Goal: Information Seeking & Learning: Learn about a topic

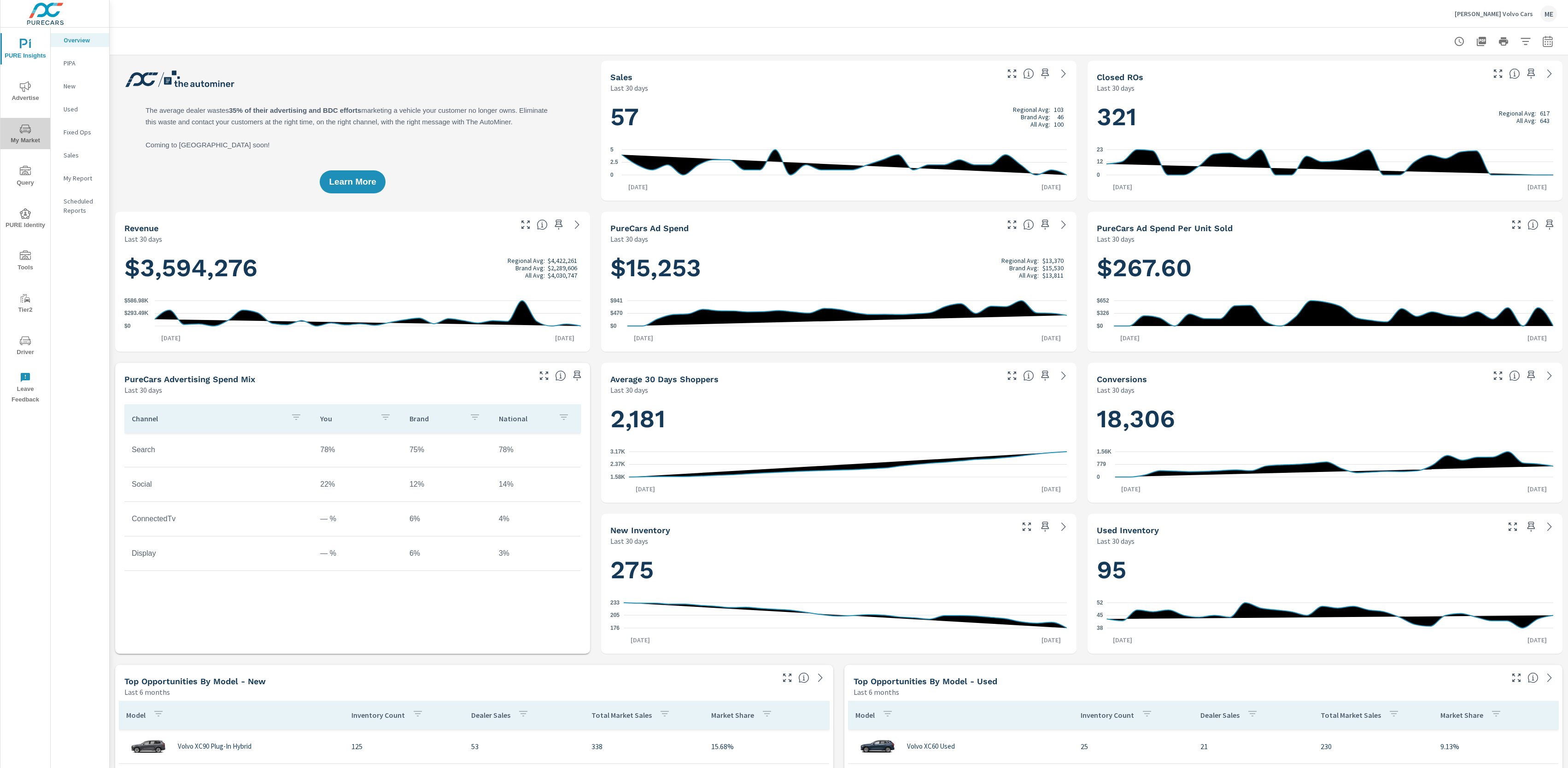
click at [30, 128] on icon "nav menu" at bounding box center [26, 129] width 11 height 11
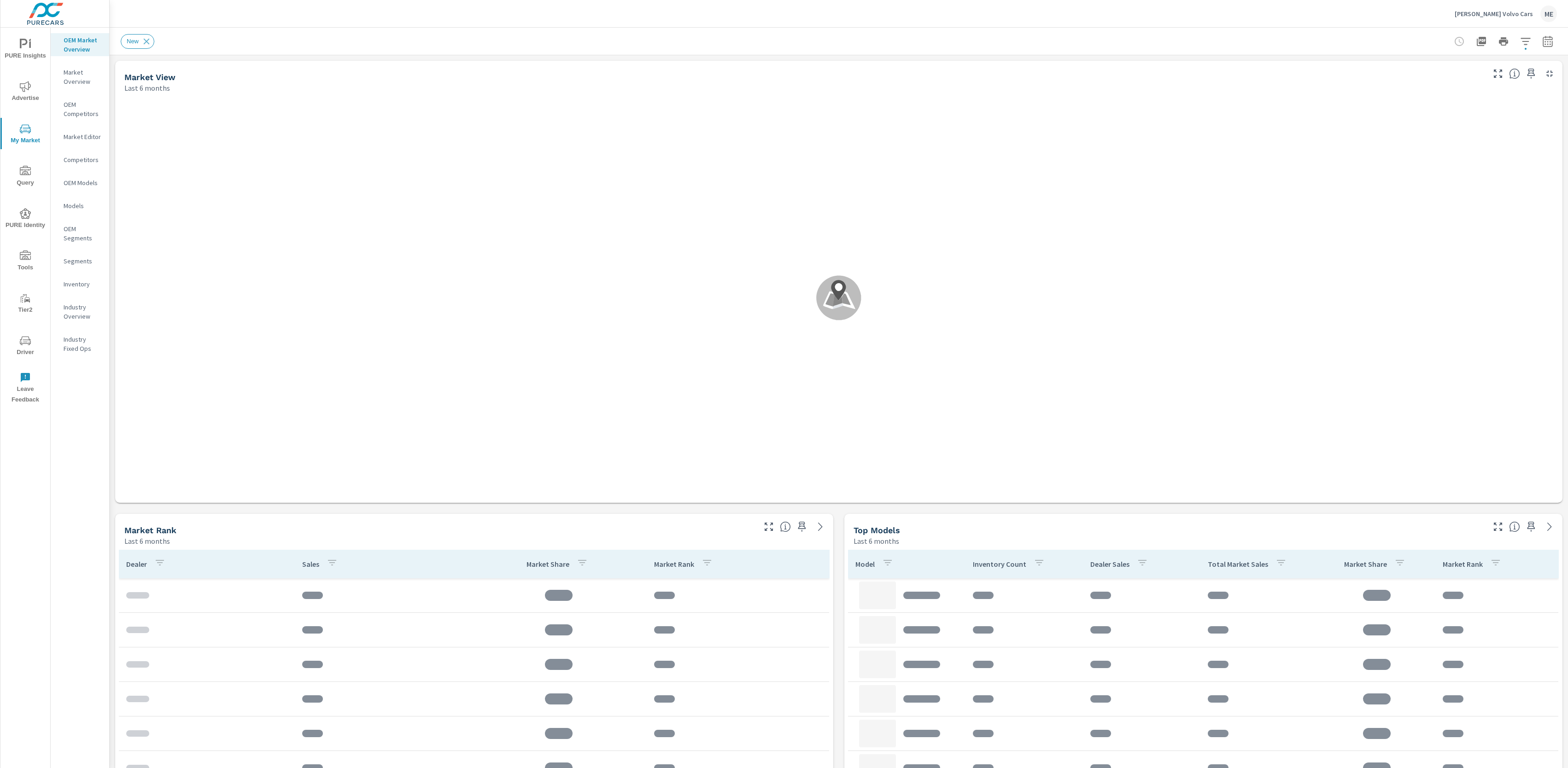
click at [694, 44] on div "New" at bounding box center [774, 41] width 1307 height 15
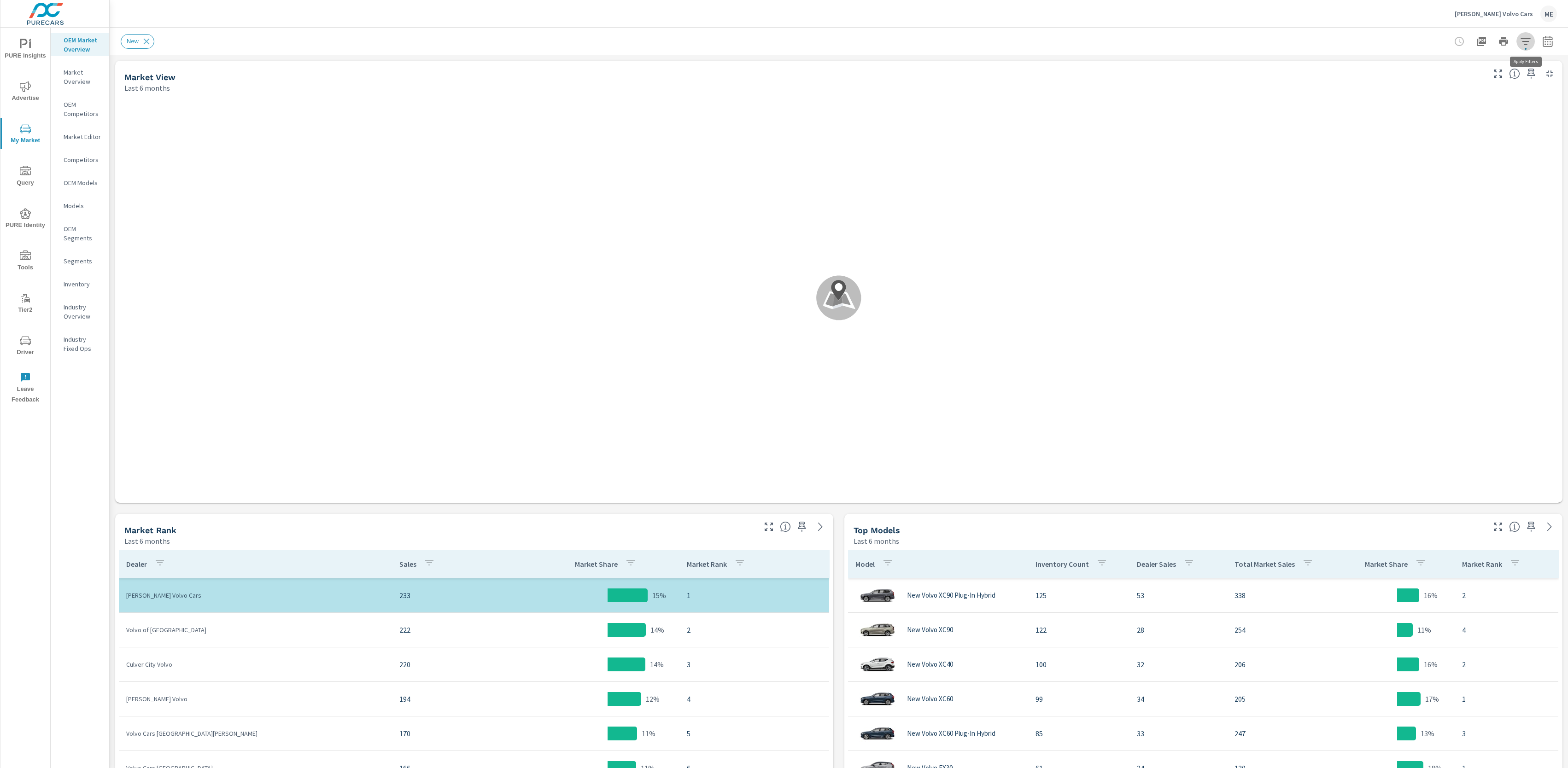
click at [1526, 40] on icon "button" at bounding box center [1525, 41] width 11 height 11
click at [1450, 61] on span "Distance Band" at bounding box center [1430, 65] width 42 height 22
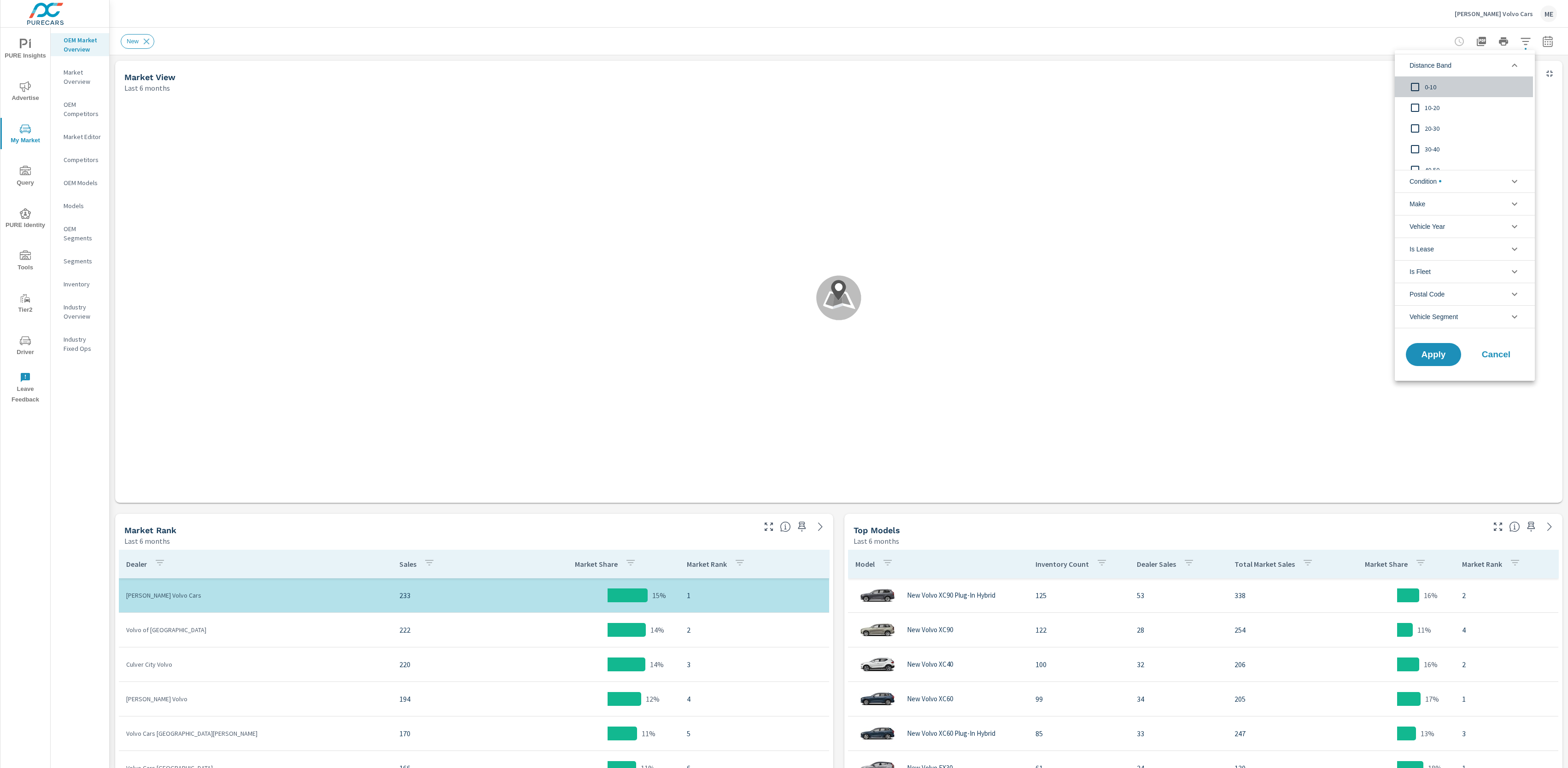
drag, startPoint x: 1431, startPoint y: 86, endPoint x: 1433, endPoint y: 98, distance: 12.2
click at [1432, 87] on span "0-10" at bounding box center [1475, 87] width 101 height 11
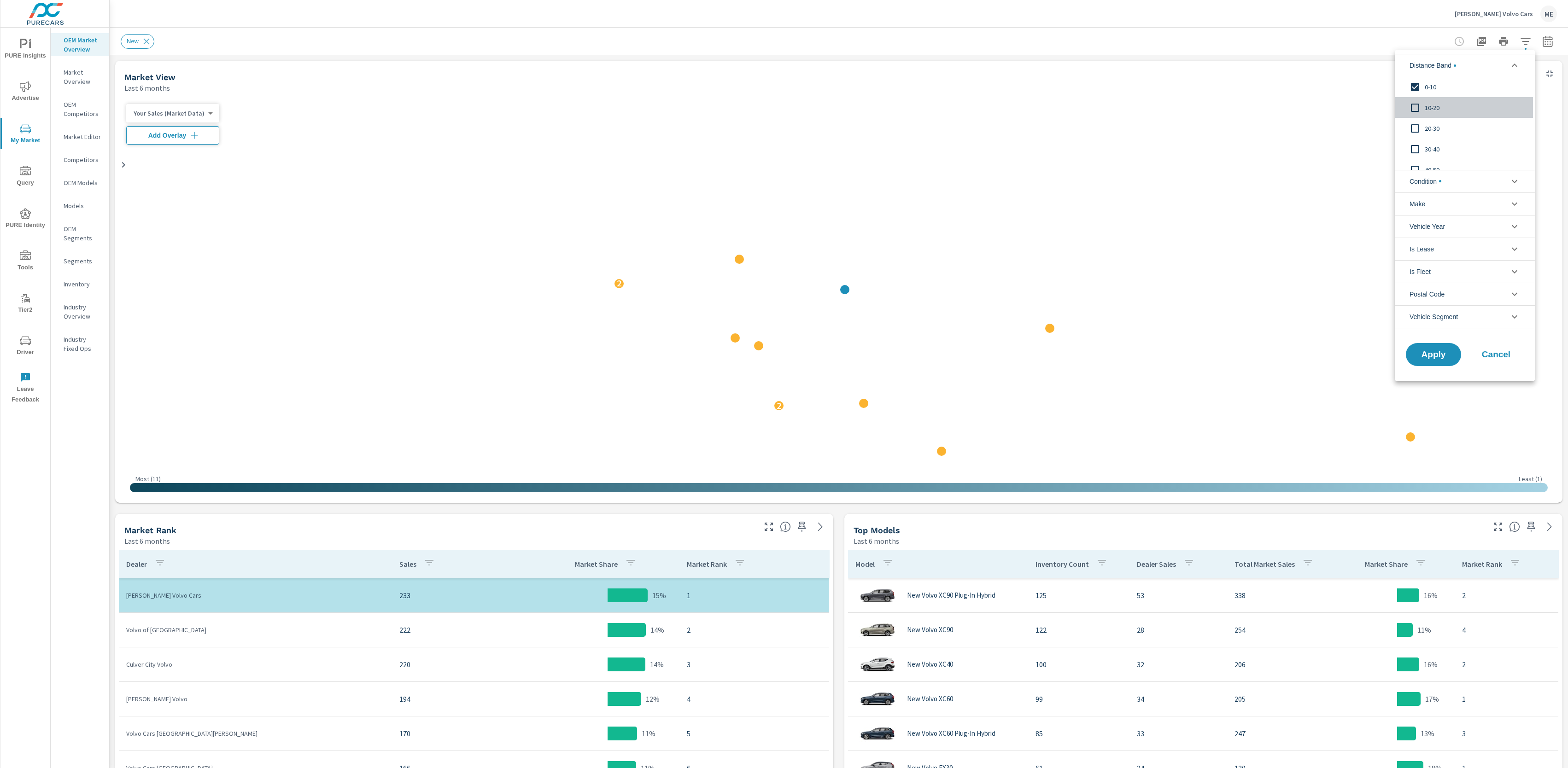
click at [1433, 105] on span "10-20" at bounding box center [1475, 108] width 101 height 11
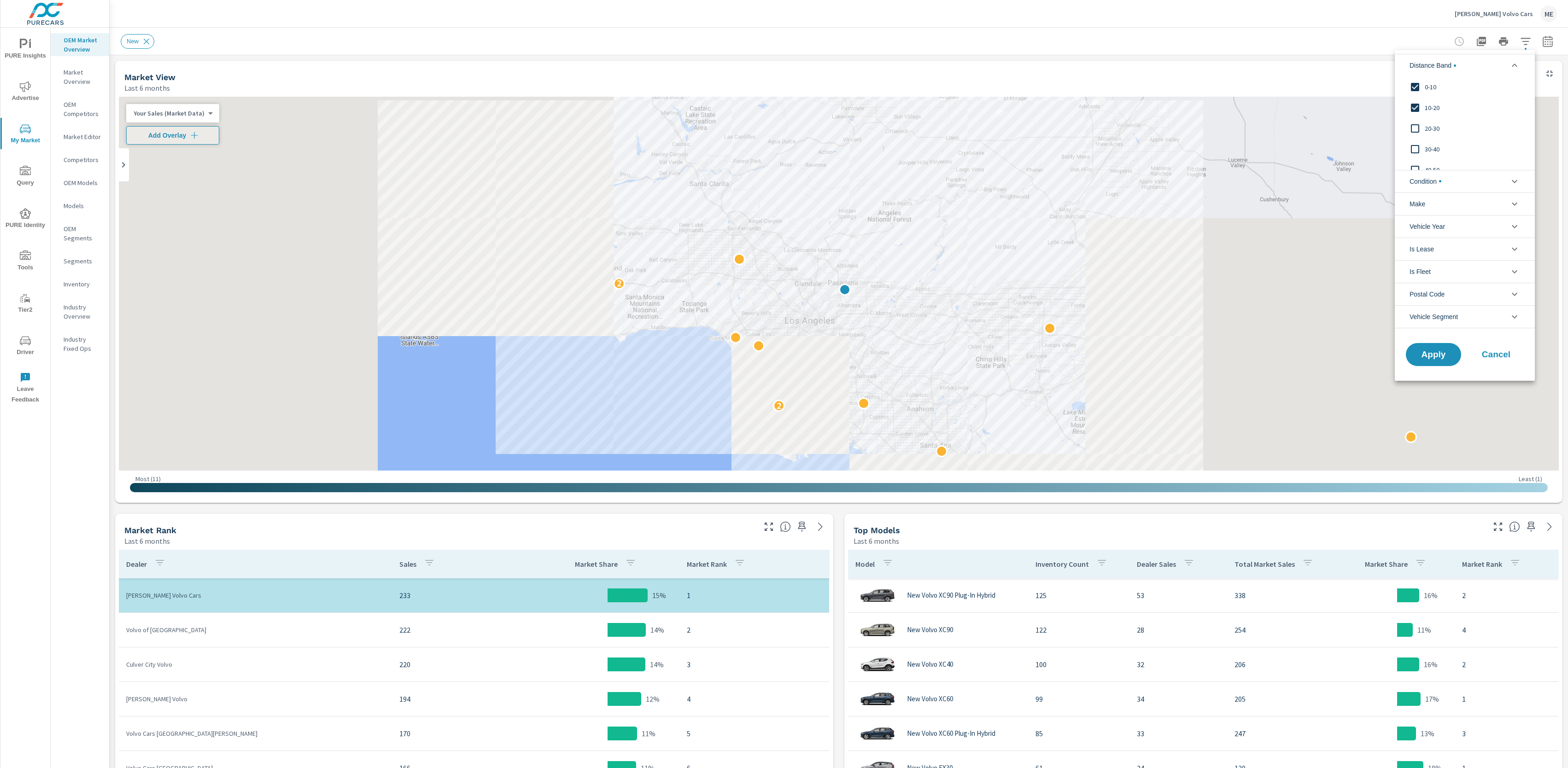
click at [1434, 124] on span "20-30" at bounding box center [1475, 128] width 101 height 11
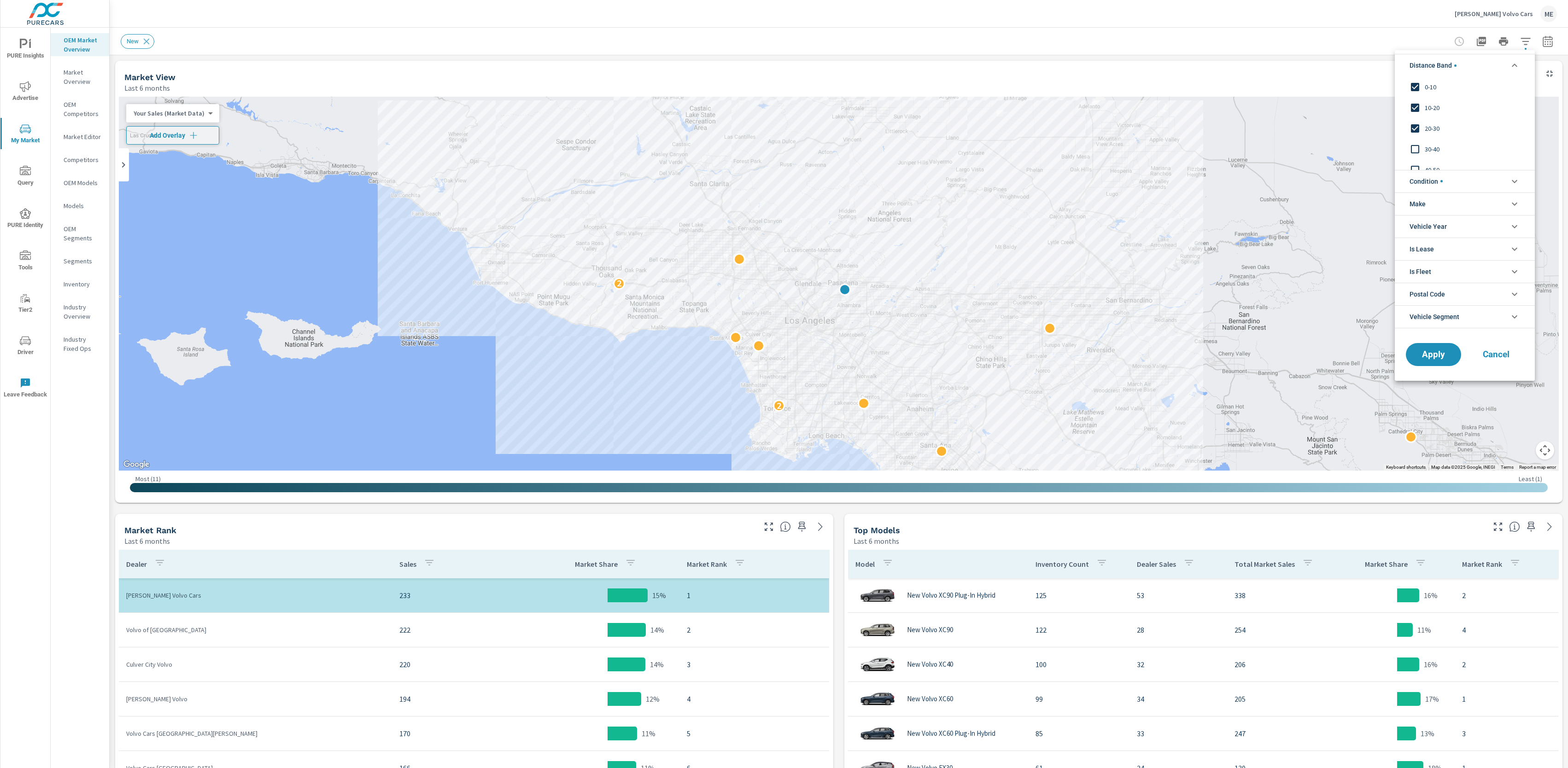
click at [1476, 178] on li "Condition" at bounding box center [1465, 181] width 140 height 23
click at [1439, 260] on li "Make" at bounding box center [1465, 265] width 140 height 23
click at [1430, 288] on span "Volvo" at bounding box center [1475, 287] width 101 height 11
click at [1441, 438] on span "Apply" at bounding box center [1433, 437] width 38 height 9
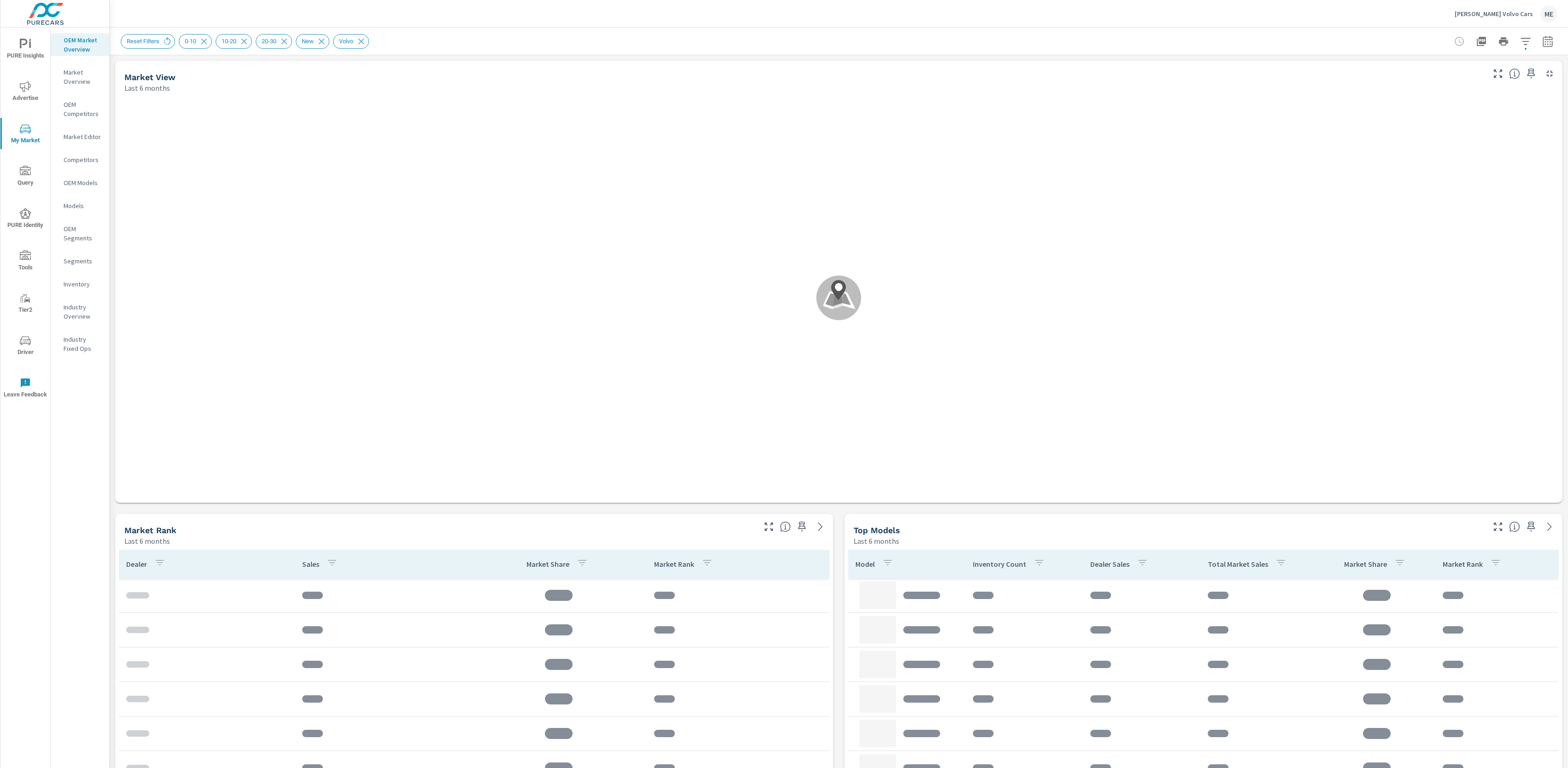
click at [1406, 25] on div "Rusnak Volvo Cars ME" at bounding box center [839, 13] width 1437 height 27
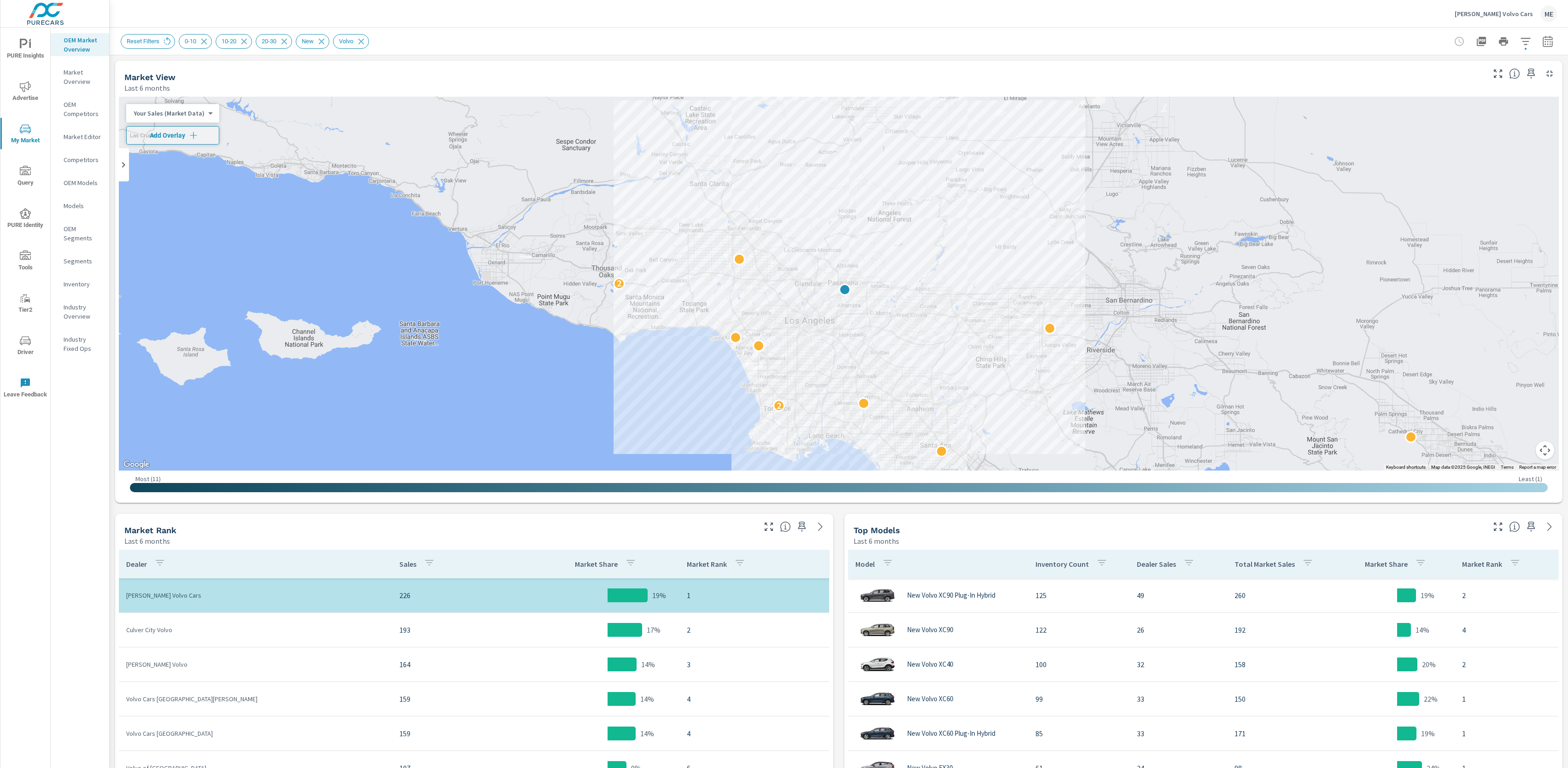
click at [1547, 44] on icon "button" at bounding box center [1547, 43] width 6 height 4
drag, startPoint x: 1465, startPoint y: 130, endPoint x: 1502, endPoint y: 133, distance: 37.1
click at [1466, 130] on p "Apr" at bounding box center [1465, 131] width 10 height 9
drag, startPoint x: 1520, startPoint y: 134, endPoint x: 1539, endPoint y: 105, distance: 34.7
click at [1520, 134] on p "Jun" at bounding box center [1525, 131] width 10 height 9
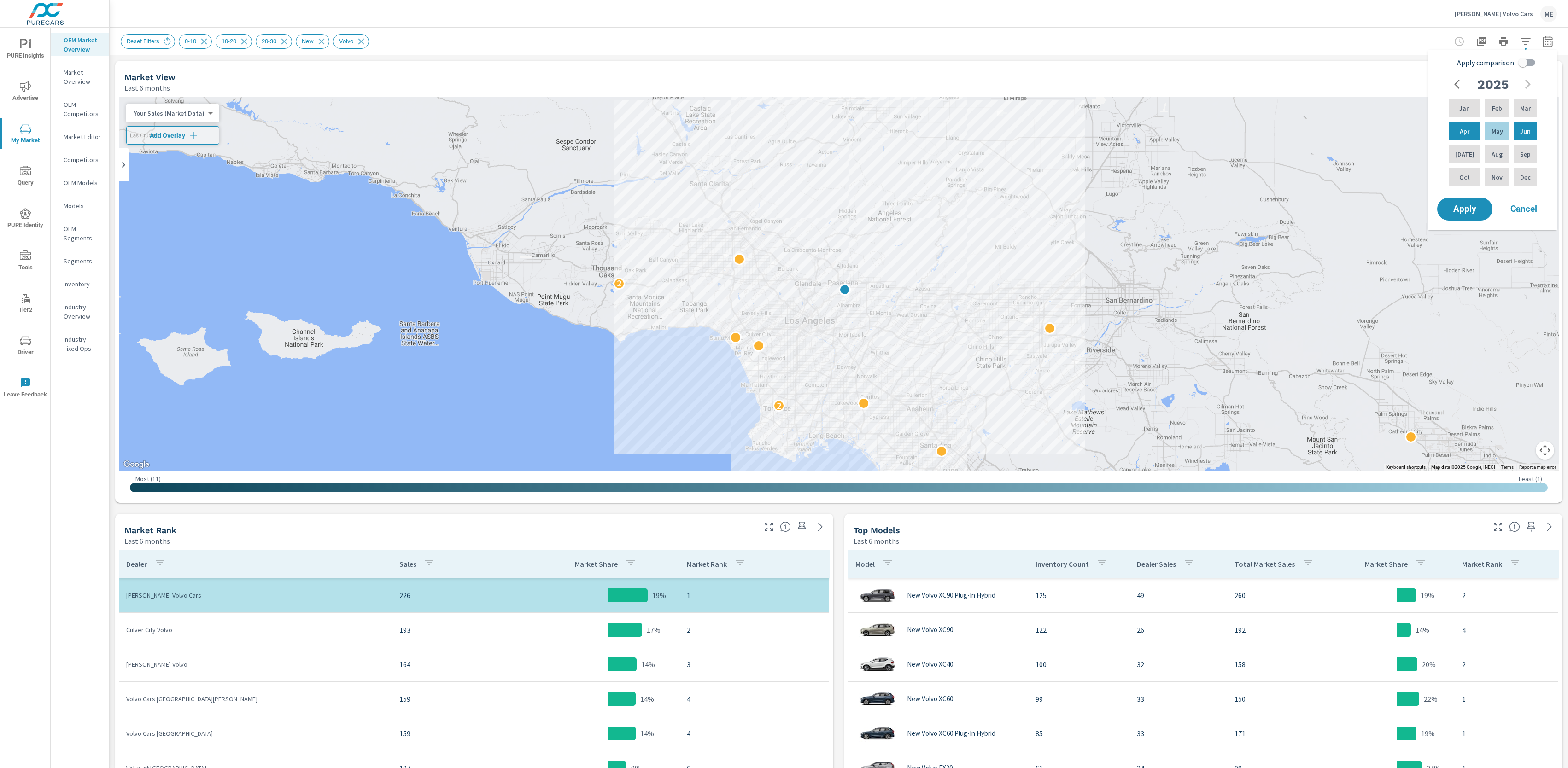
click at [1529, 65] on input "Apply comparison" at bounding box center [1523, 63] width 52 height 18
checkbox input "true"
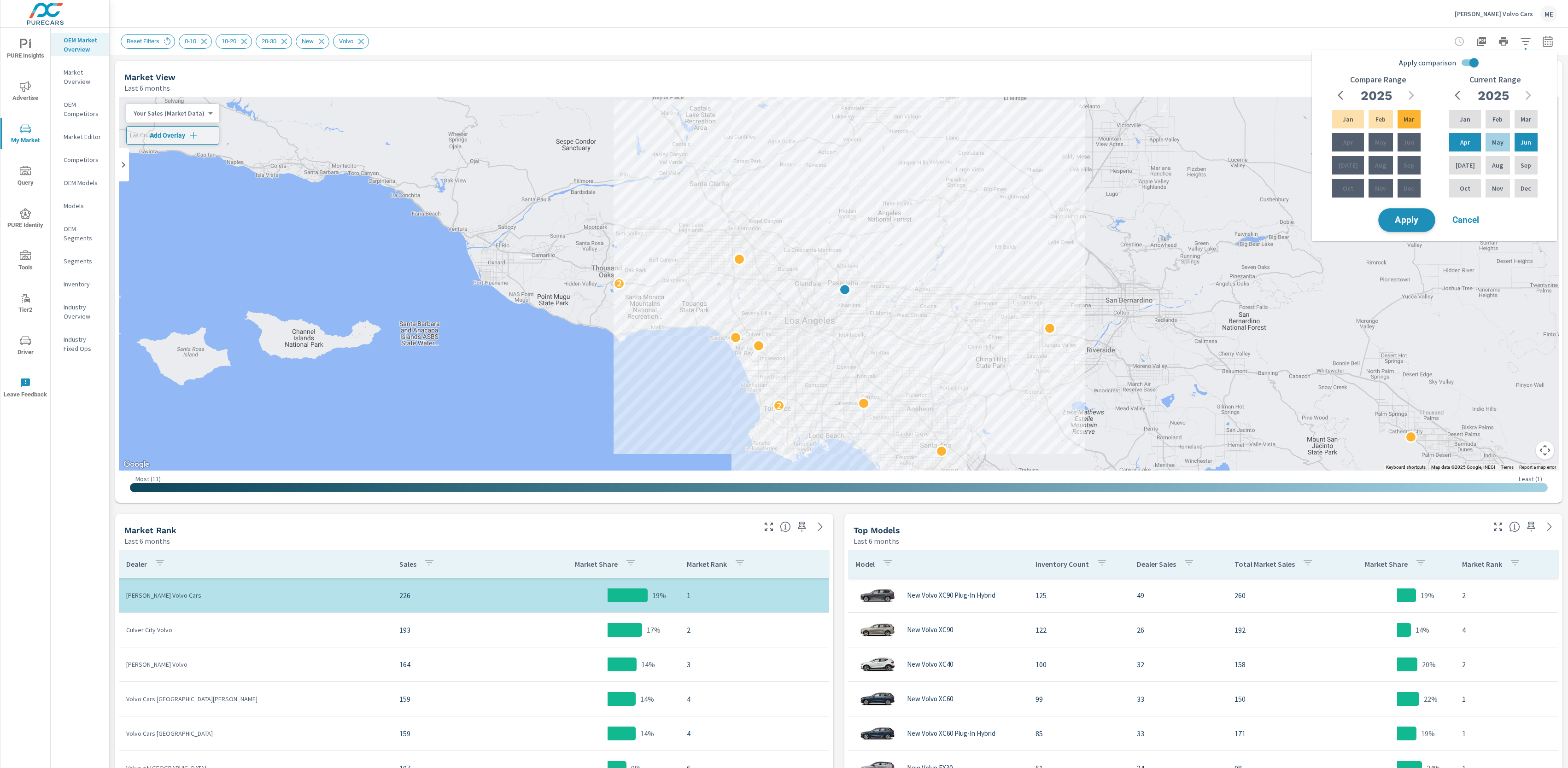
click at [1416, 218] on span "Apply" at bounding box center [1407, 220] width 38 height 9
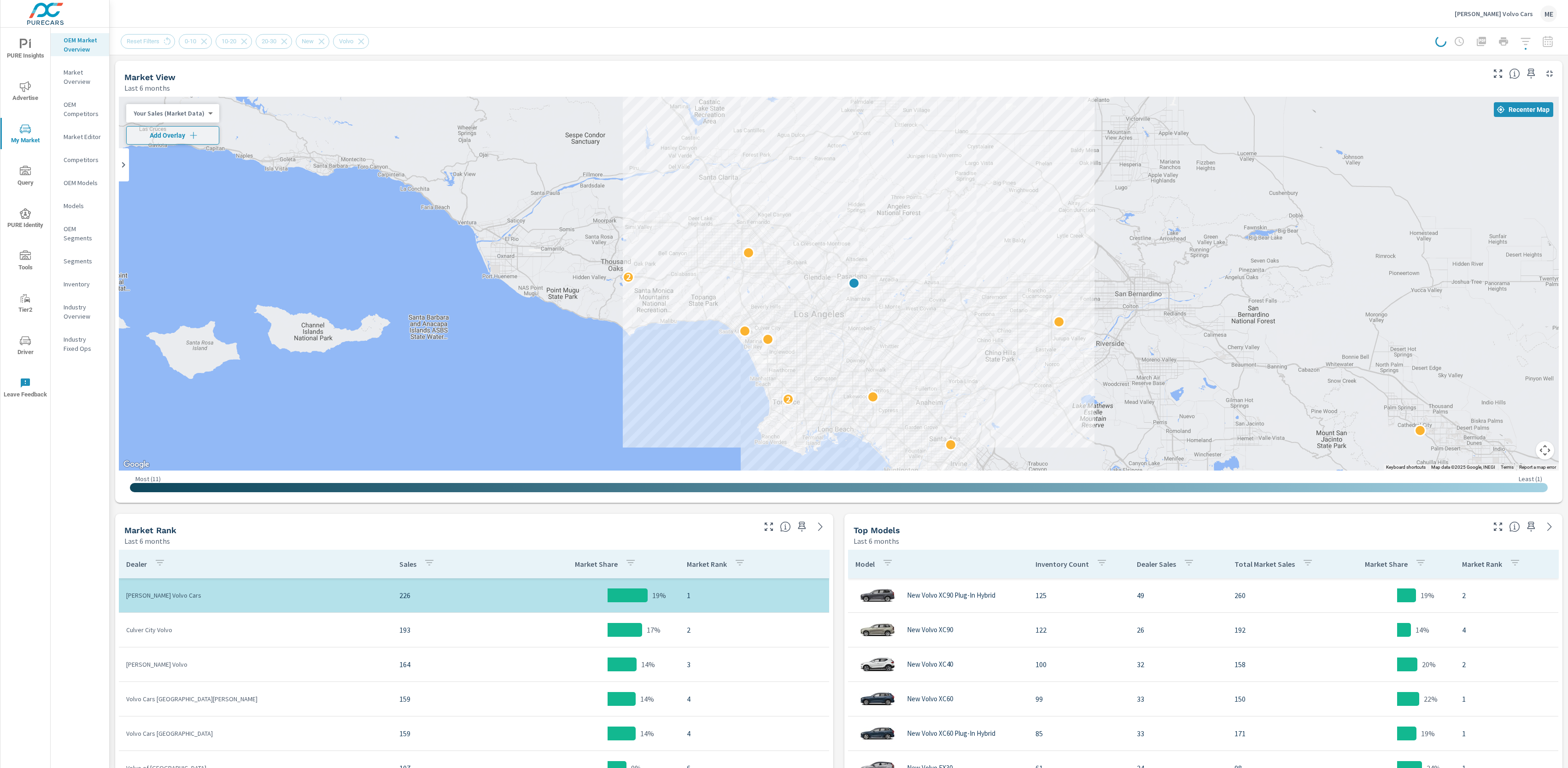
drag, startPoint x: 1023, startPoint y: 293, endPoint x: 1009, endPoint y: 255, distance: 40.5
click at [1017, 250] on div "2 2" at bounding box center [1426, 573] width 1179 height 663
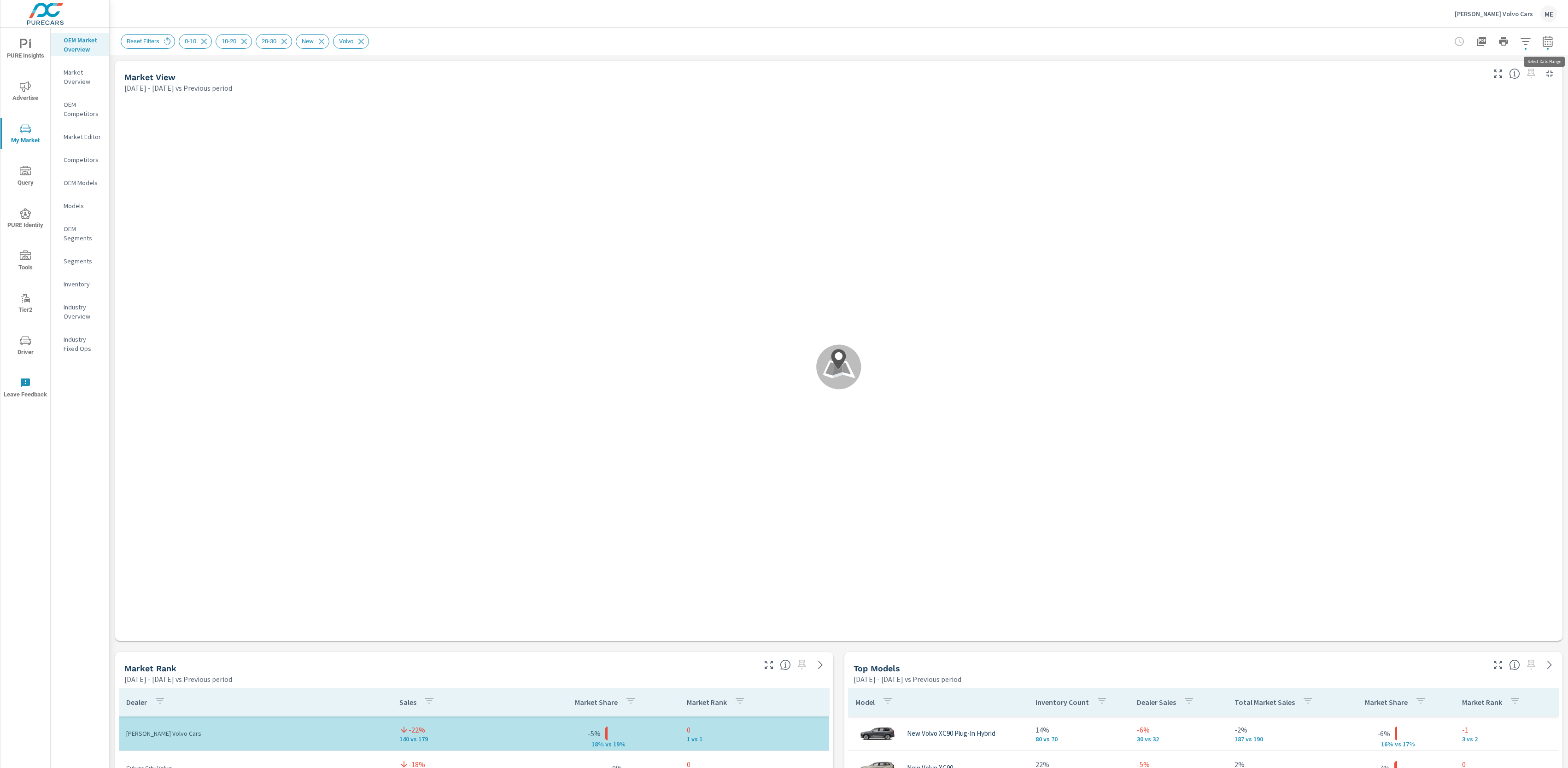
click at [1548, 44] on icon "button" at bounding box center [1548, 41] width 11 height 11
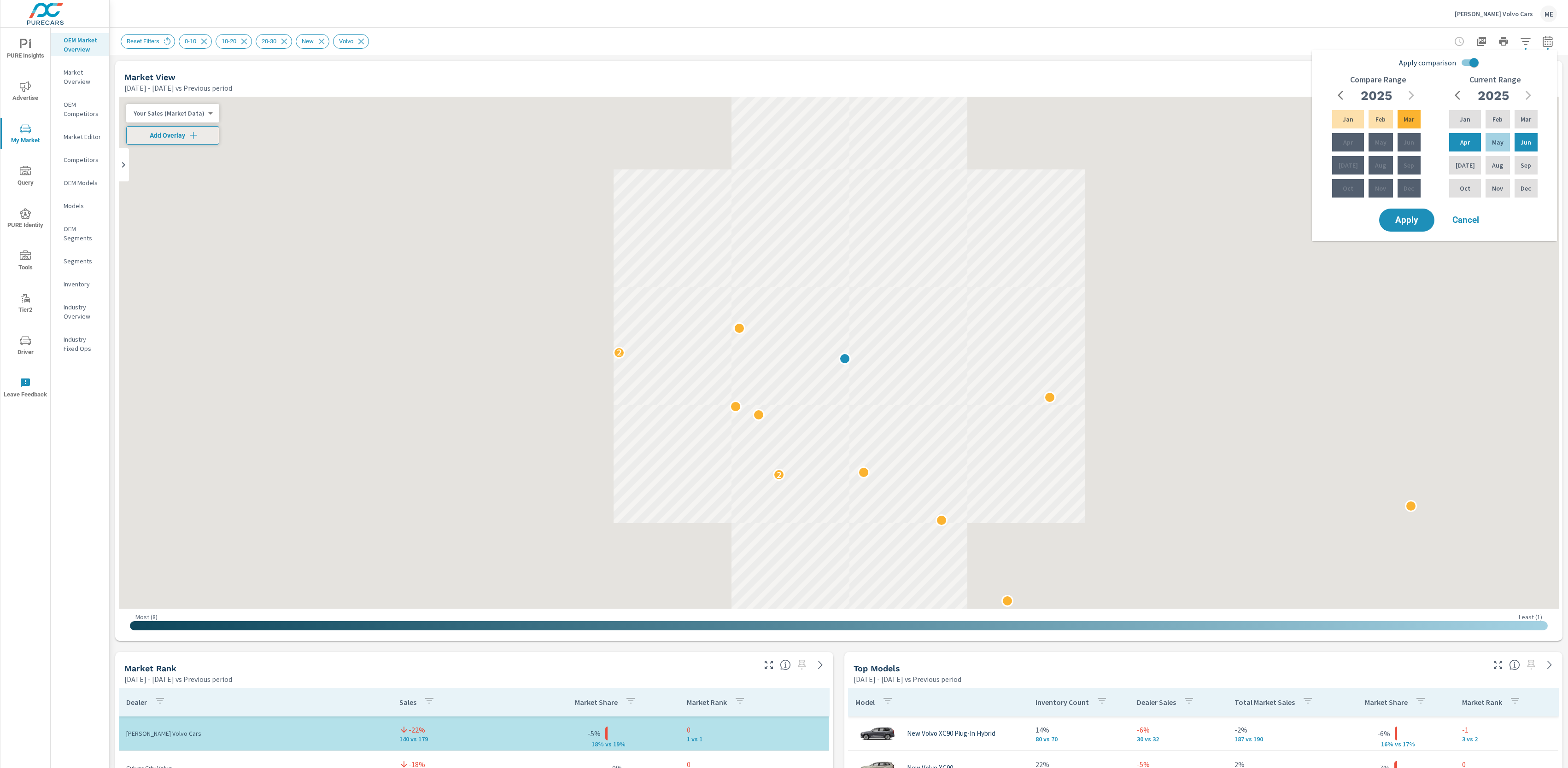
click at [1370, 22] on div "Rusnak Volvo Cars ME" at bounding box center [839, 13] width 1437 height 27
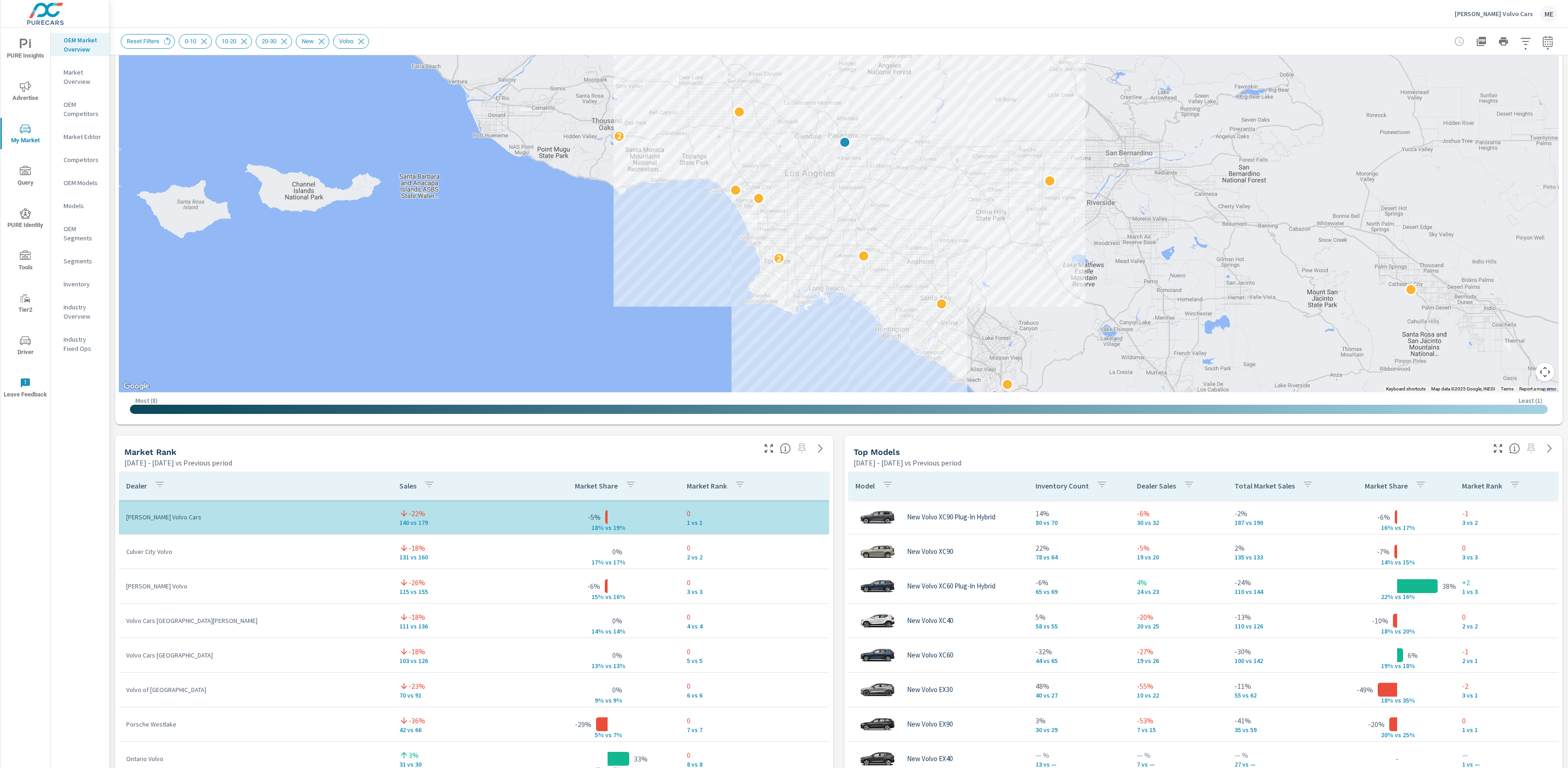
scroll to position [217, 0]
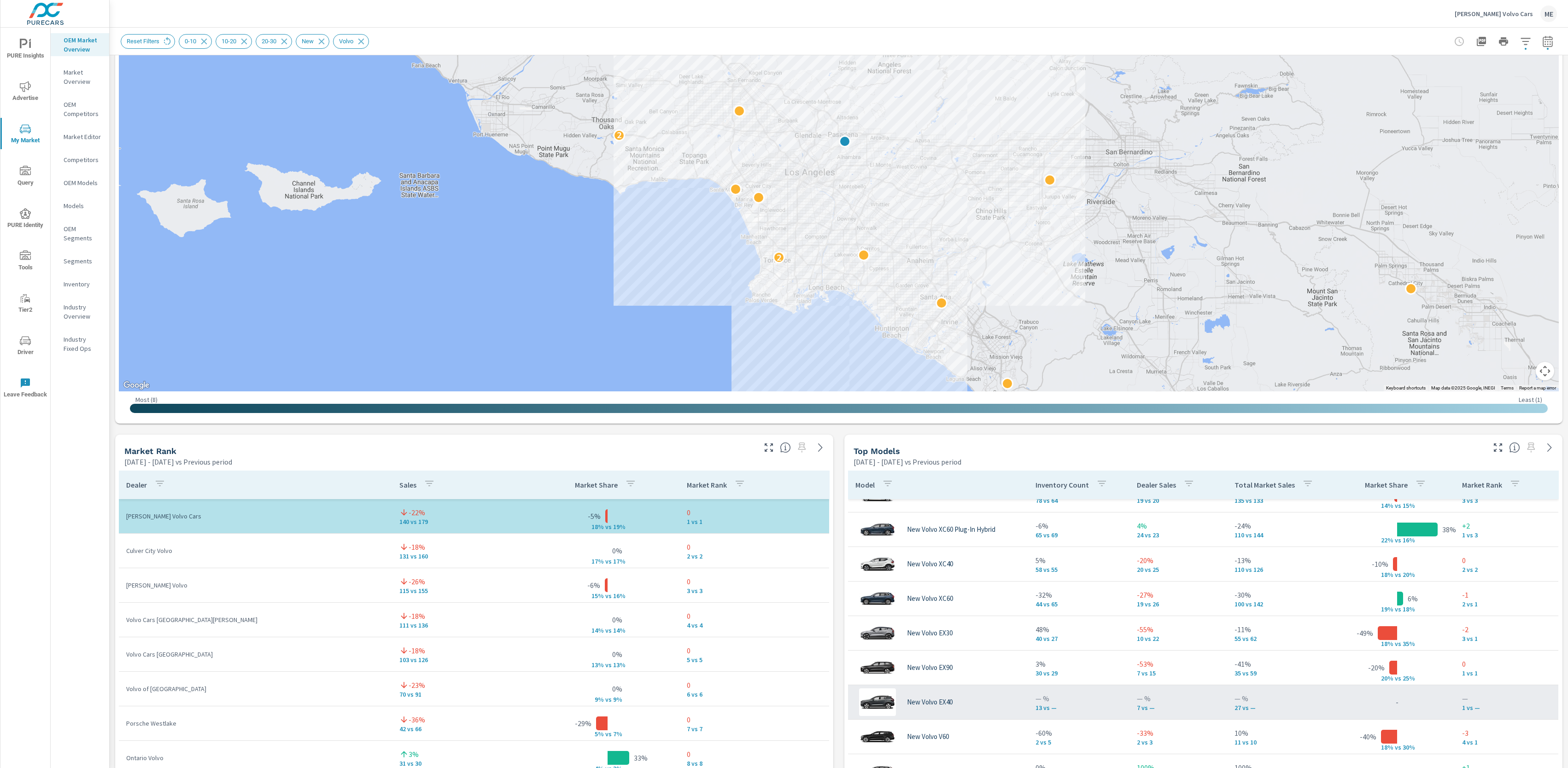
scroll to position [43, 0]
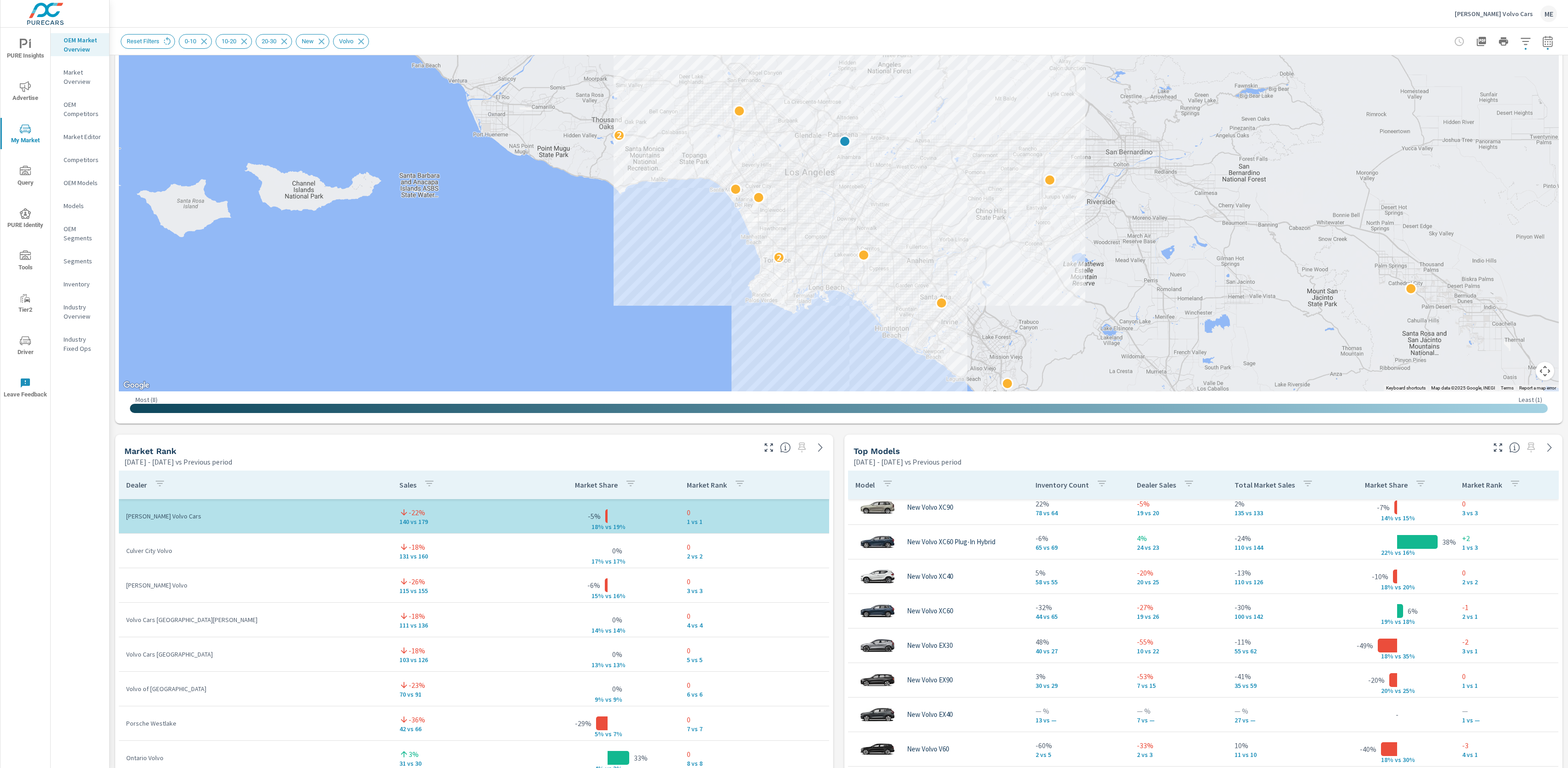
click at [838, 439] on div "Market View Apr 01, 2025 - Jun 30, 2025 vs Previous period ← Move left → Move r…" at bounding box center [839, 626] width 1458 height 1577
click at [839, 438] on div "Market View Apr 01, 2025 - Jun 30, 2025 vs Previous period ← Move left → Move r…" at bounding box center [839, 626] width 1458 height 1577
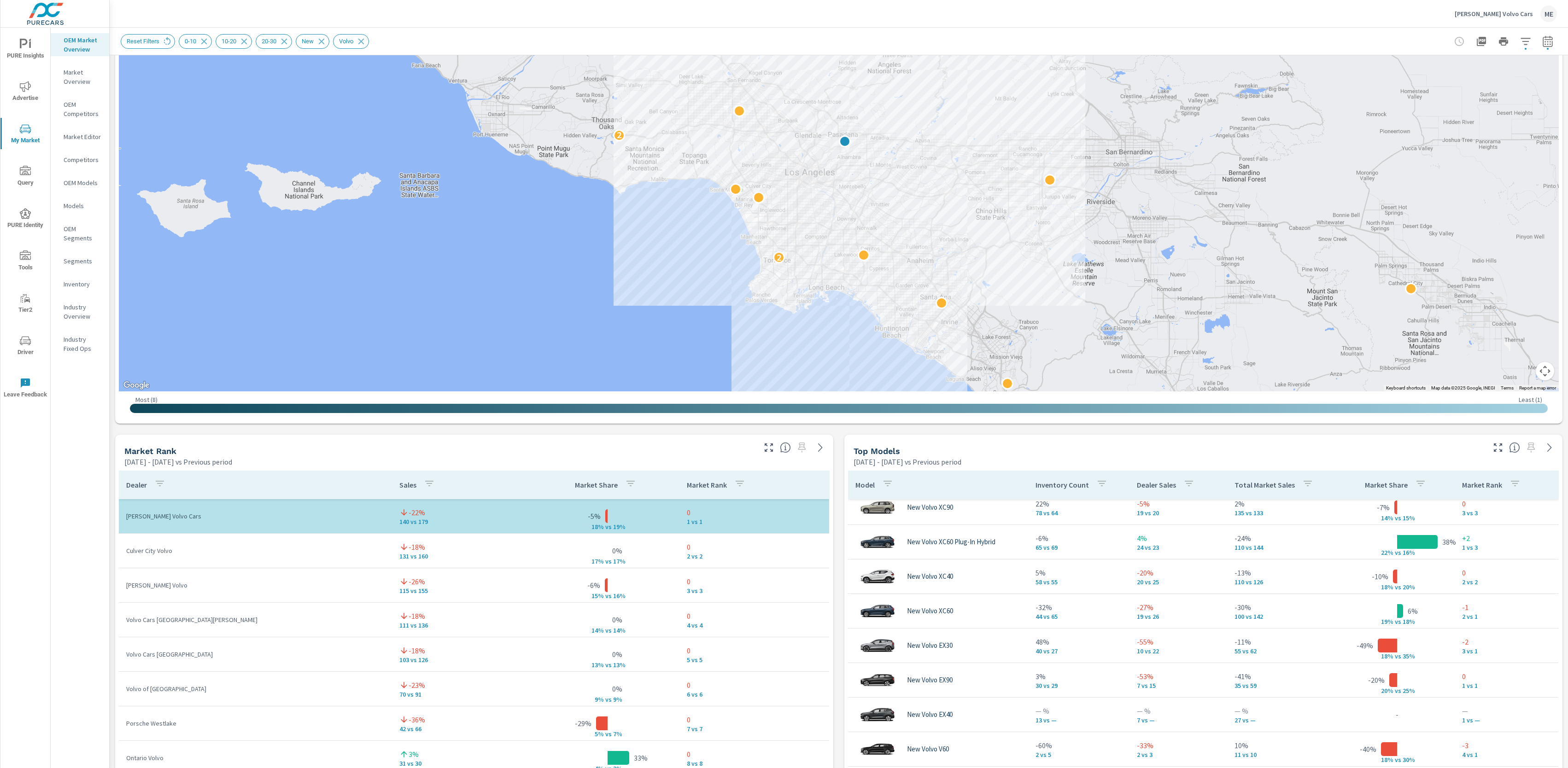
click at [839, 438] on div "Market View Apr 01, 2025 - Jun 30, 2025 vs Previous period ← Move left → Move r…" at bounding box center [839, 626] width 1458 height 1577
click at [836, 436] on div "Market View Apr 01, 2025 - Jun 30, 2025 vs Previous period ← Move left → Move r…" at bounding box center [839, 626] width 1458 height 1577
click at [840, 583] on div "Market View Apr 01, 2025 - Jun 30, 2025 vs Previous period ← Move left → Move r…" at bounding box center [839, 626] width 1458 height 1577
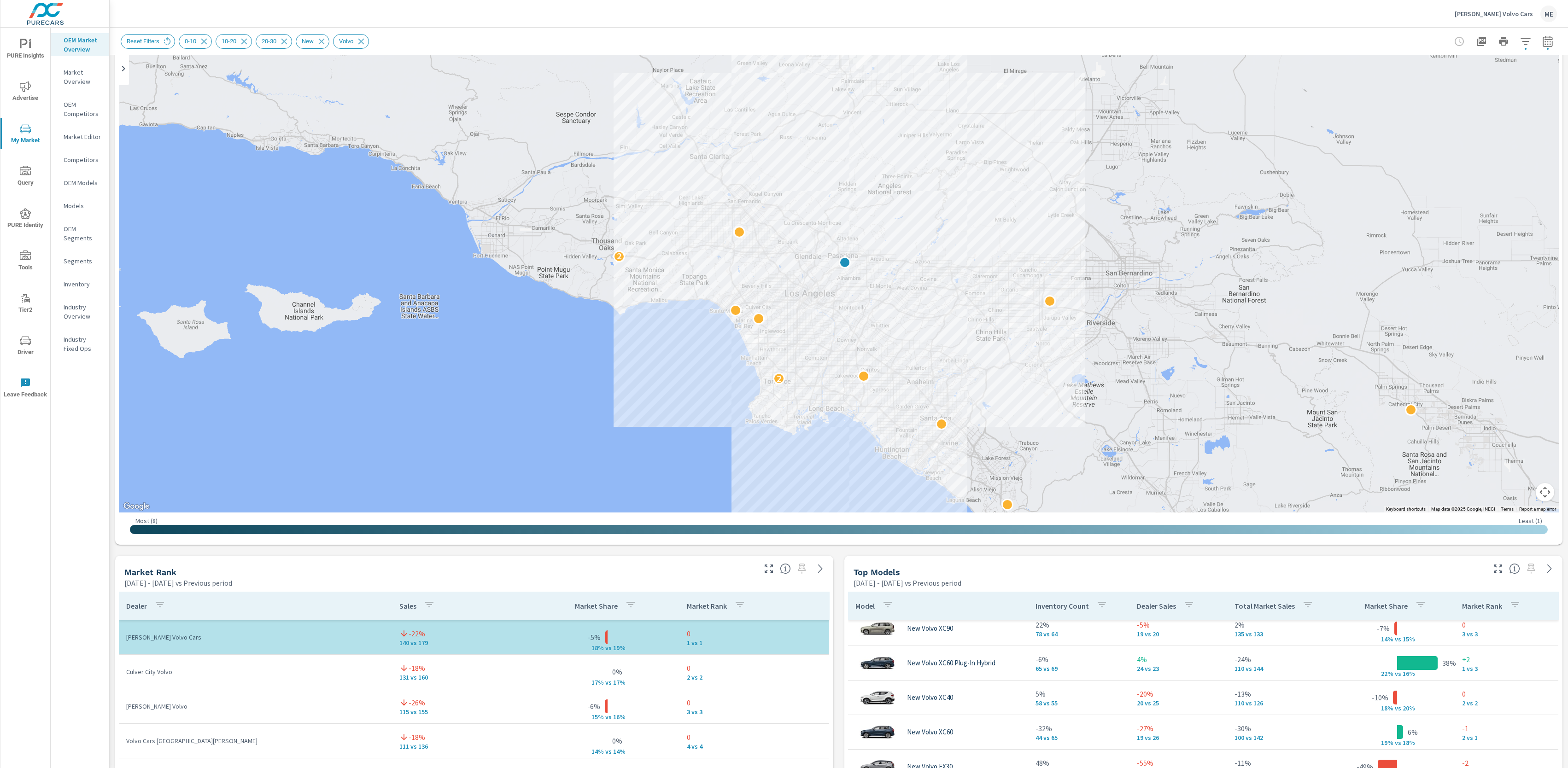
click at [837, 588] on div "Market View Apr 01, 2025 - Jun 30, 2025 vs Previous period ← Move left → Move r…" at bounding box center [839, 747] width 1458 height 1577
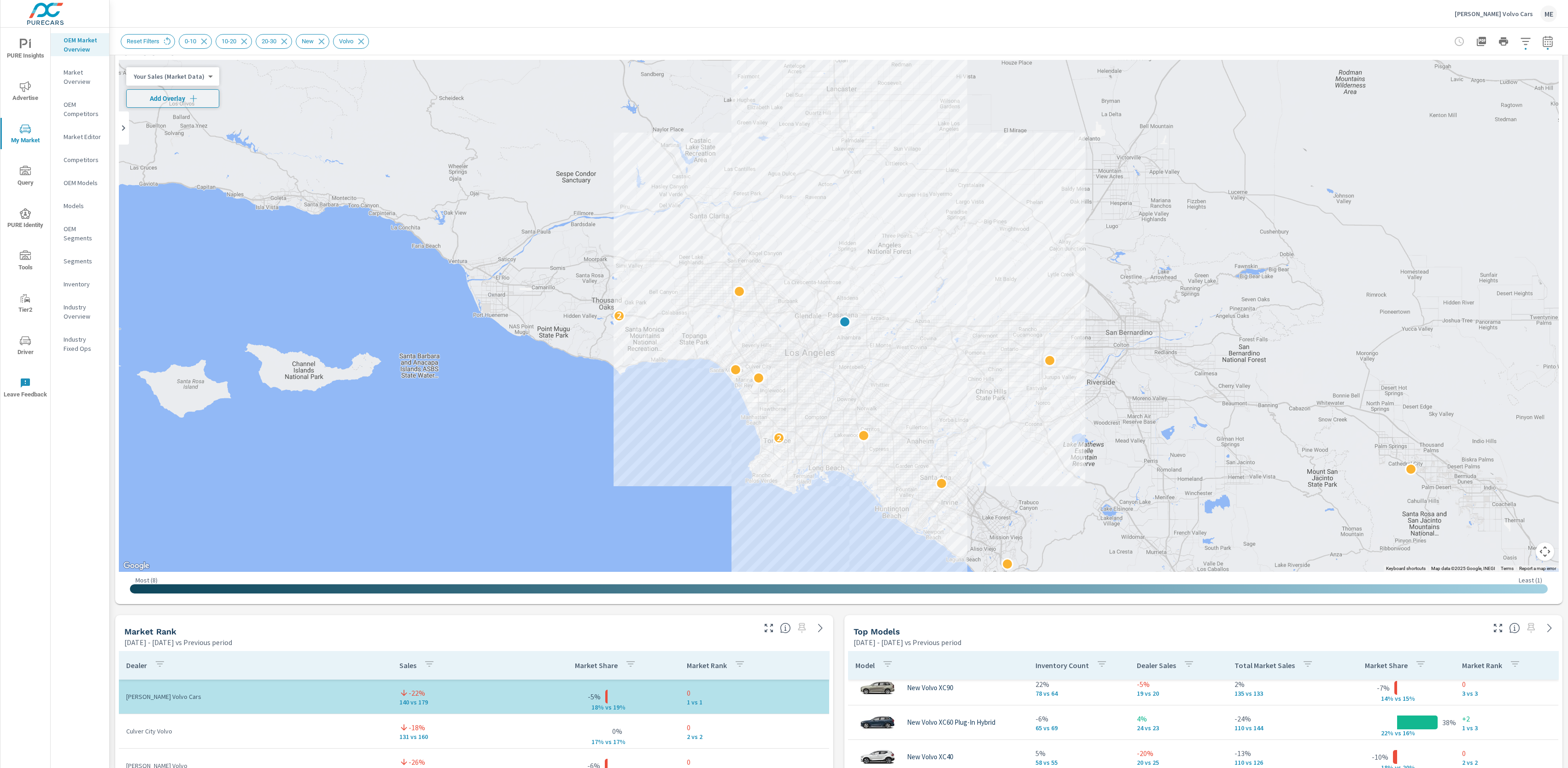
scroll to position [33, 0]
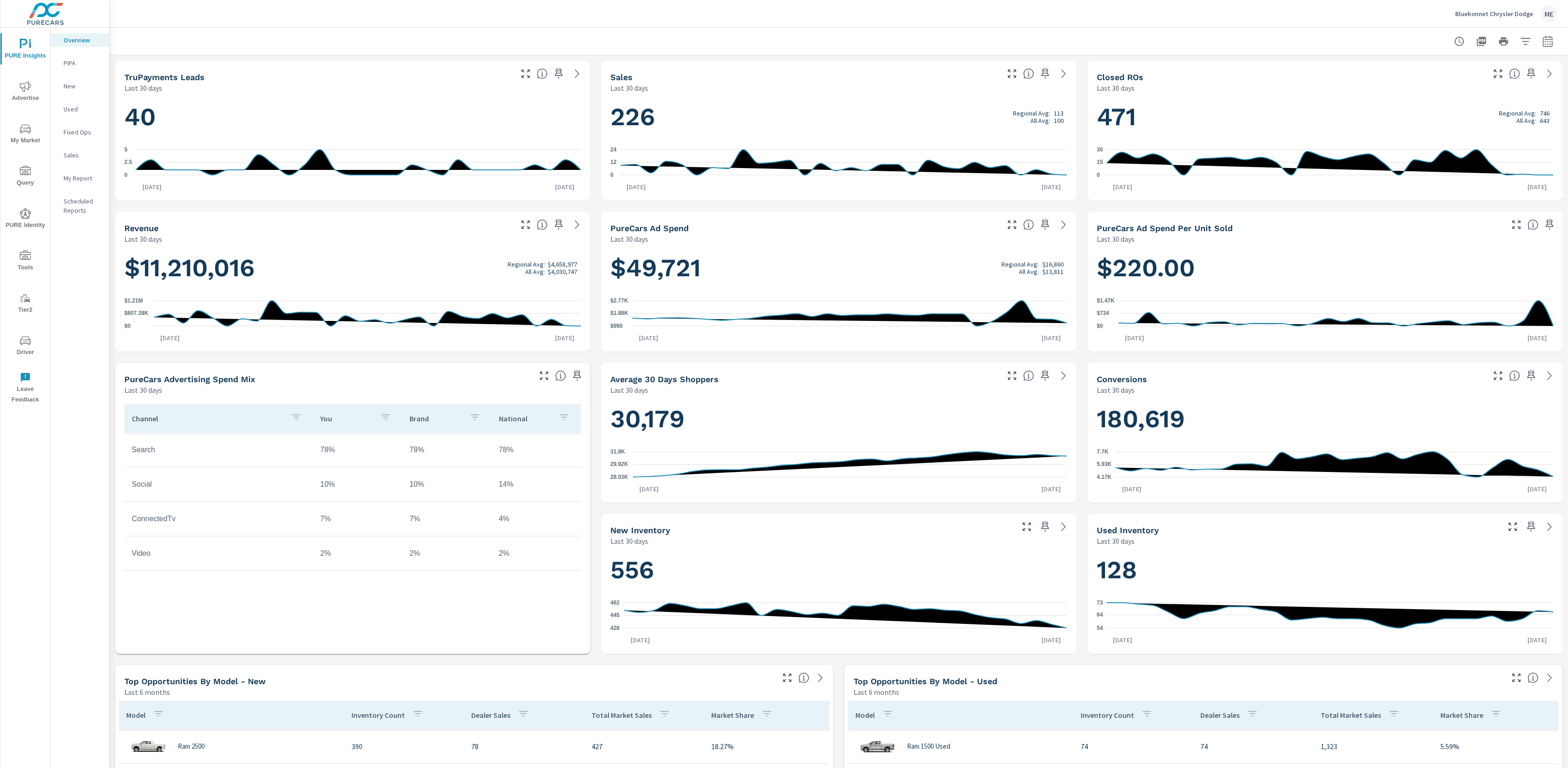
click at [33, 130] on span "My Market" at bounding box center [25, 134] width 44 height 23
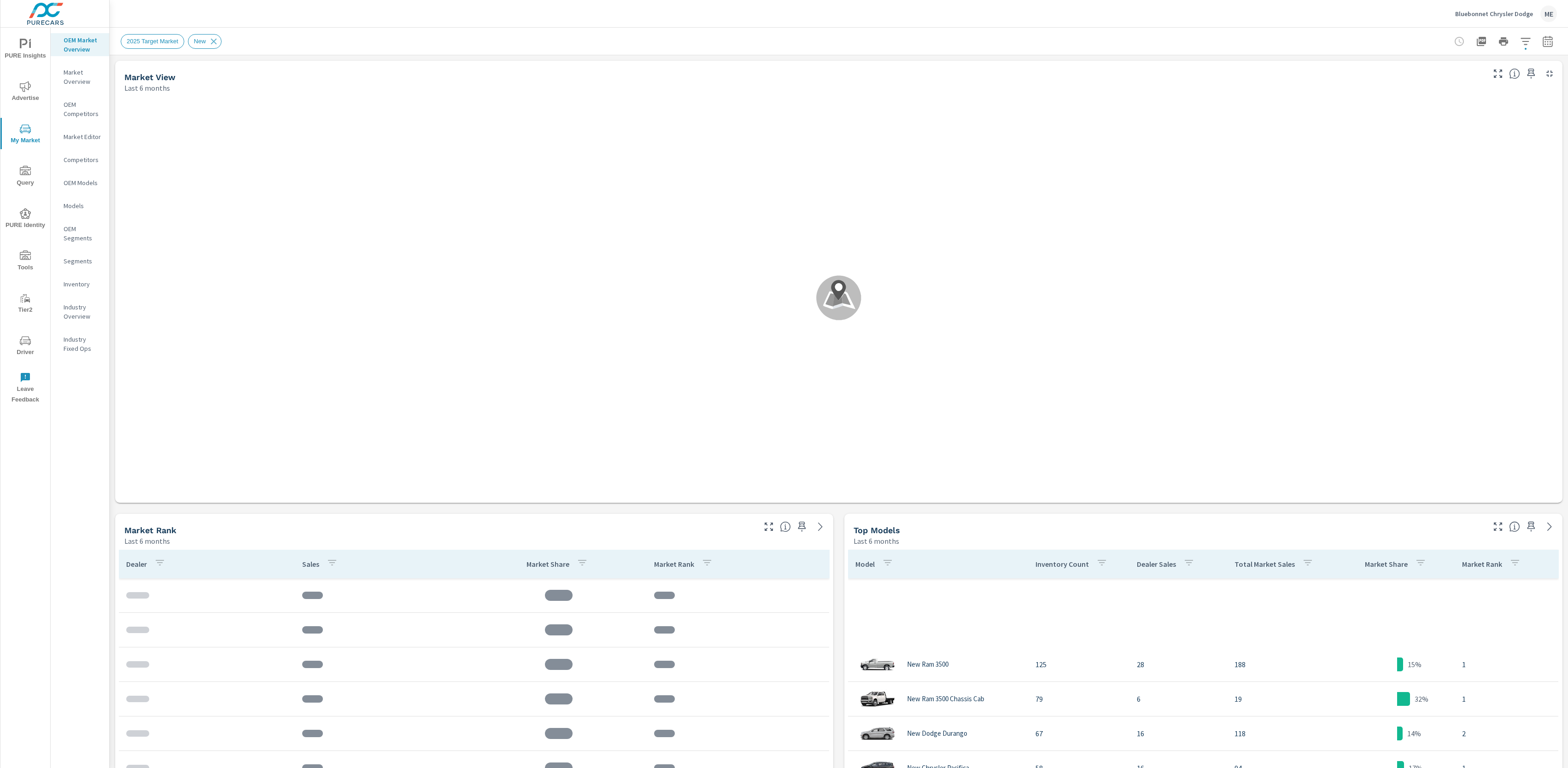
scroll to position [242, 0]
click at [278, 30] on div "2025 Target Market New" at bounding box center [839, 41] width 1437 height 27
click at [73, 72] on p "Market Overview" at bounding box center [82, 77] width 38 height 18
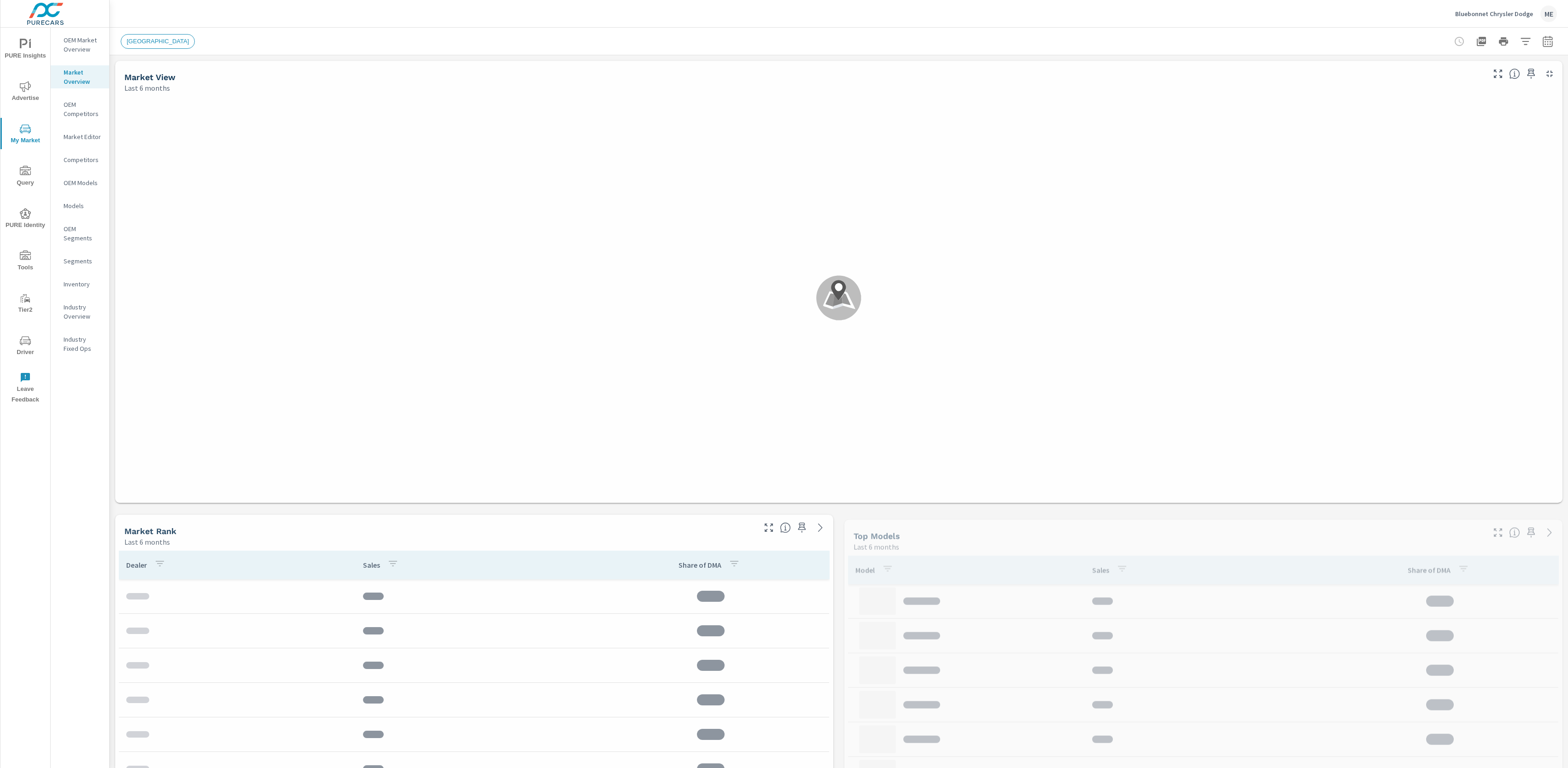
click at [496, 41] on div "[GEOGRAPHIC_DATA]" at bounding box center [774, 41] width 1307 height 15
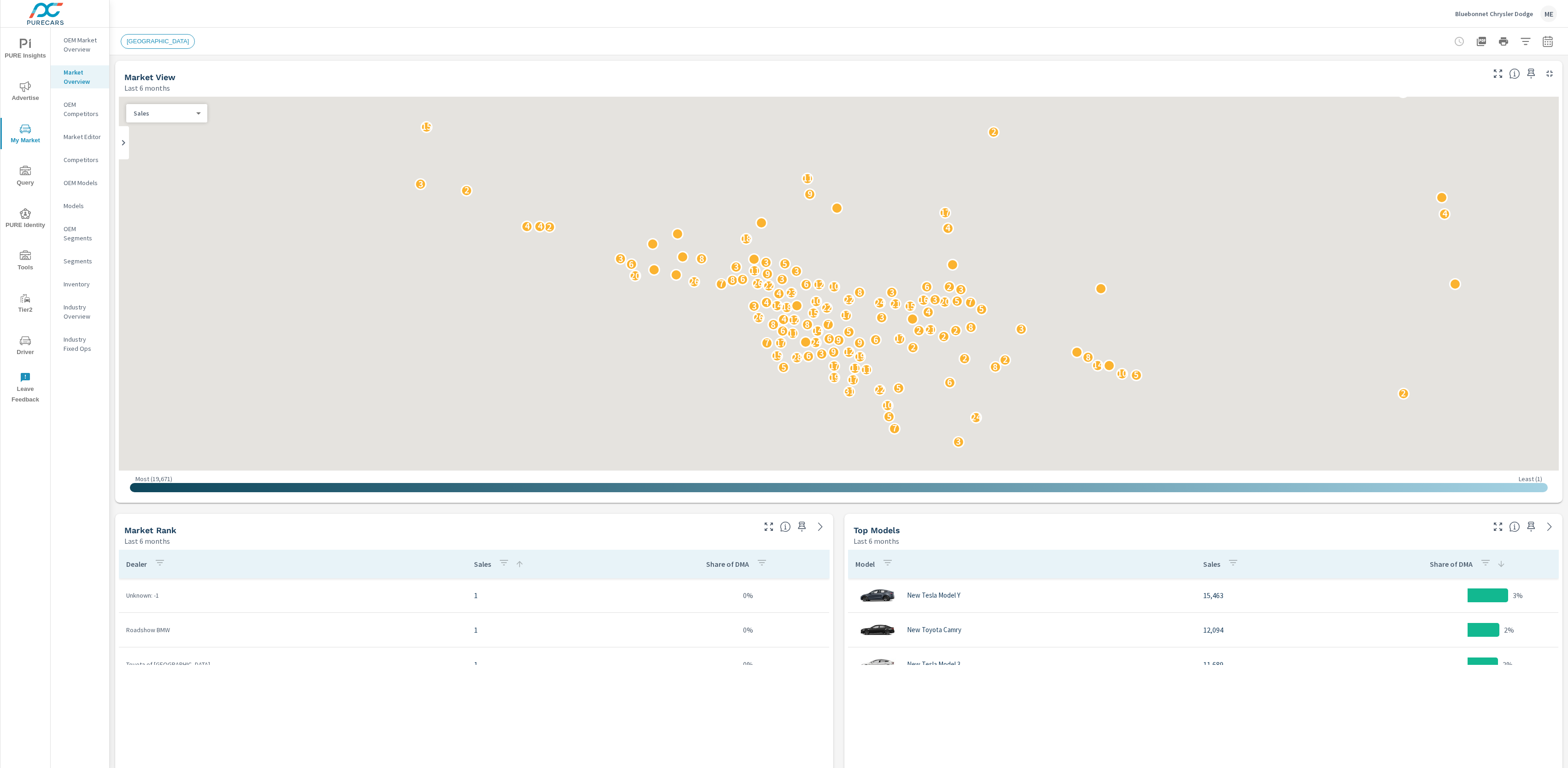
scroll to position [69, 0]
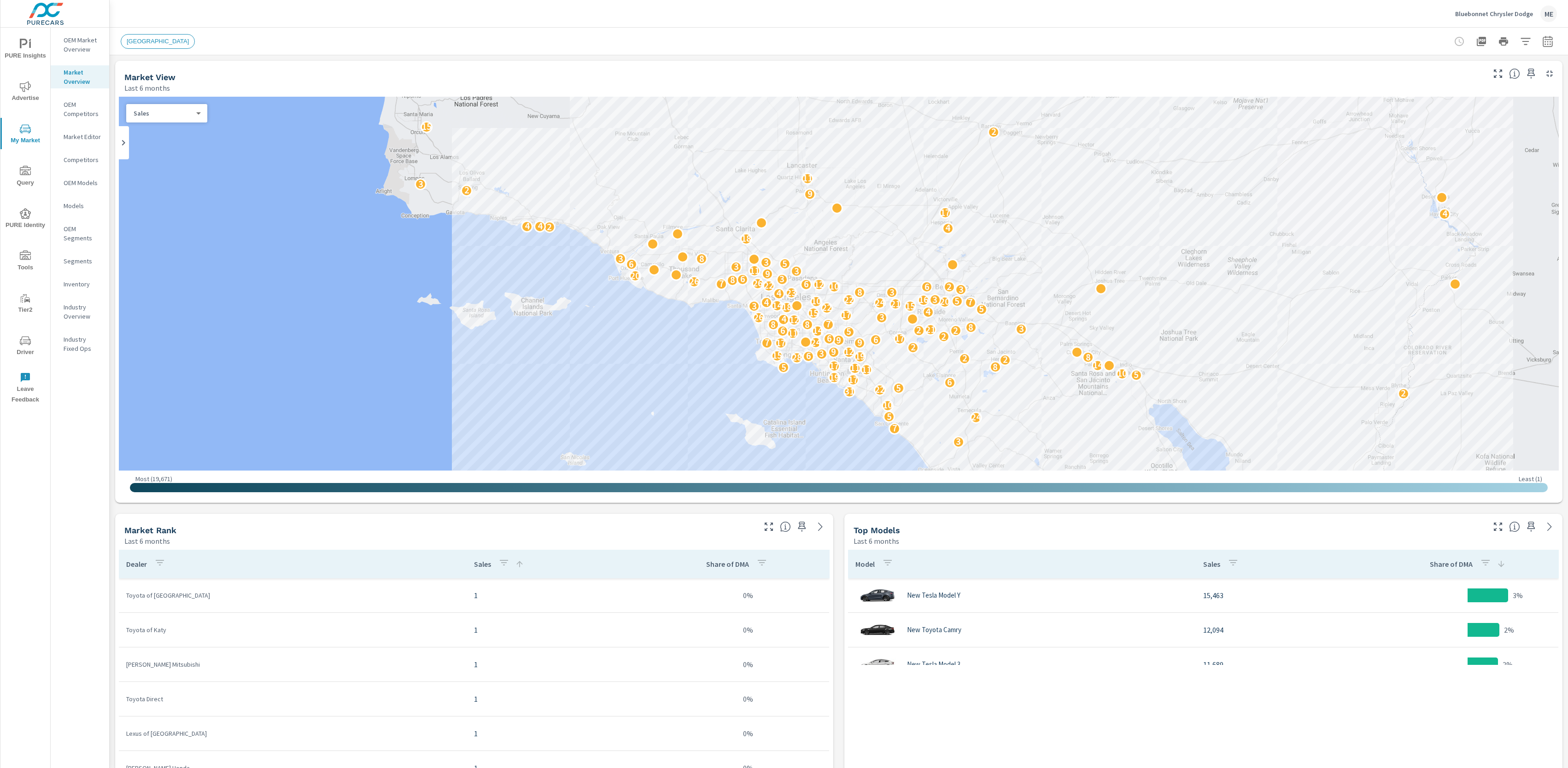
click at [1524, 42] on icon "button" at bounding box center [1525, 41] width 11 height 11
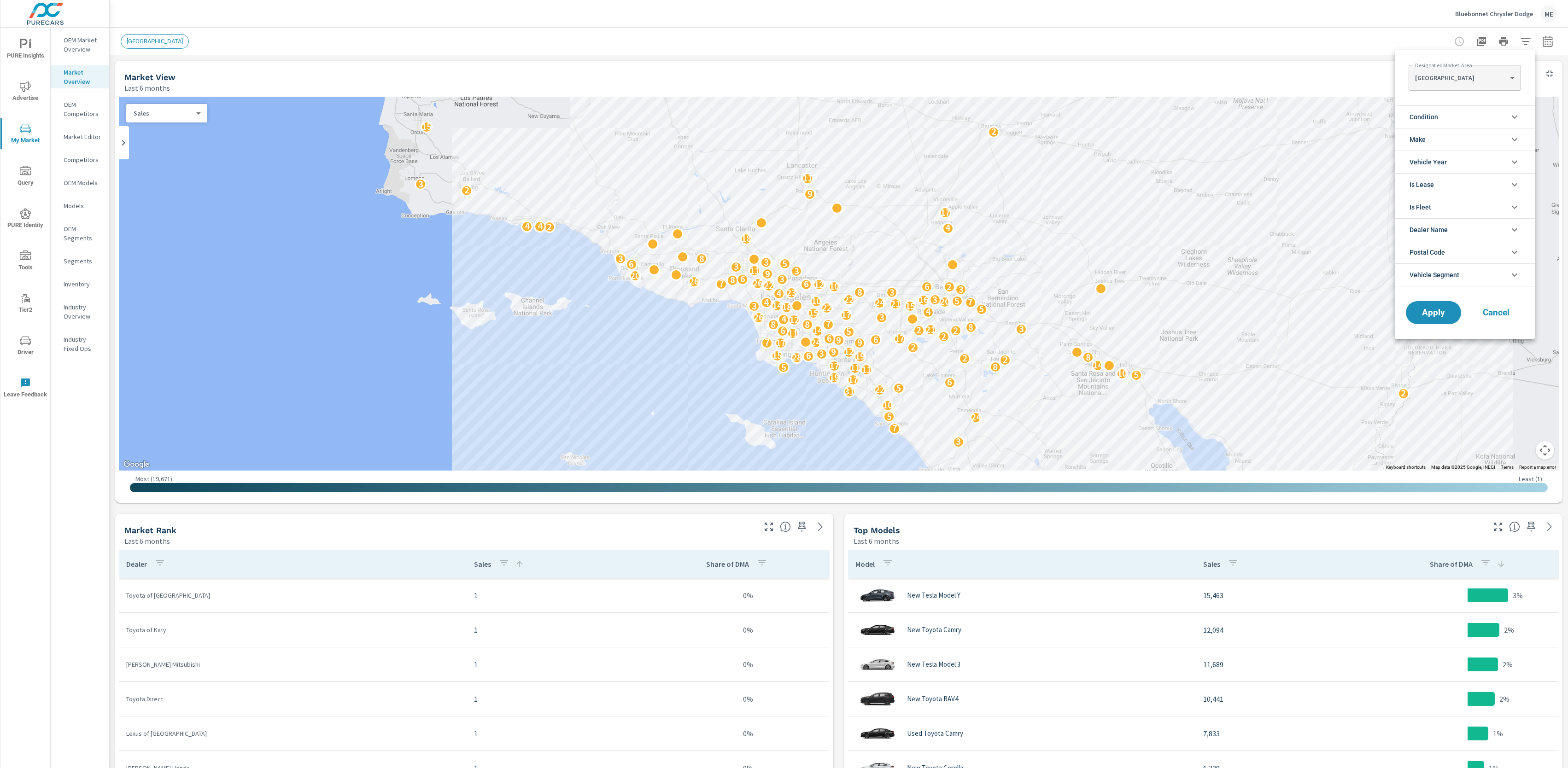
click at [1488, 67] on div "[GEOGRAPHIC_DATA] [GEOGRAPHIC_DATA] ​" at bounding box center [1465, 78] width 112 height 26
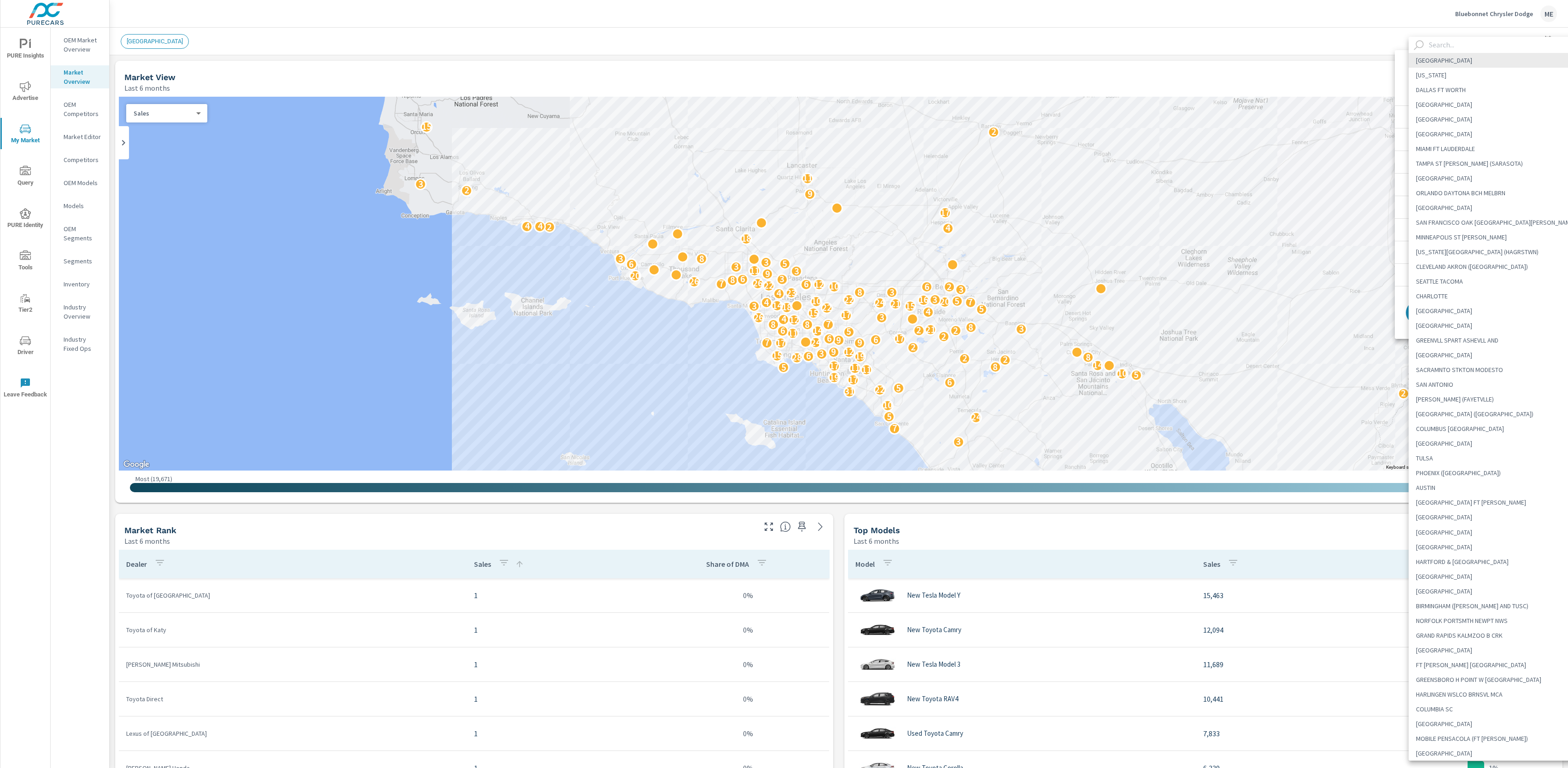
click at [1479, 77] on body "PURE Insights Advertise My Market Query PURE Identity Tools Tier2 Driver Leave …" at bounding box center [784, 384] width 1568 height 768
click at [1480, 42] on input "text" at bounding box center [1503, 45] width 158 height 16
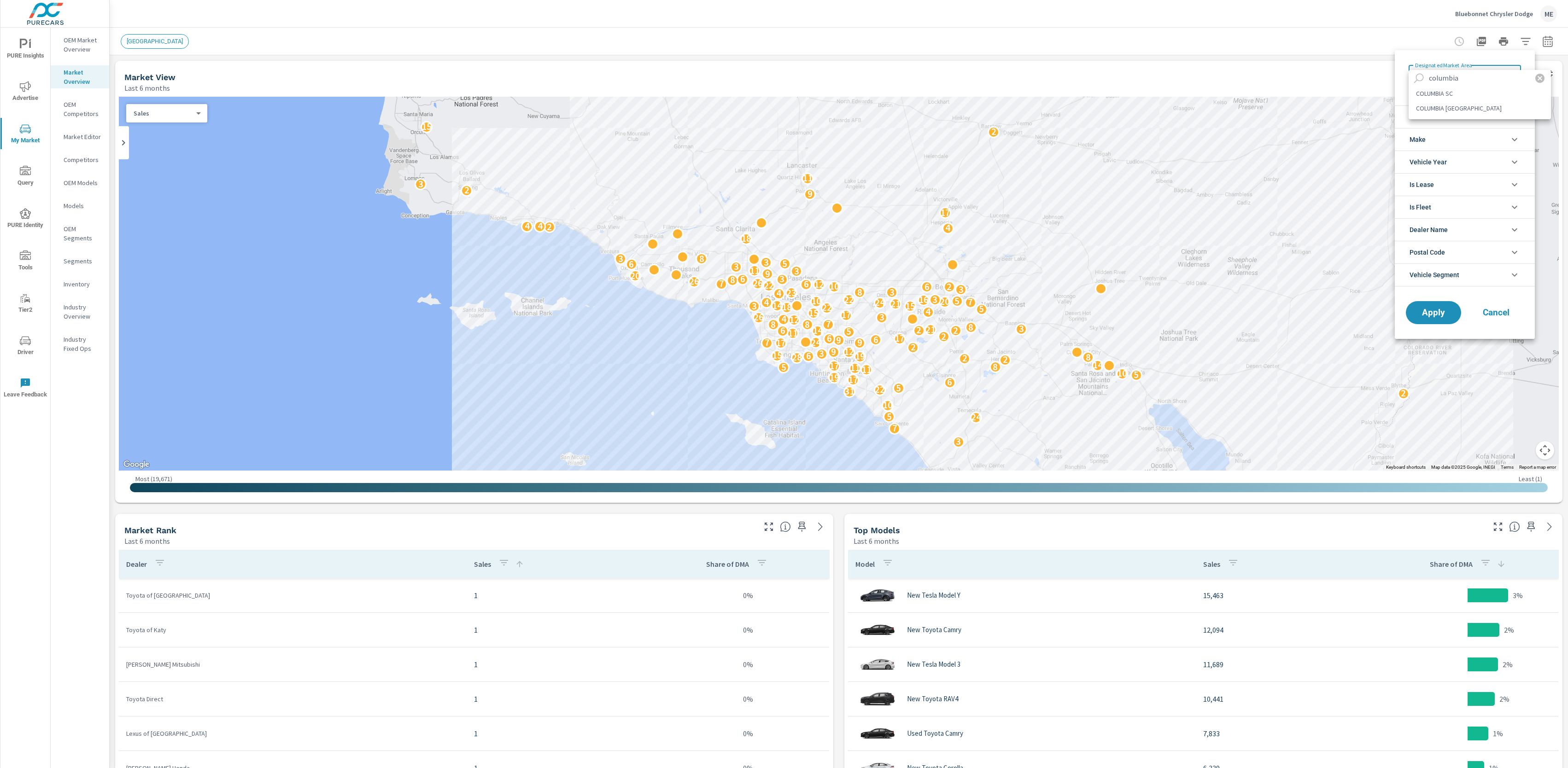
type input "columbia"
click at [1435, 96] on li "COLUMBIA SC" at bounding box center [1480, 94] width 142 height 15
type Area "COLUMBIA SC"
click at [1435, 96] on div "Designated Market Area COLUMBIA [GEOGRAPHIC_DATA] [GEOGRAPHIC_DATA] [GEOGRAPHIC…" at bounding box center [1465, 75] width 140 height 52
click at [1462, 278] on li "Vehicle Segment" at bounding box center [1465, 275] width 140 height 23
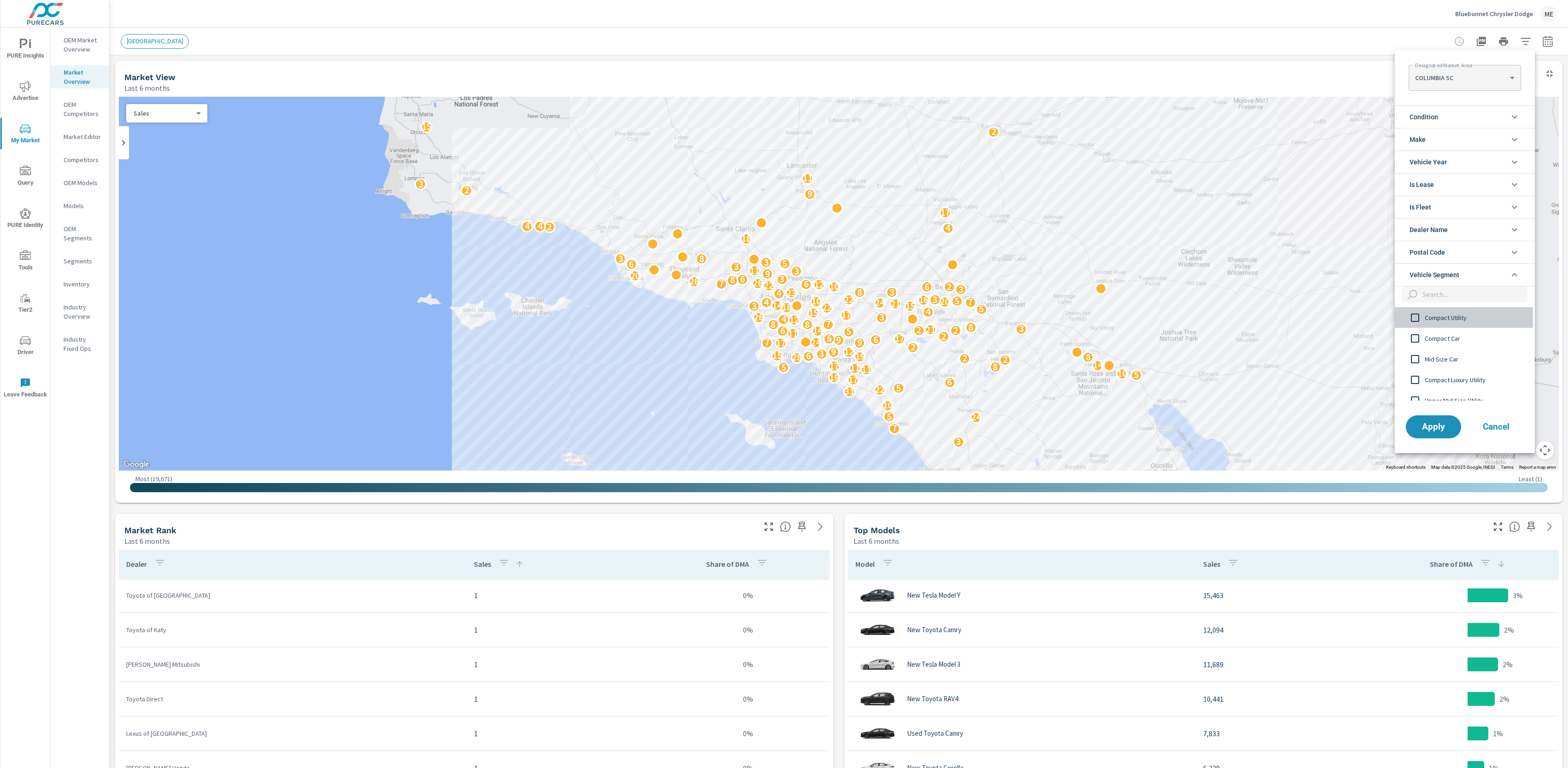
click at [1447, 319] on span "Compact Utility" at bounding box center [1475, 318] width 101 height 11
click at [1445, 364] on span "Mid Size Pickup" at bounding box center [1475, 362] width 101 height 11
click at [1430, 116] on span "Condition" at bounding box center [1424, 117] width 29 height 22
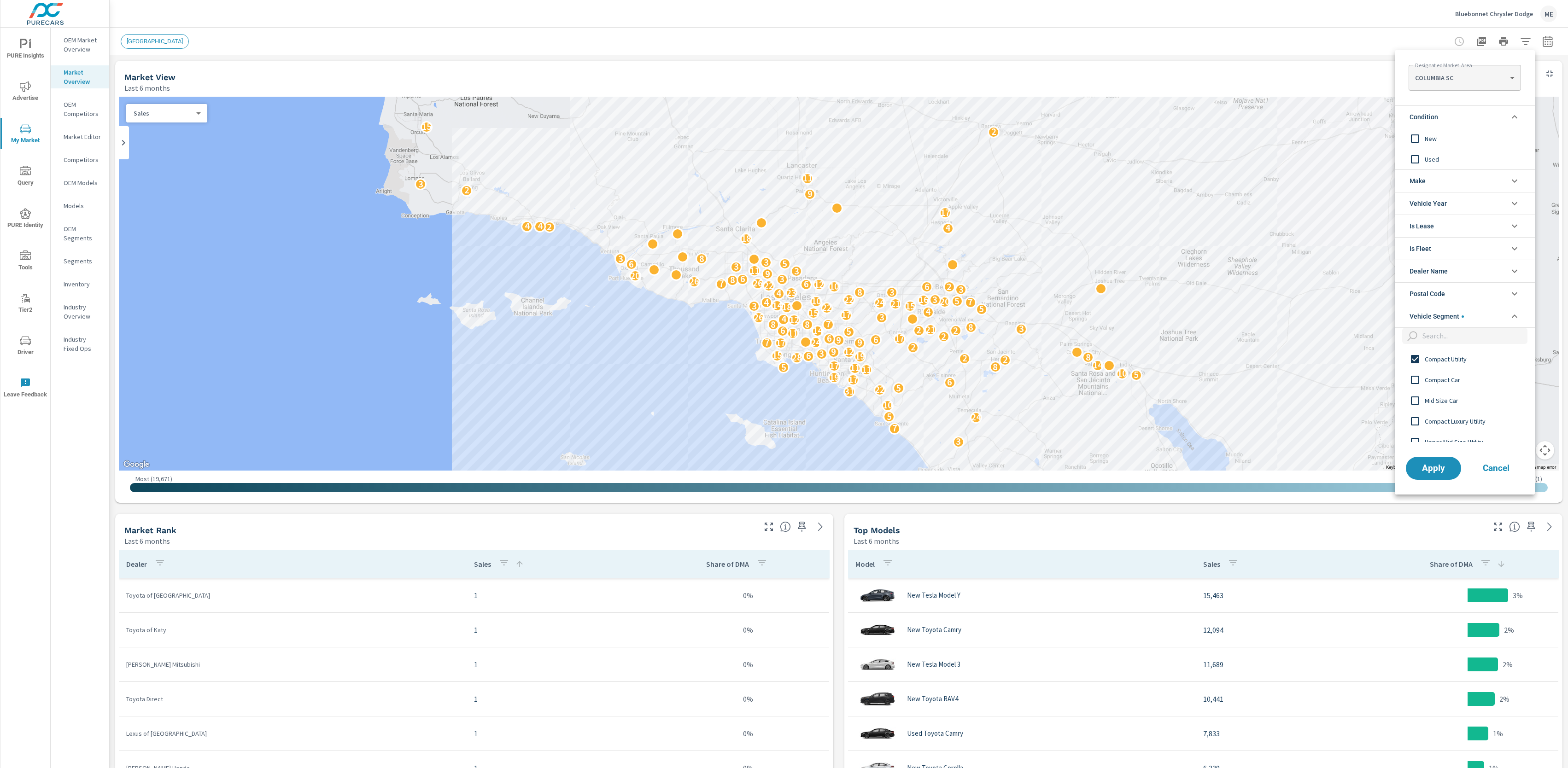
click at [1436, 134] on span "New" at bounding box center [1475, 139] width 101 height 11
click at [1444, 188] on li "Make" at bounding box center [1465, 180] width 140 height 23
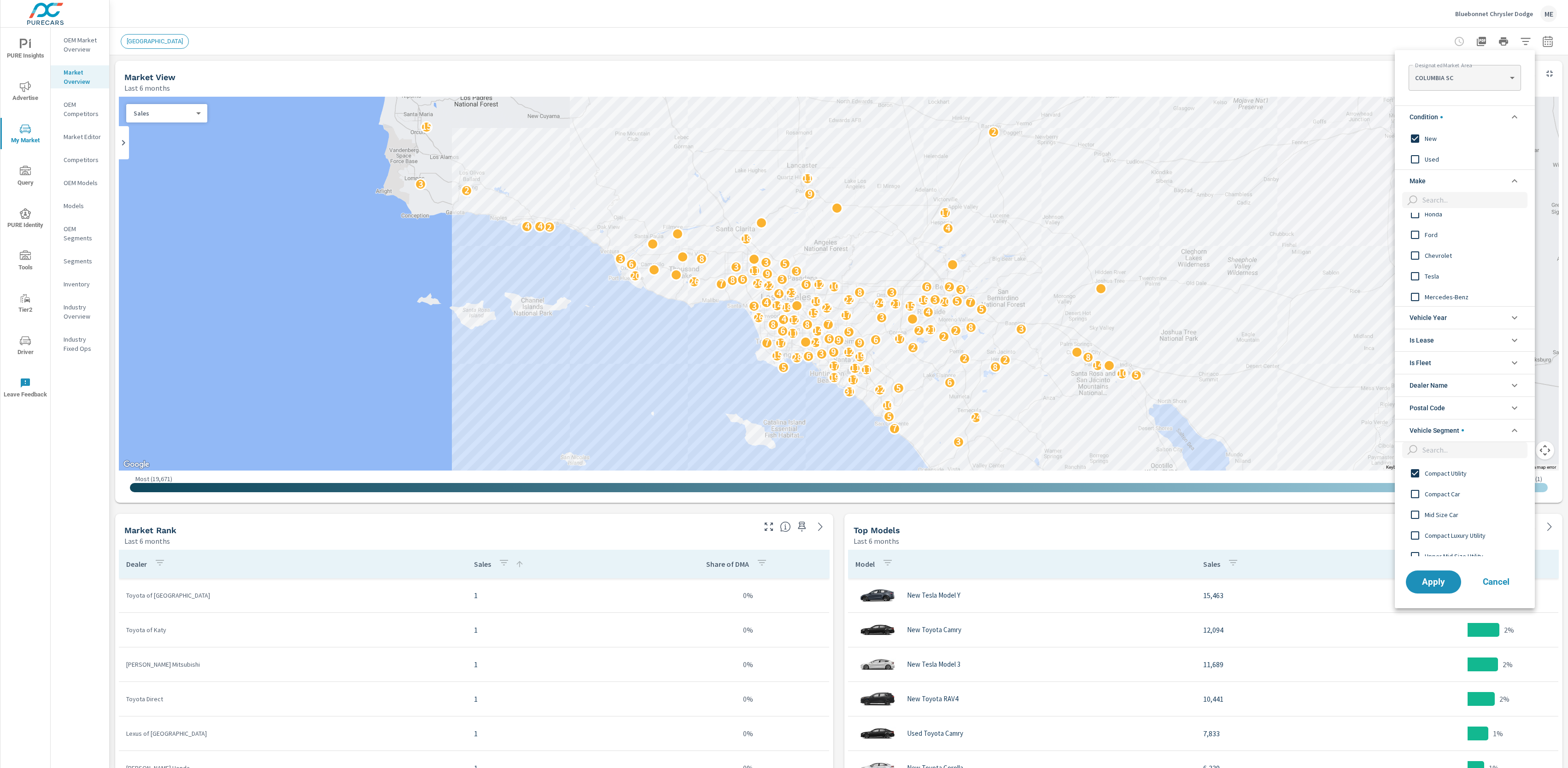
scroll to position [32, 0]
click at [1433, 235] on span "Ford" at bounding box center [1475, 233] width 101 height 11
click at [1430, 218] on div "Kia Lexus Jeep Mazda Subaru Audi Volkswagen GMC Ram" at bounding box center [1463, 260] width 138 height 94
click at [1433, 219] on span "Jeep" at bounding box center [1475, 220] width 101 height 11
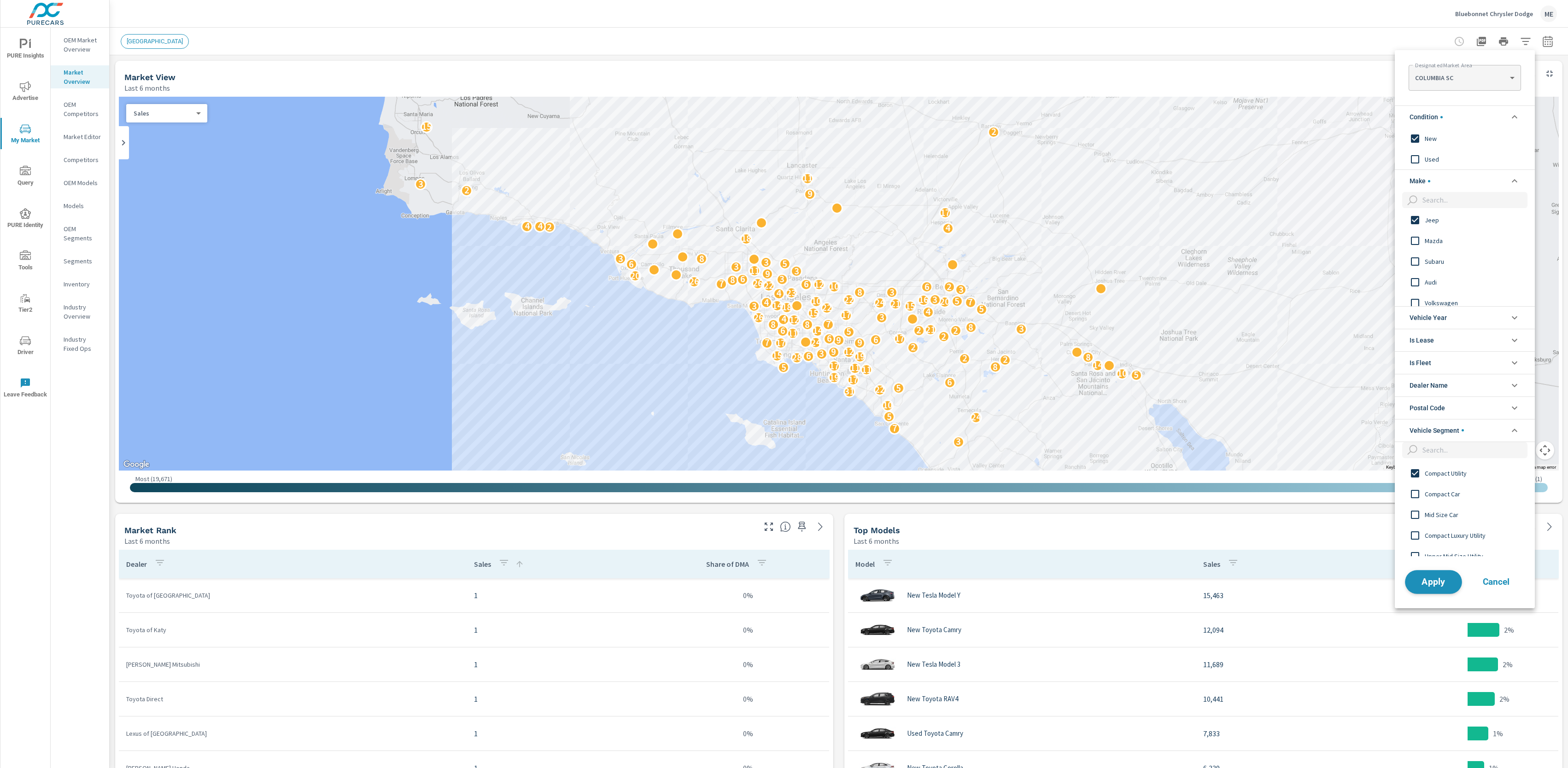
click at [1437, 585] on span "Apply" at bounding box center [1433, 582] width 38 height 9
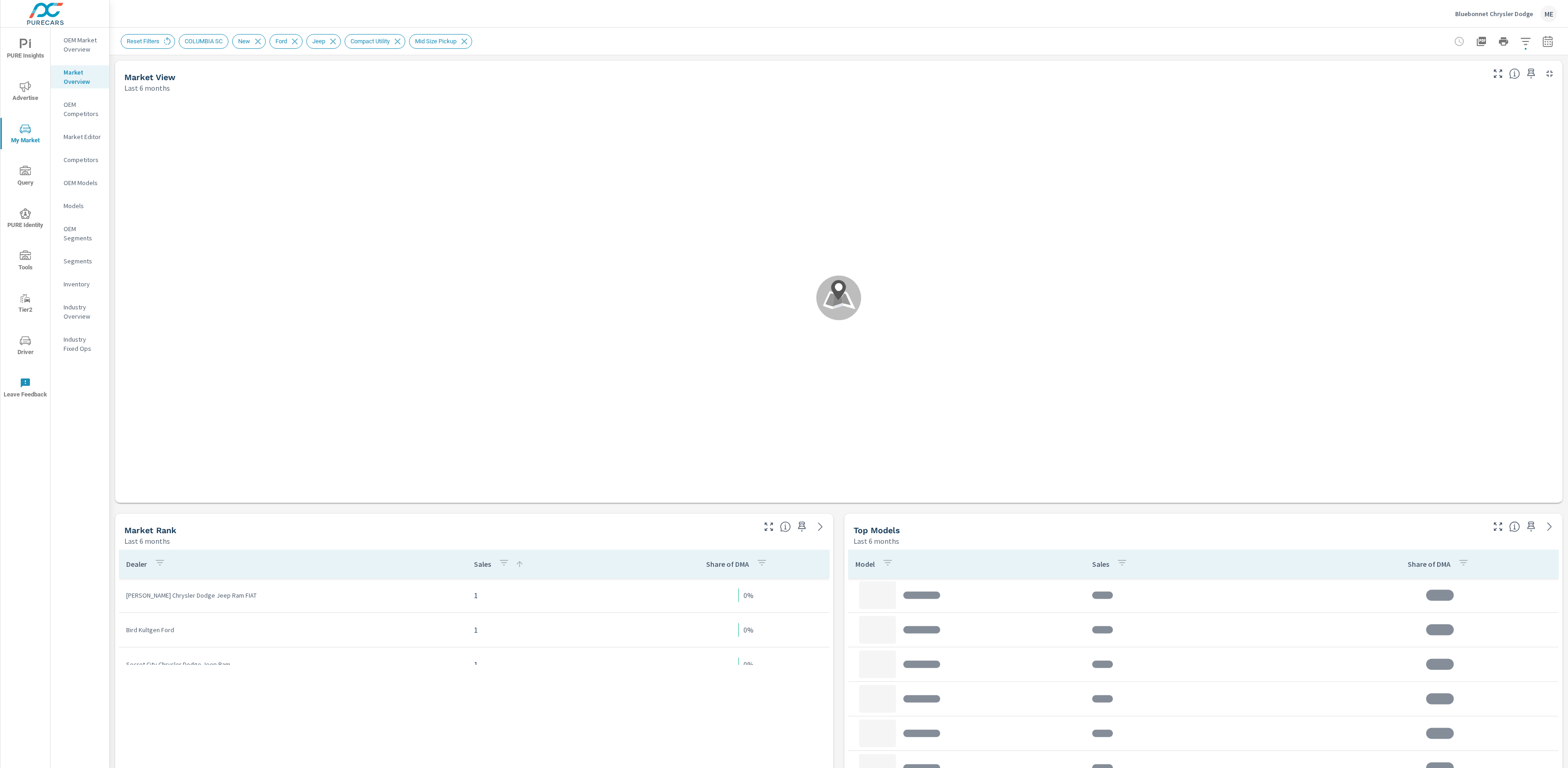
scroll to position [69, 0]
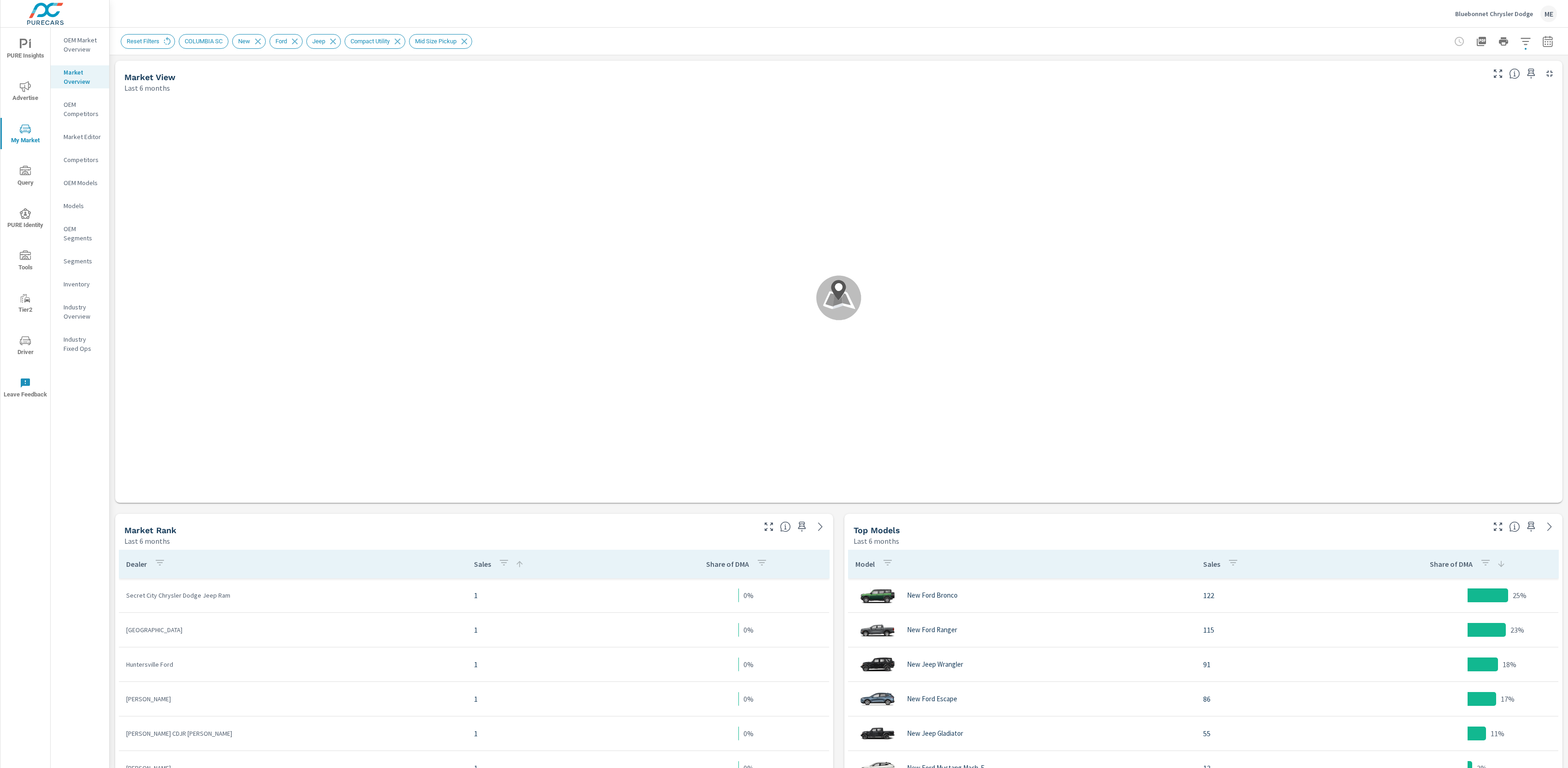
click at [611, 27] on header "Bluebonnet Chrysler Dodge ME" at bounding box center [839, 13] width 1458 height 27
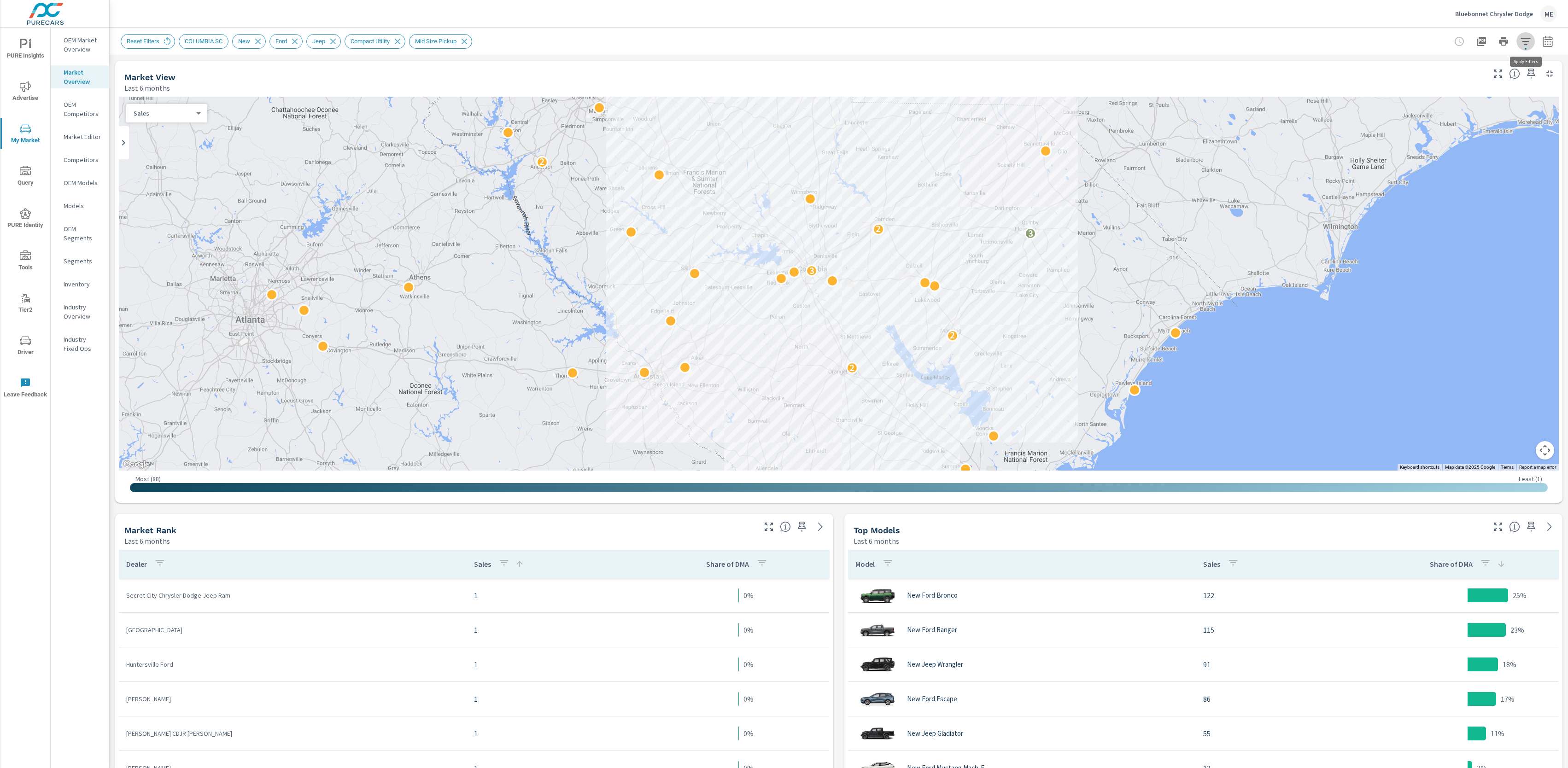
click at [1528, 38] on icon "button" at bounding box center [1525, 41] width 11 height 11
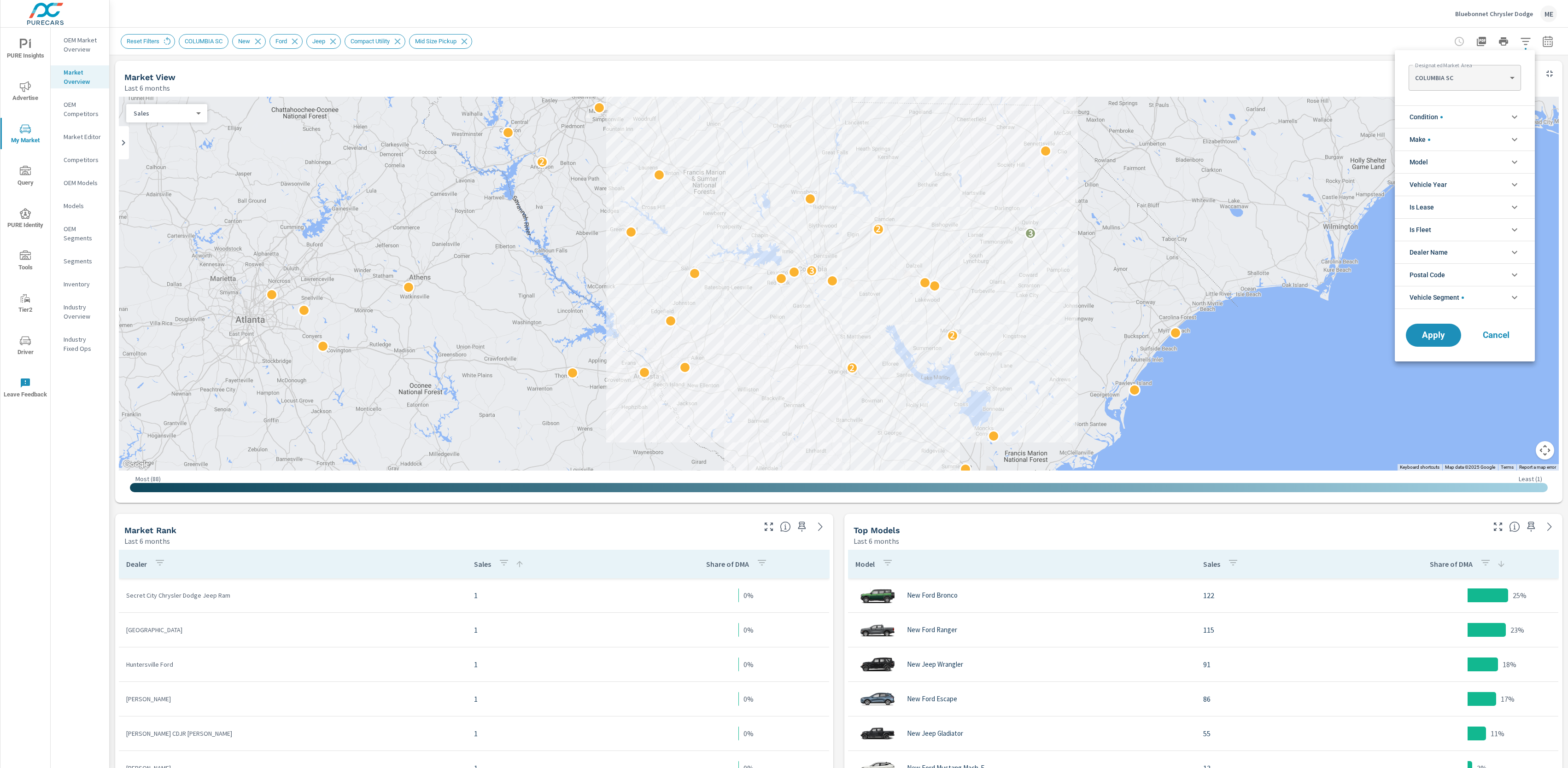
scroll to position [10, 0]
click at [1440, 118] on span "Condition" at bounding box center [1426, 117] width 33 height 22
click at [1443, 181] on li "Make" at bounding box center [1465, 180] width 140 height 23
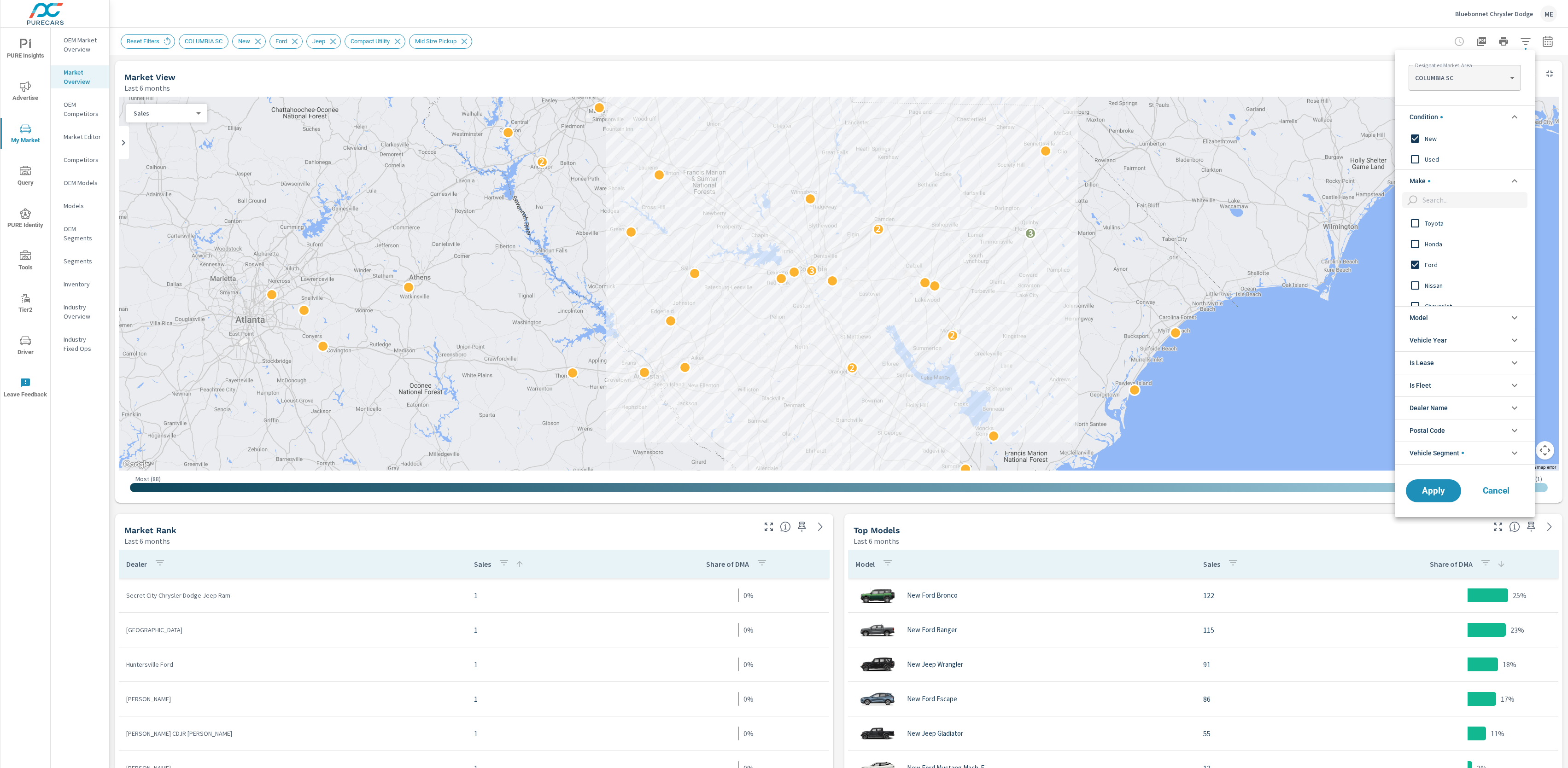
click at [1438, 314] on li "Model" at bounding box center [1465, 317] width 140 height 23
click at [1437, 340] on span "Bronco" at bounding box center [1475, 339] width 101 height 11
click at [1441, 383] on span "Wrangler" at bounding box center [1475, 380] width 101 height 11
click at [1437, 372] on span "Gladiator" at bounding box center [1475, 370] width 101 height 11
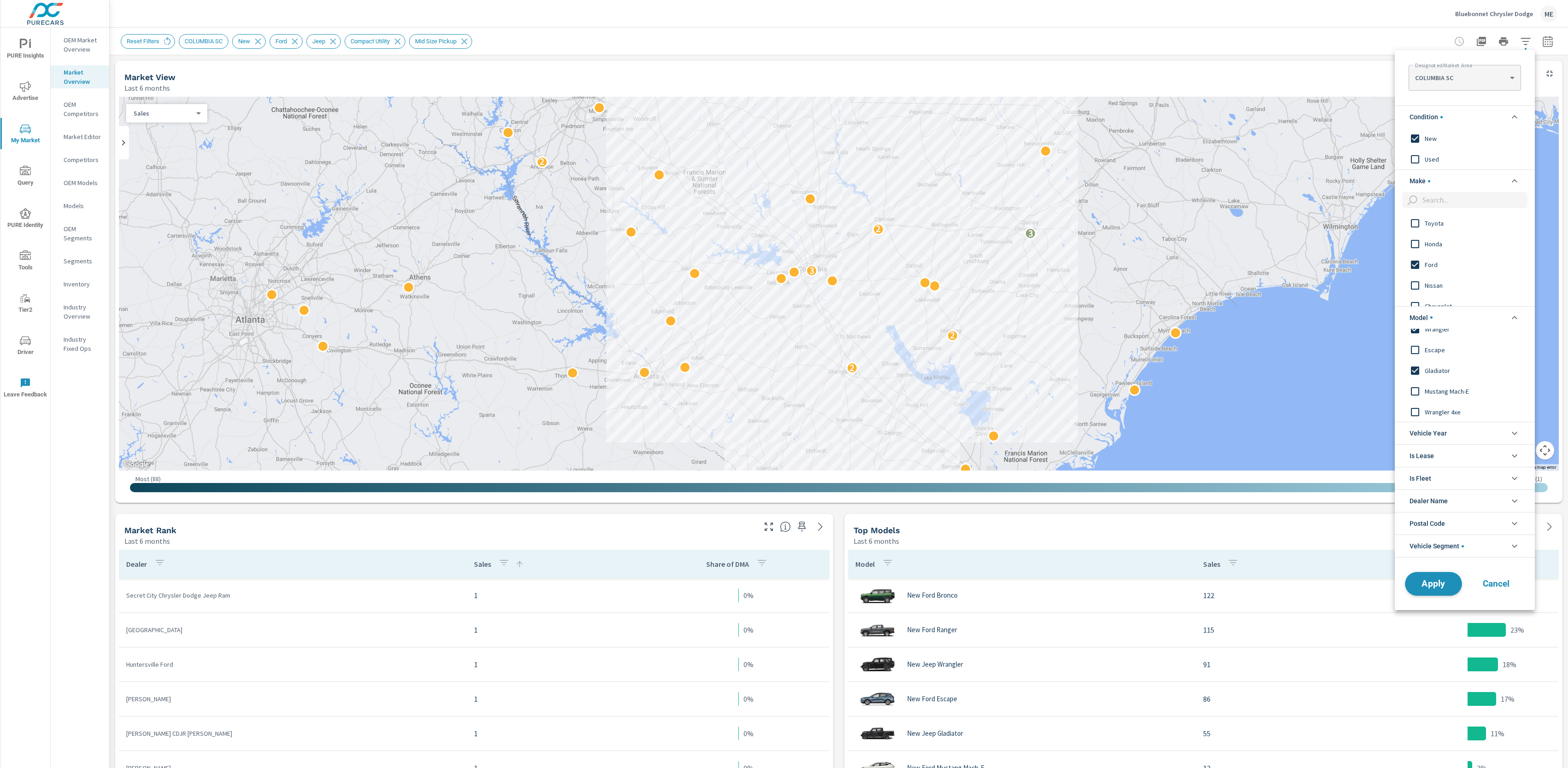
click at [1442, 578] on button "Apply" at bounding box center [1433, 584] width 57 height 24
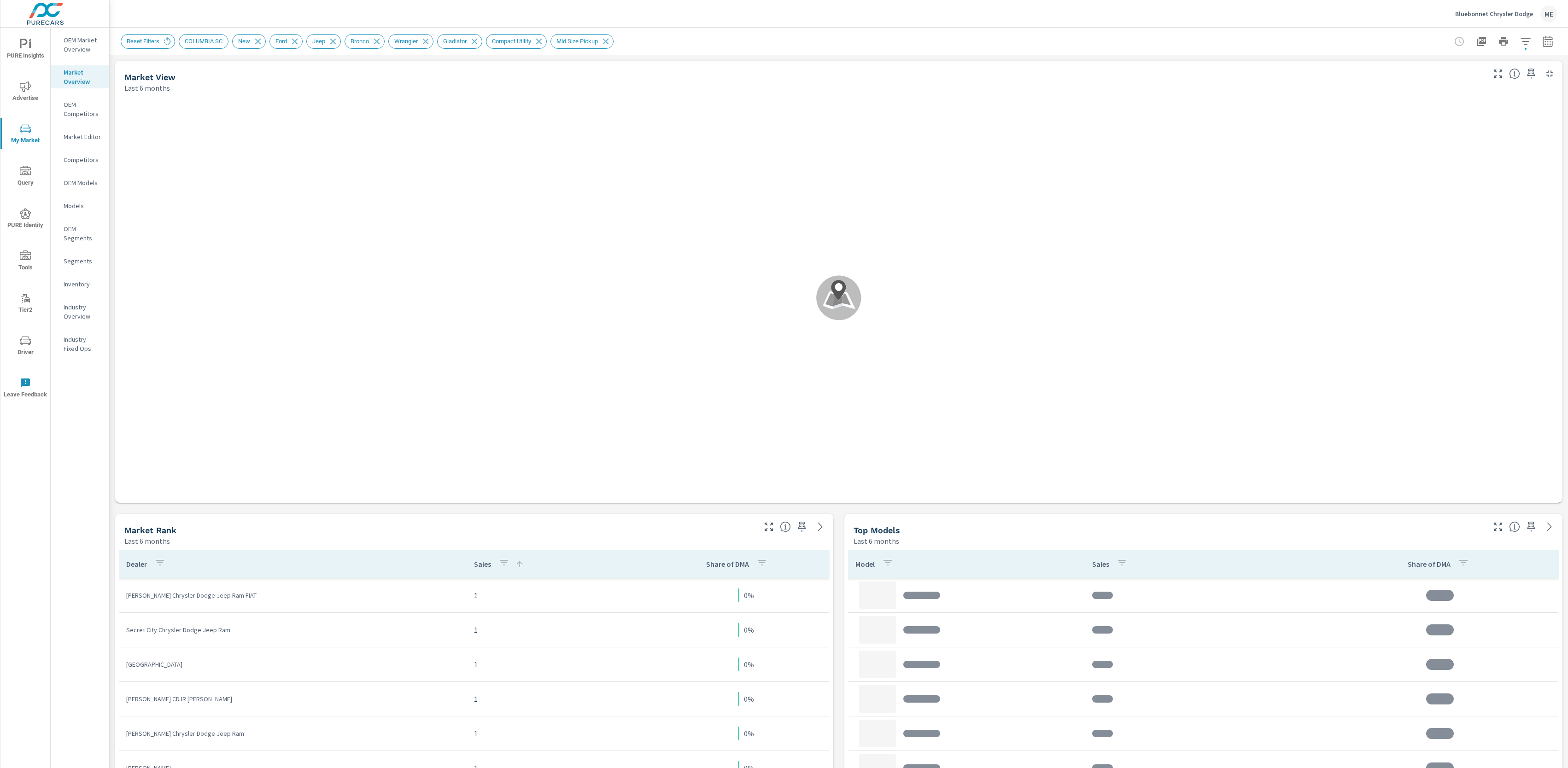
scroll to position [69, 0]
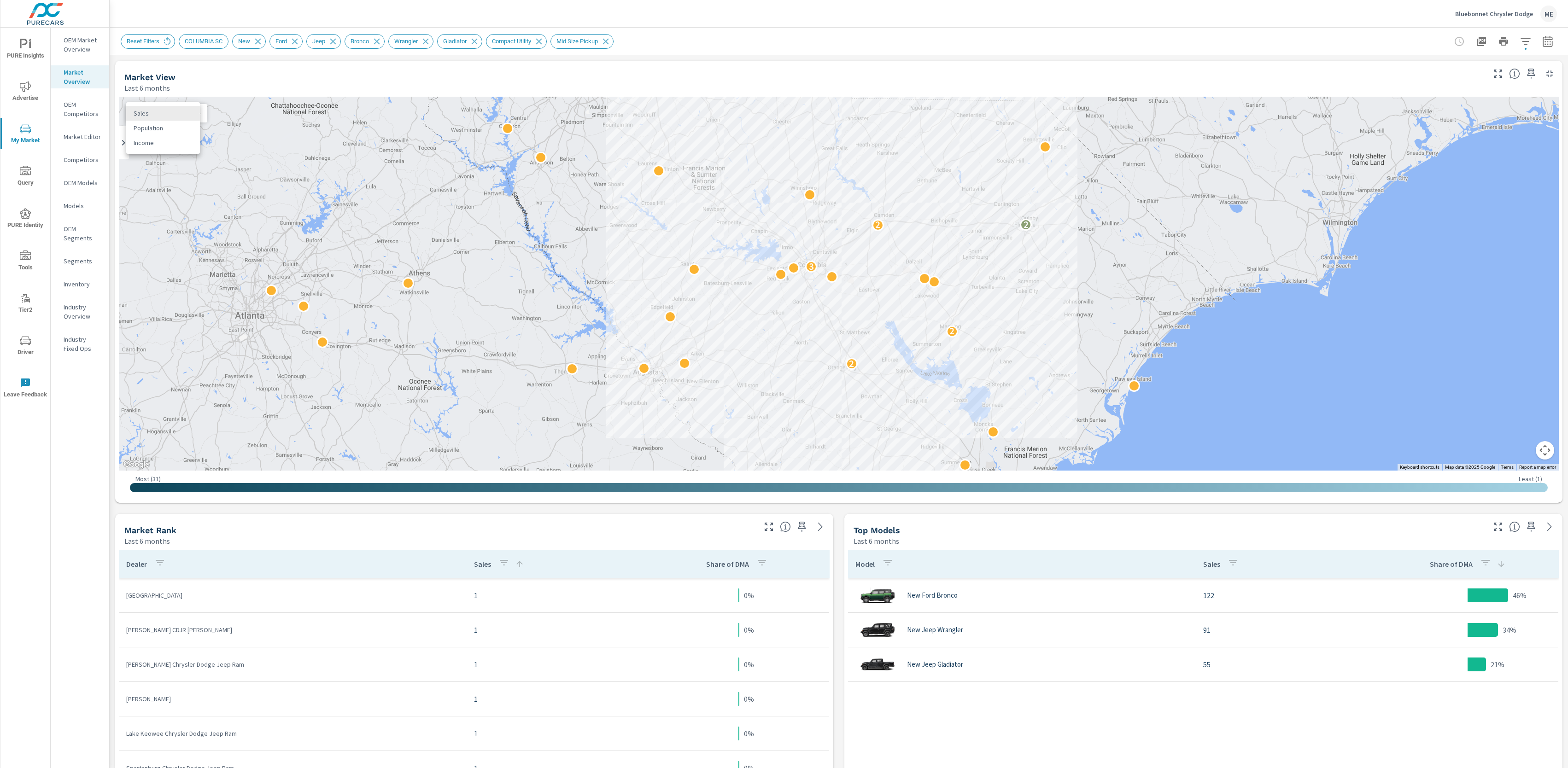
click at [174, 117] on body "PURE Insights Advertise My Market Query PURE Identity Tools Tier2 Driver Leave …" at bounding box center [784, 384] width 1568 height 768
click at [859, 24] on div at bounding box center [784, 384] width 1568 height 768
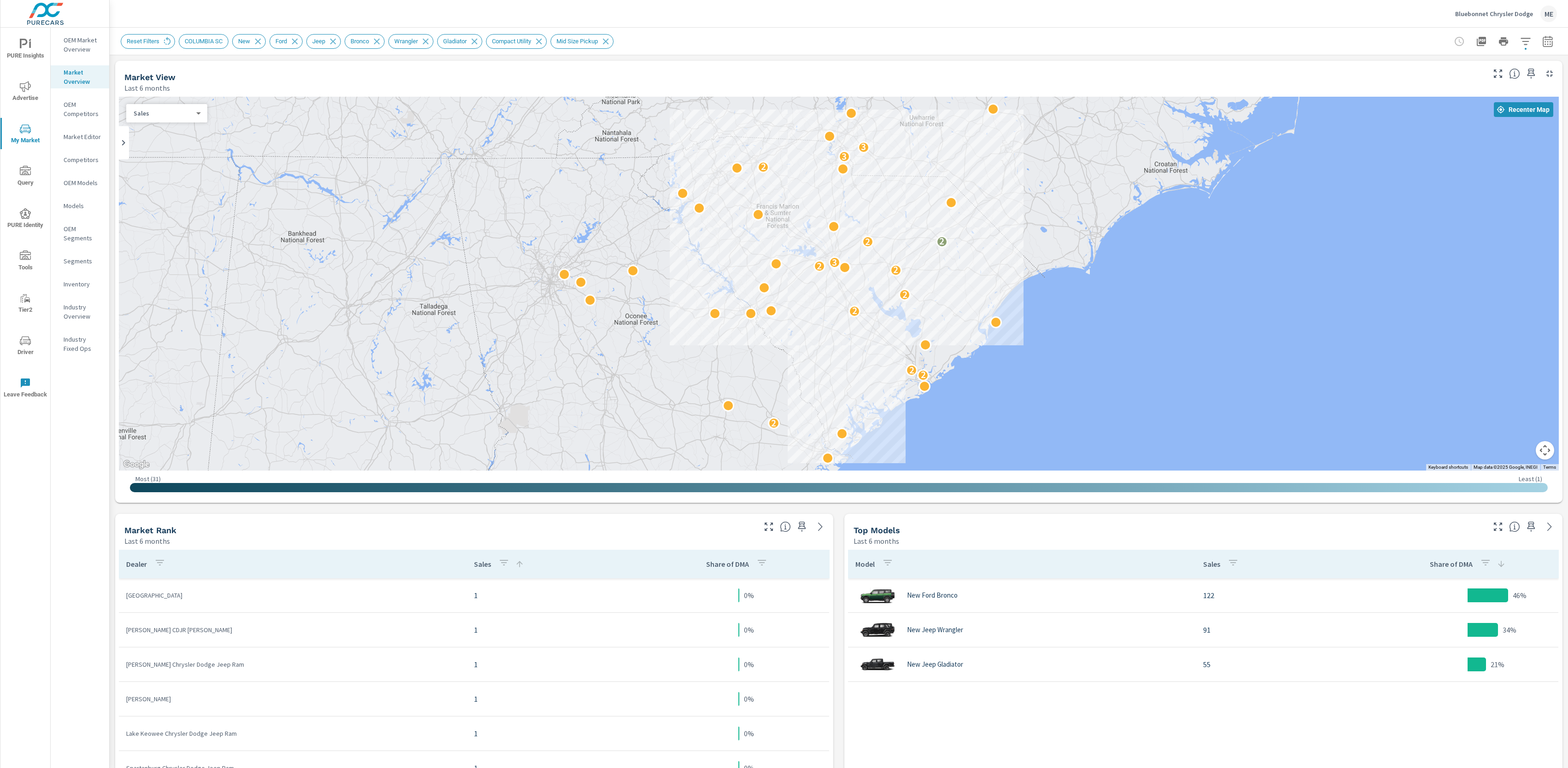
click at [837, 579] on div "Market View Last 6 months ← Move left → Move right ↑ Move up ↓ Move down + Zoom…" at bounding box center [839, 622] width 1458 height 1133
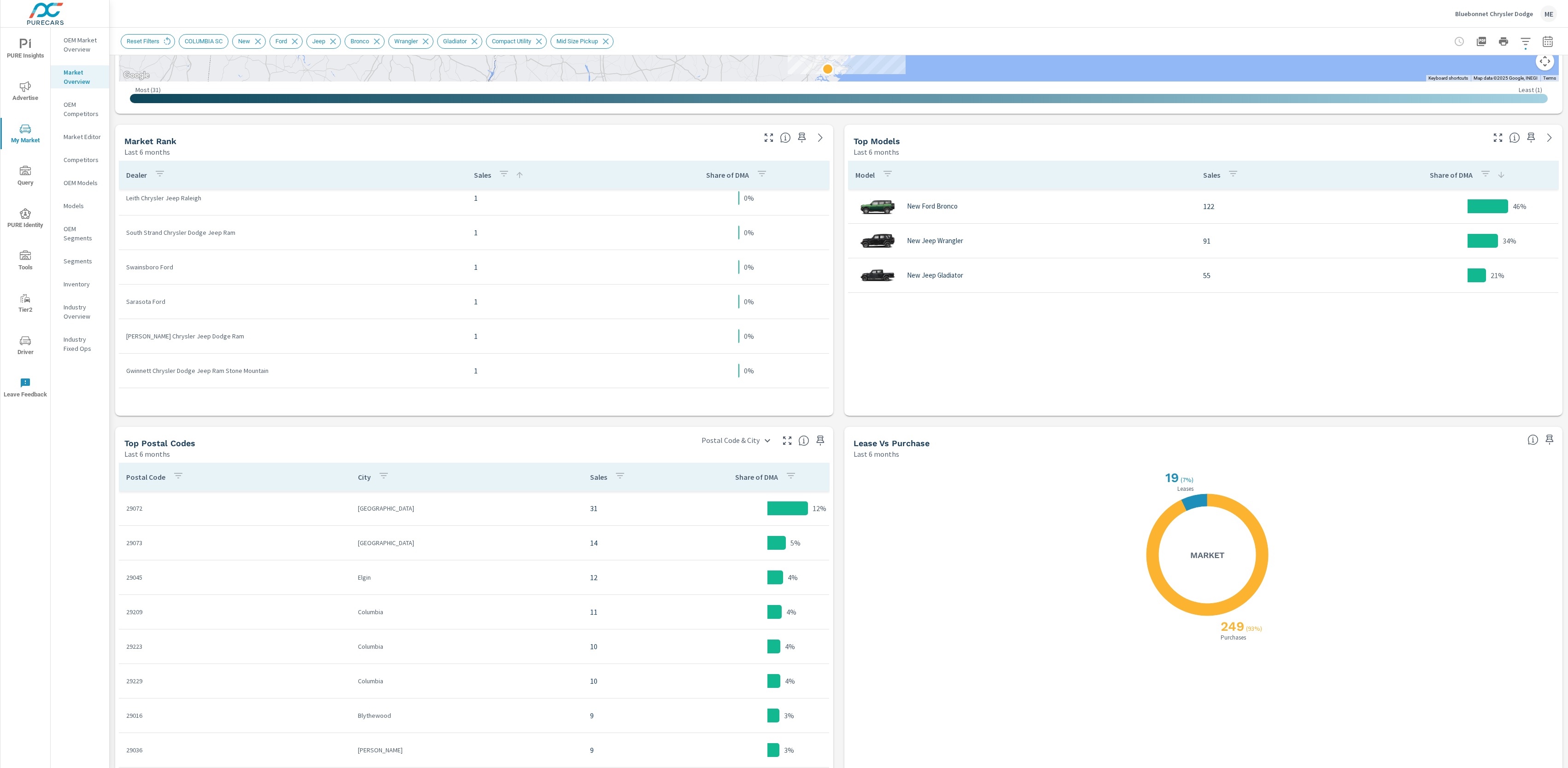
scroll to position [420, 0]
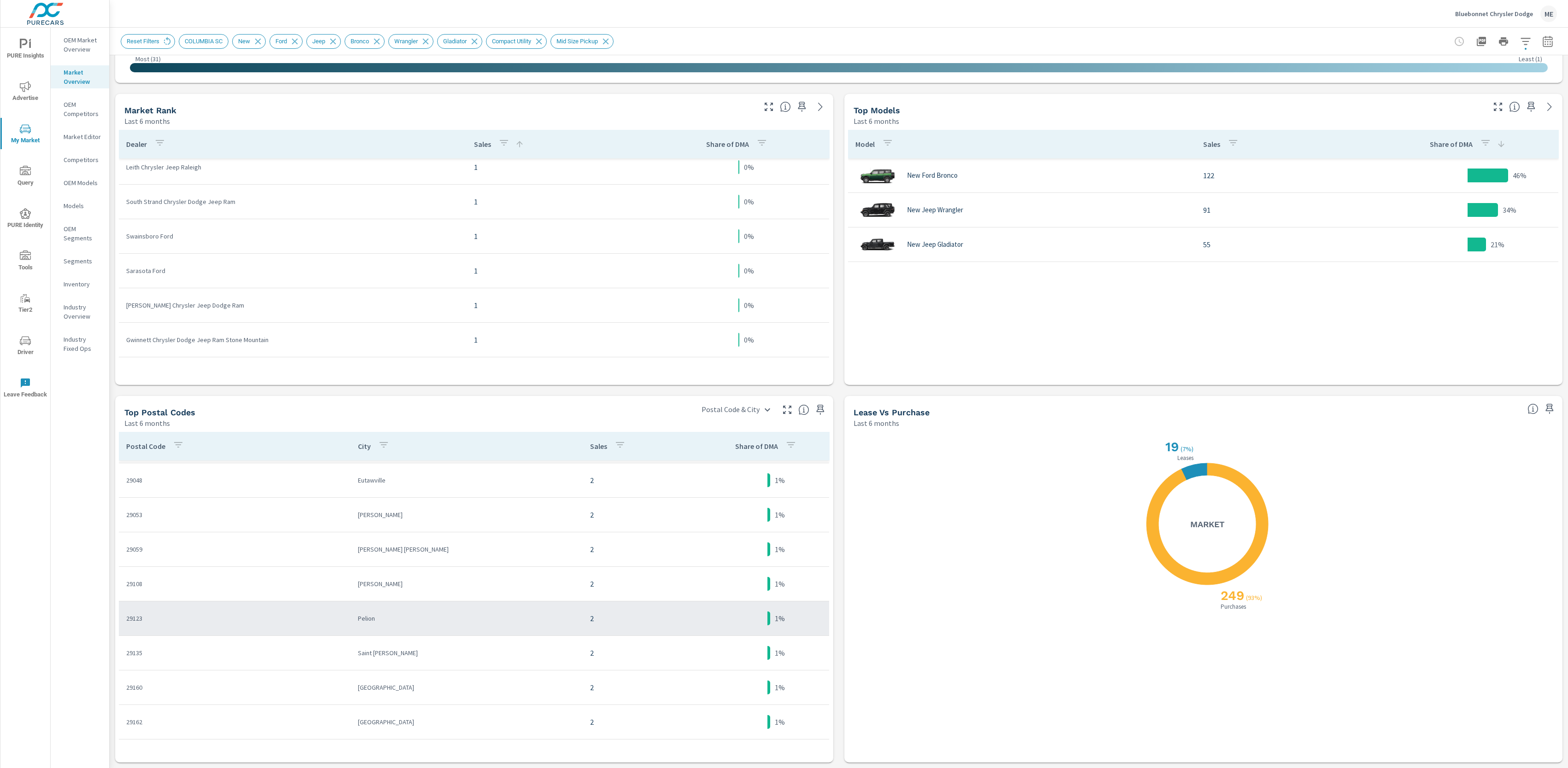
scroll to position [1857, 0]
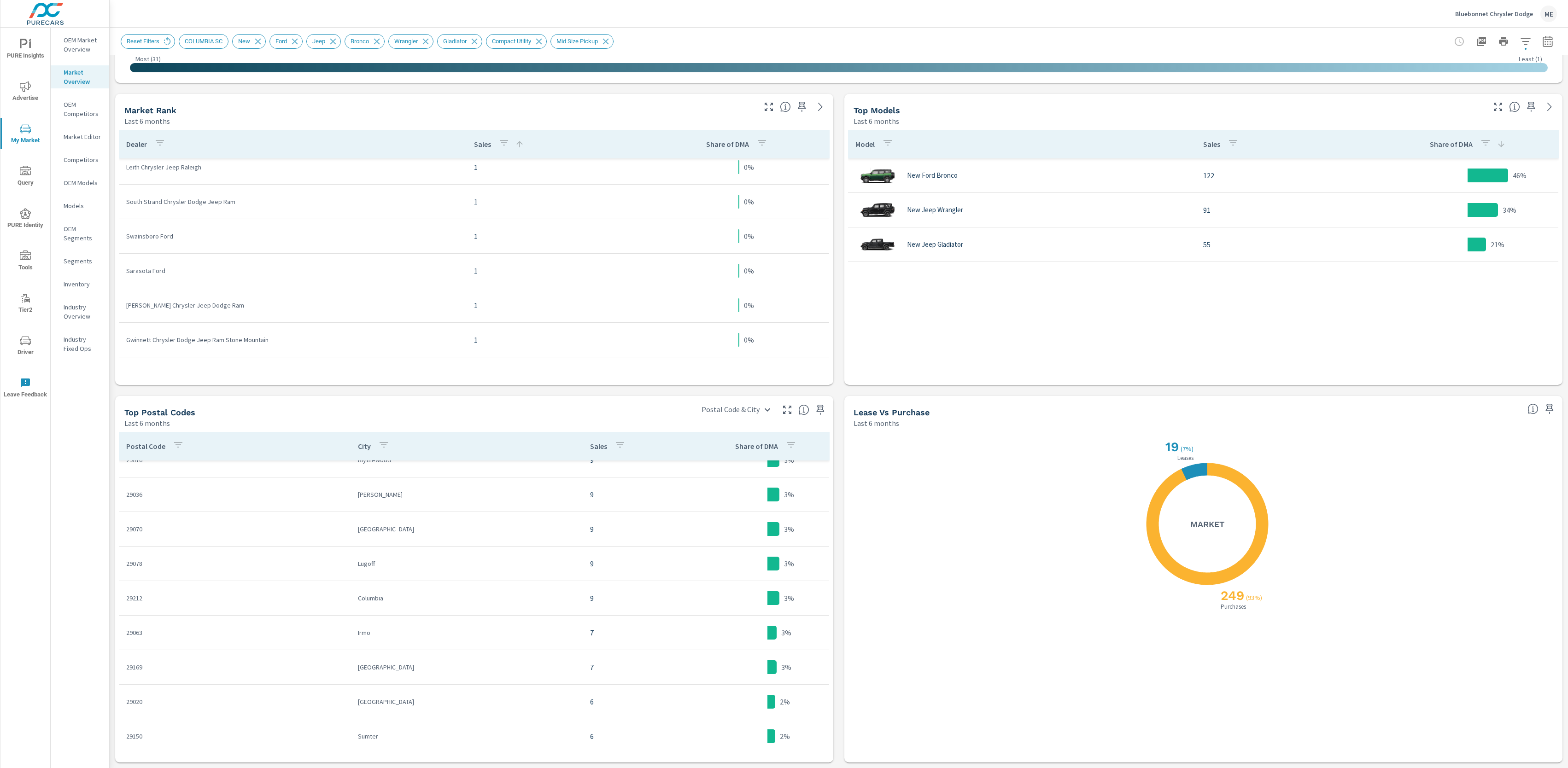
scroll to position [86, 0]
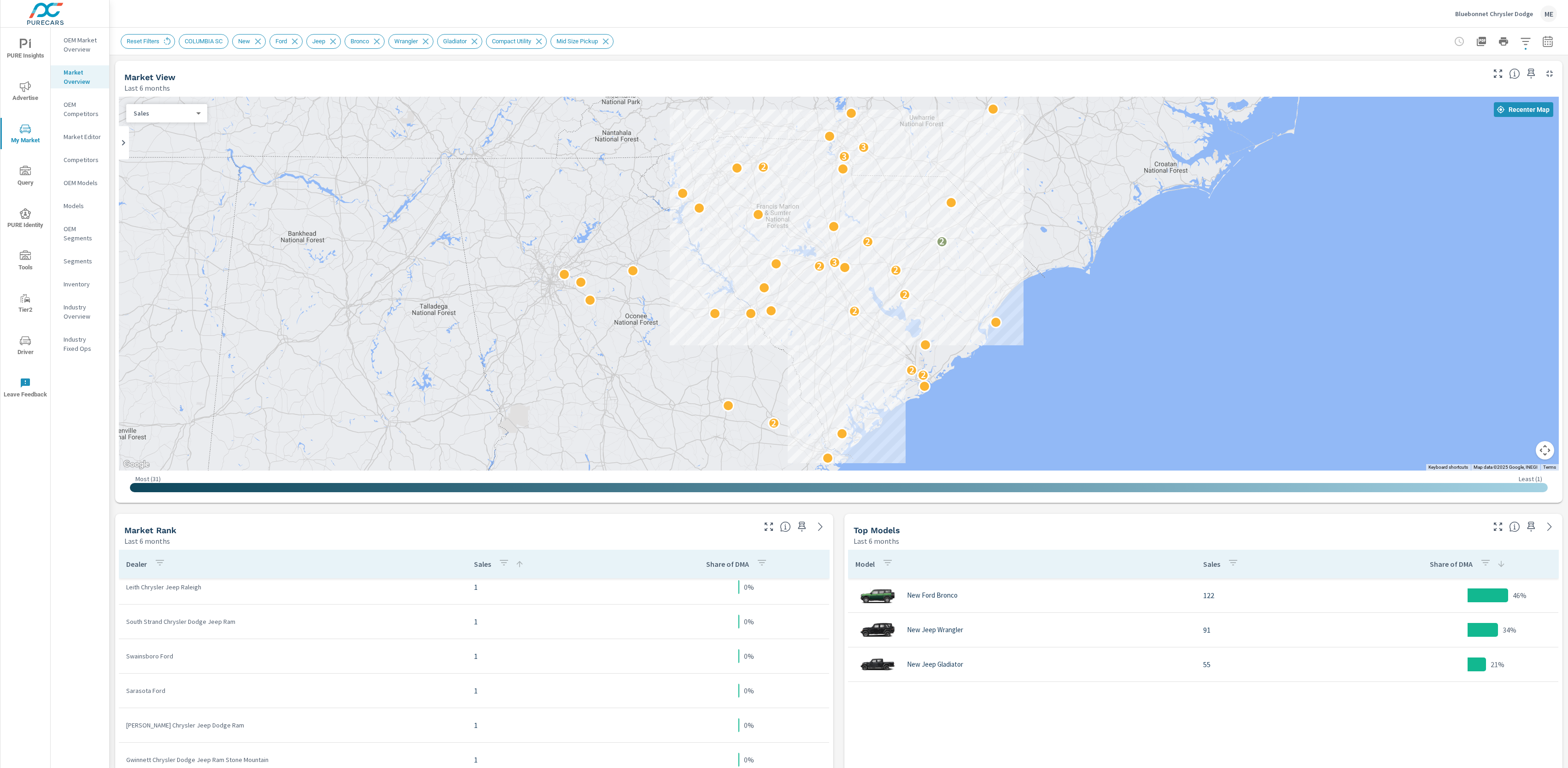
click at [836, 616] on div "Market View Last 6 months ← Move left → Move right ↑ Move up ↓ Move down + Zoom…" at bounding box center [839, 622] width 1458 height 1133
click at [1328, 34] on div "Reset Filters COLUMBIA SC New Ford Jeep Bronco Wrangler Gladiator Compact Utili…" at bounding box center [774, 41] width 1307 height 15
click at [1527, 39] on icon "button" at bounding box center [1525, 41] width 11 height 11
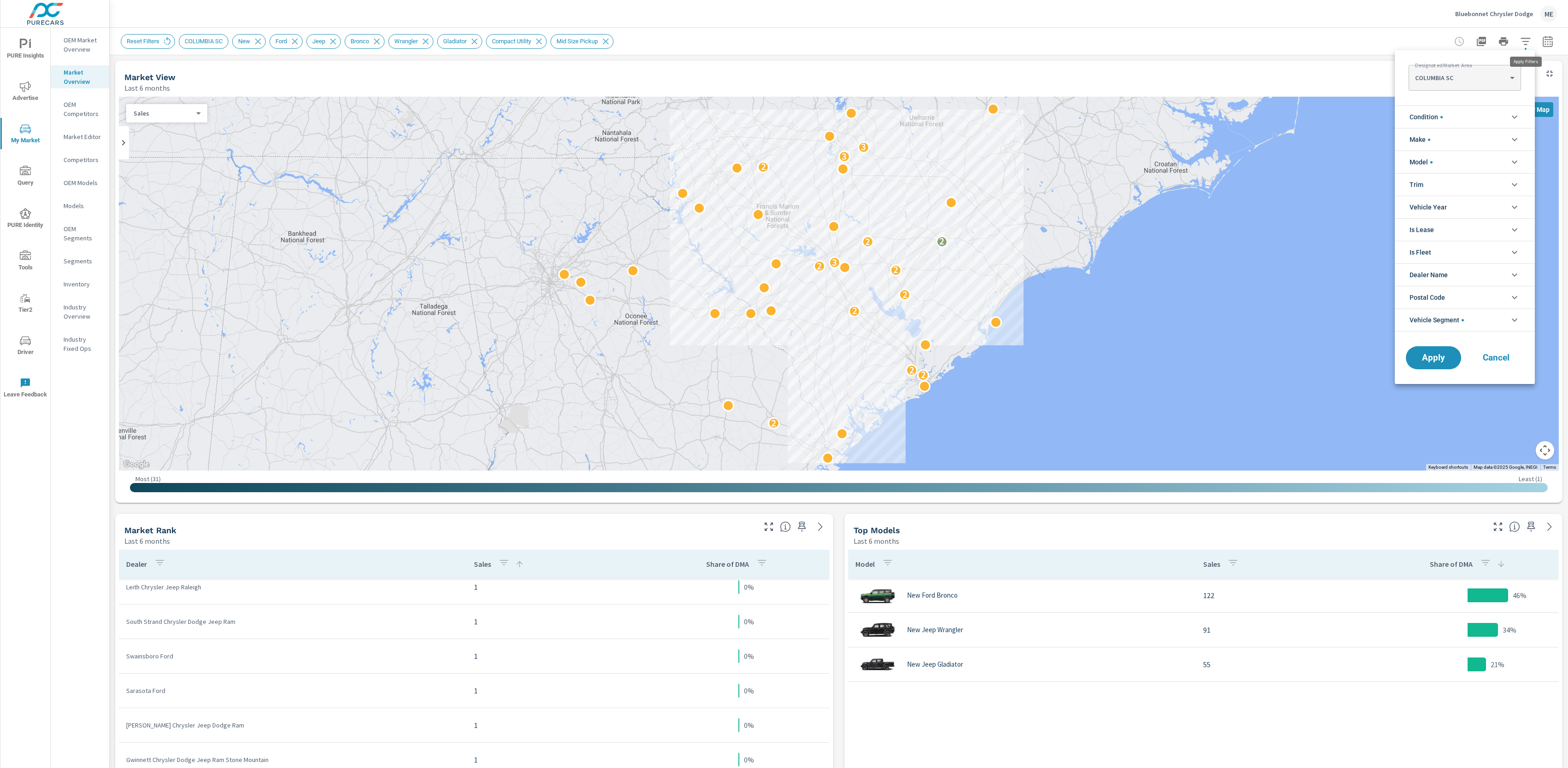
scroll to position [21, 0]
click at [1441, 77] on body "PURE Insights Advertise My Market Query PURE Identity Tools Tier2 Driver Leave …" at bounding box center [784, 384] width 1568 height 768
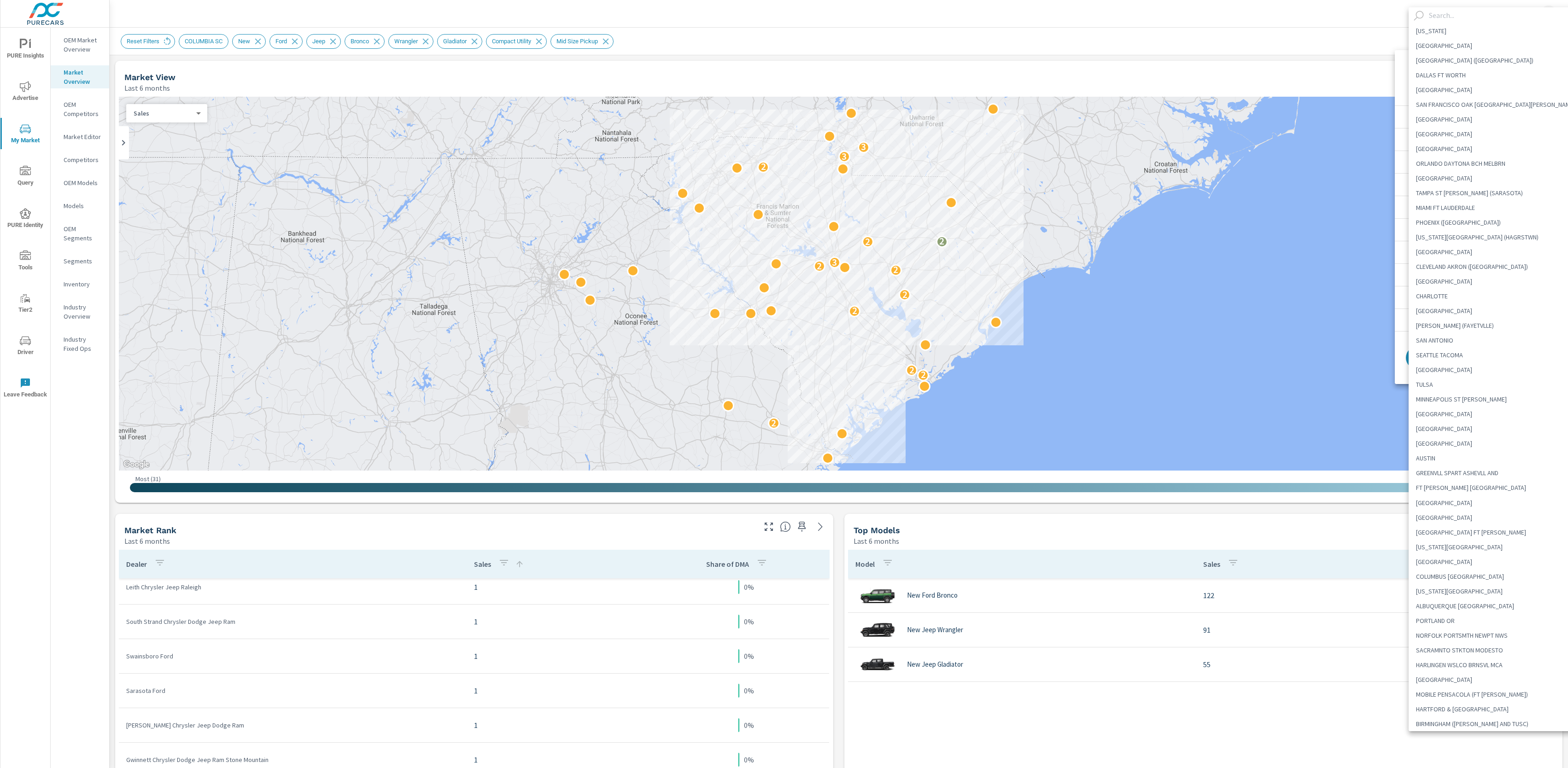
scroll to position [1061, 0]
click at [1456, 15] on input "text" at bounding box center [1503, 15] width 158 height 16
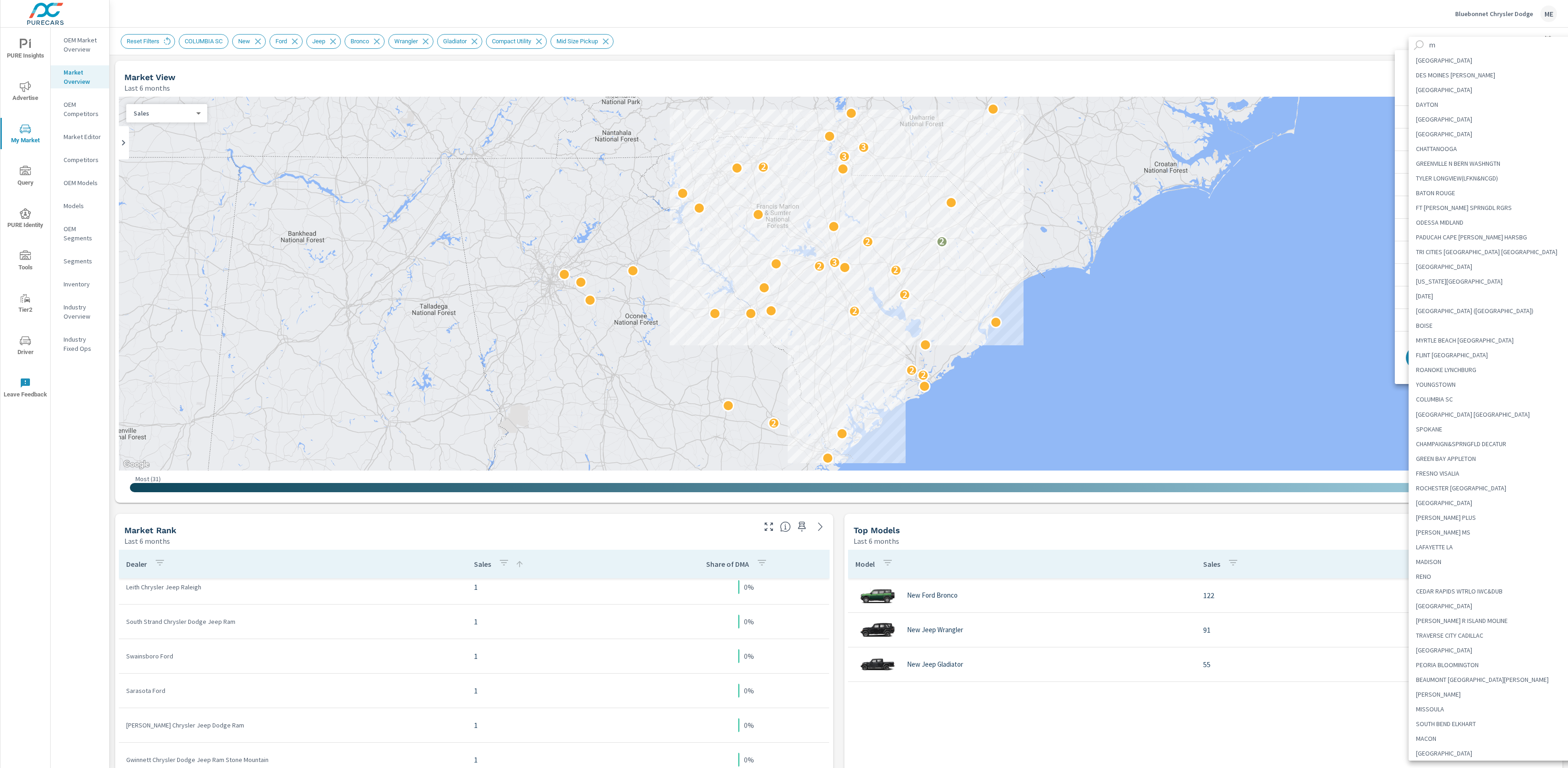
scroll to position [0, 0]
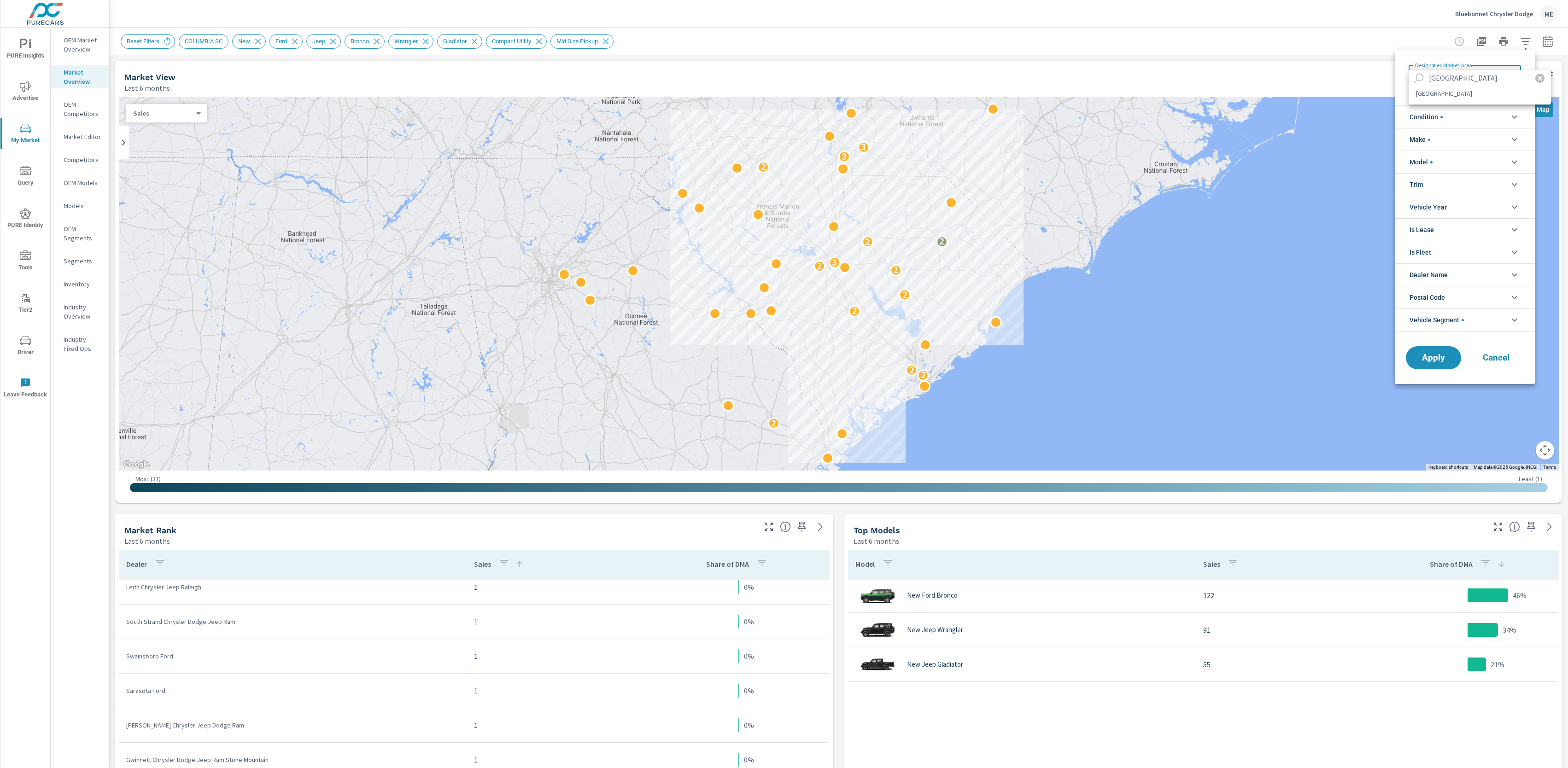
type input "[GEOGRAPHIC_DATA]"
click at [1433, 88] on li "[GEOGRAPHIC_DATA]" at bounding box center [1480, 94] width 142 height 15
type Area "[GEOGRAPHIC_DATA]"
click at [1433, 361] on span "Apply" at bounding box center [1433, 358] width 38 height 9
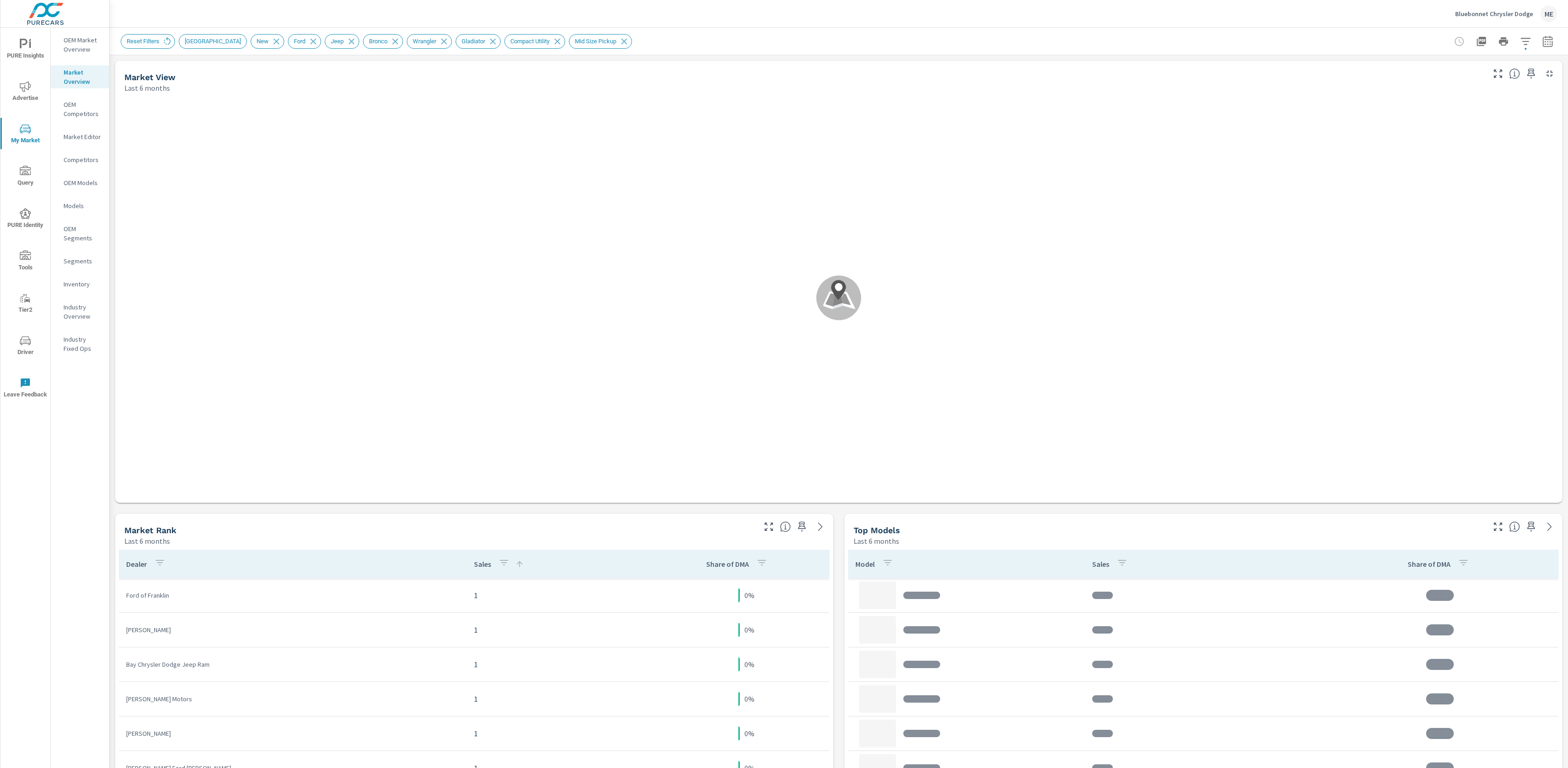
scroll to position [310, 0]
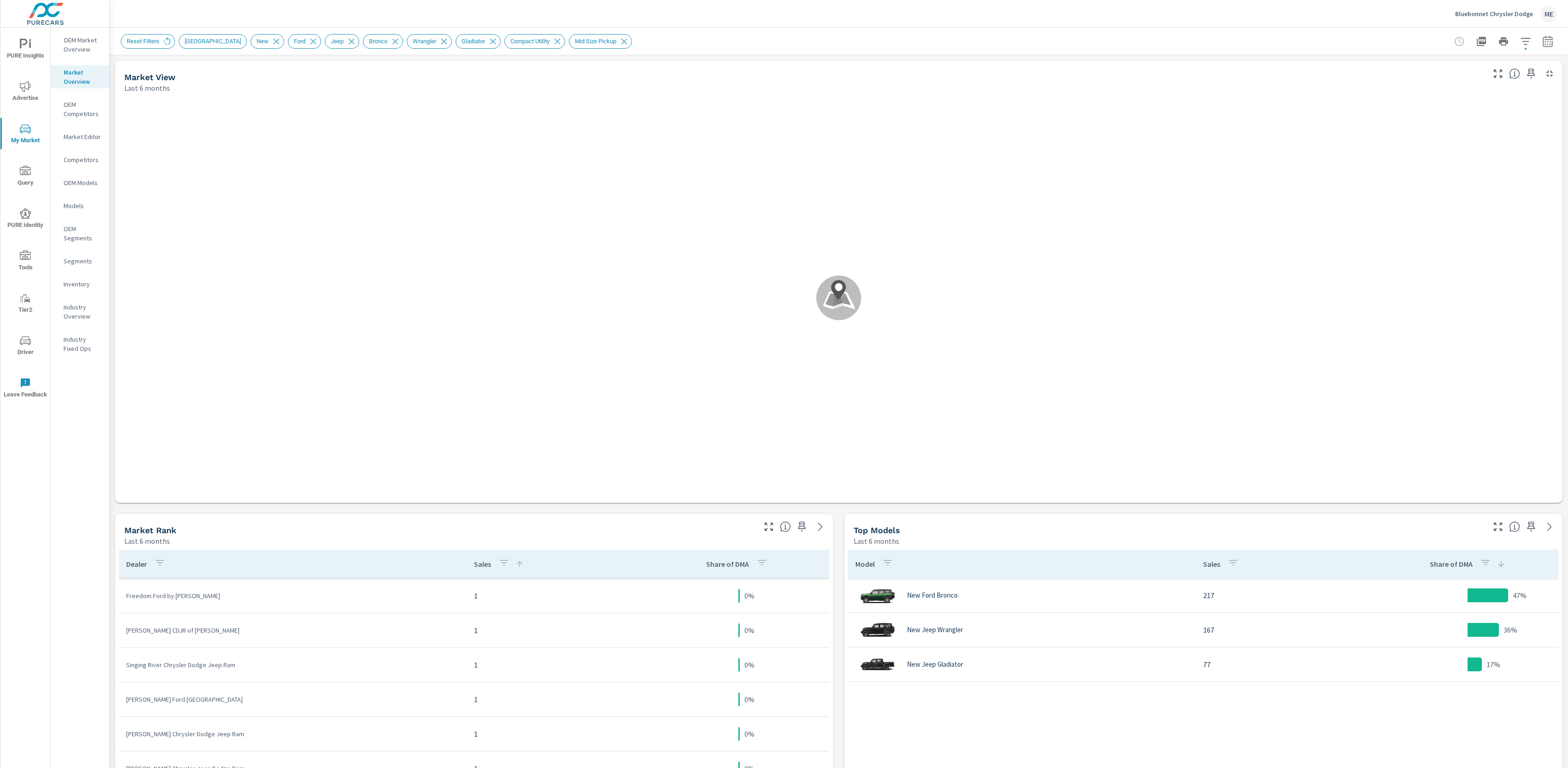
click at [965, 38] on div "Reset Filters MEMPHIS New Ford Jeep Bronco Wrangler Gladiator Compact Utility M…" at bounding box center [774, 41] width 1307 height 15
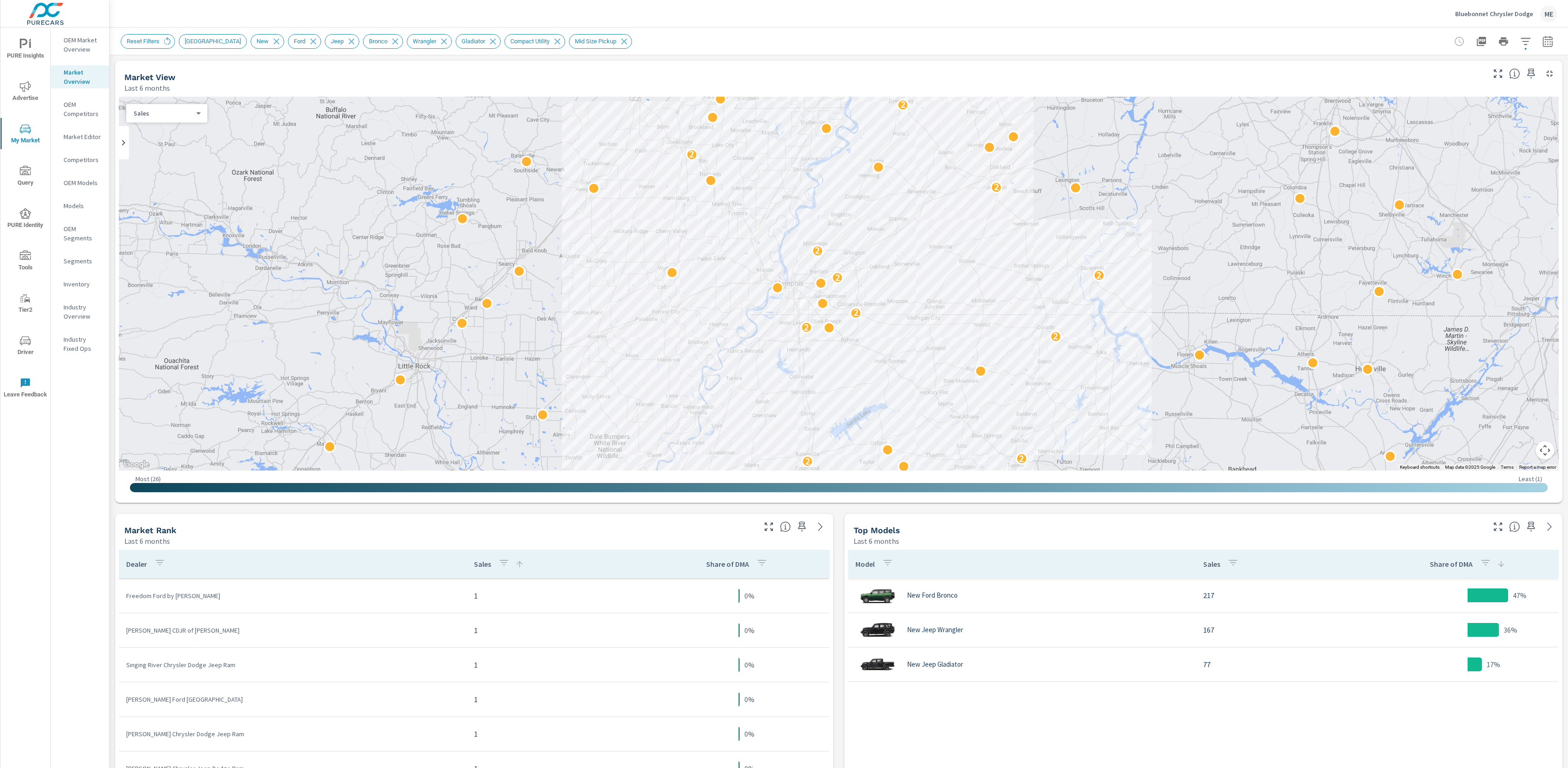
click at [833, 578] on div "Dealer Sales Share of DMA [PERSON_NAME] Motors 1 0% [PERSON_NAME] Ford 1 0% [PE…" at bounding box center [474, 675] width 718 height 259
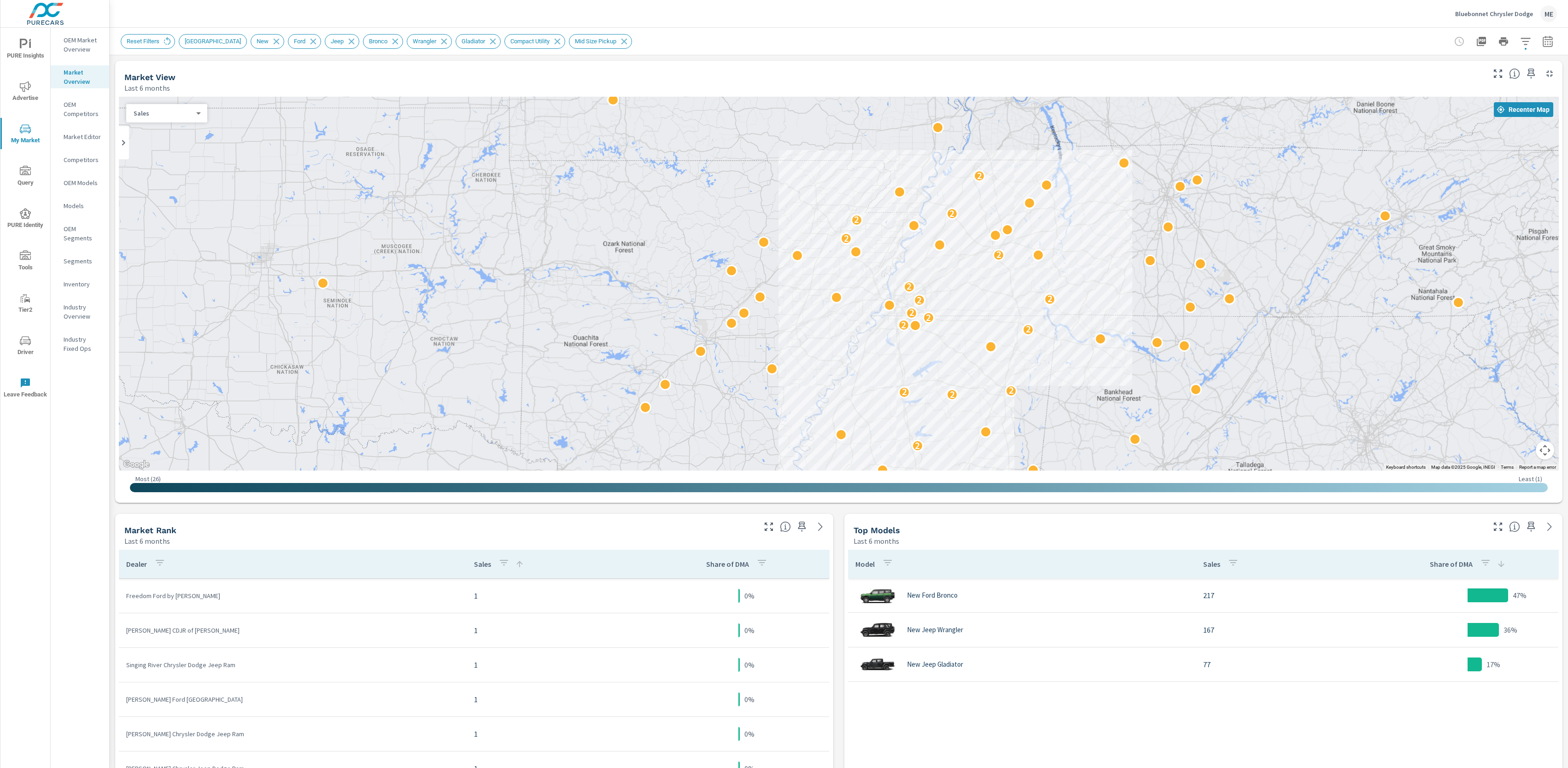
drag, startPoint x: 1111, startPoint y: 315, endPoint x: 1048, endPoint y: 316, distance: 63.0
click at [1048, 316] on div "2 2 2 2 2 2 2 2 2 2 2 2 2 2 2 2 2" at bounding box center [1370, 616] width 1179 height 663
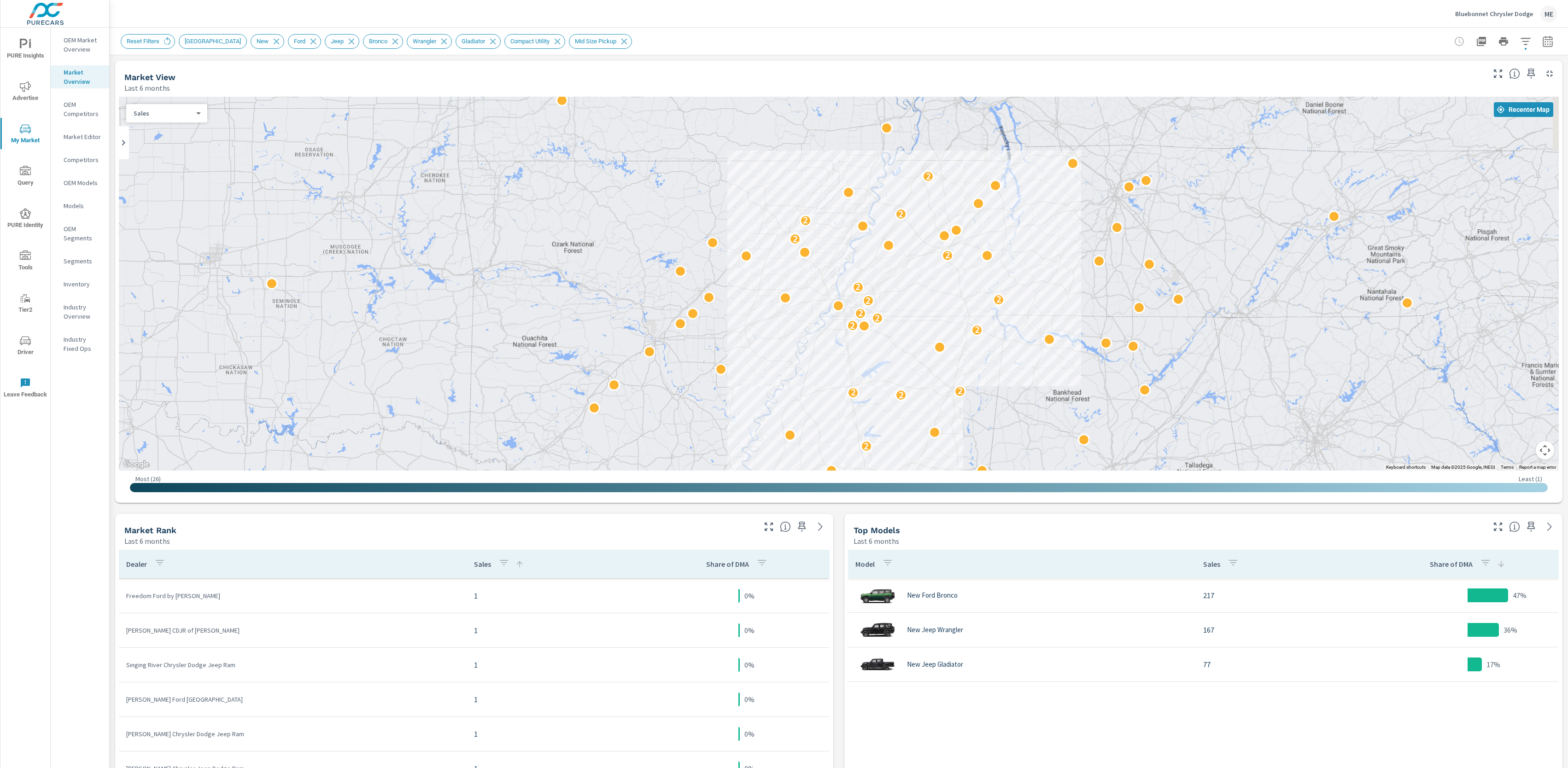
drag, startPoint x: 1073, startPoint y: 323, endPoint x: 1020, endPoint y: 323, distance: 53.0
click at [1020, 323] on div "2 2 2 2 2 2 2 2 2 2 2 2 2 2 2 2 2" at bounding box center [1377, 616] width 1179 height 663
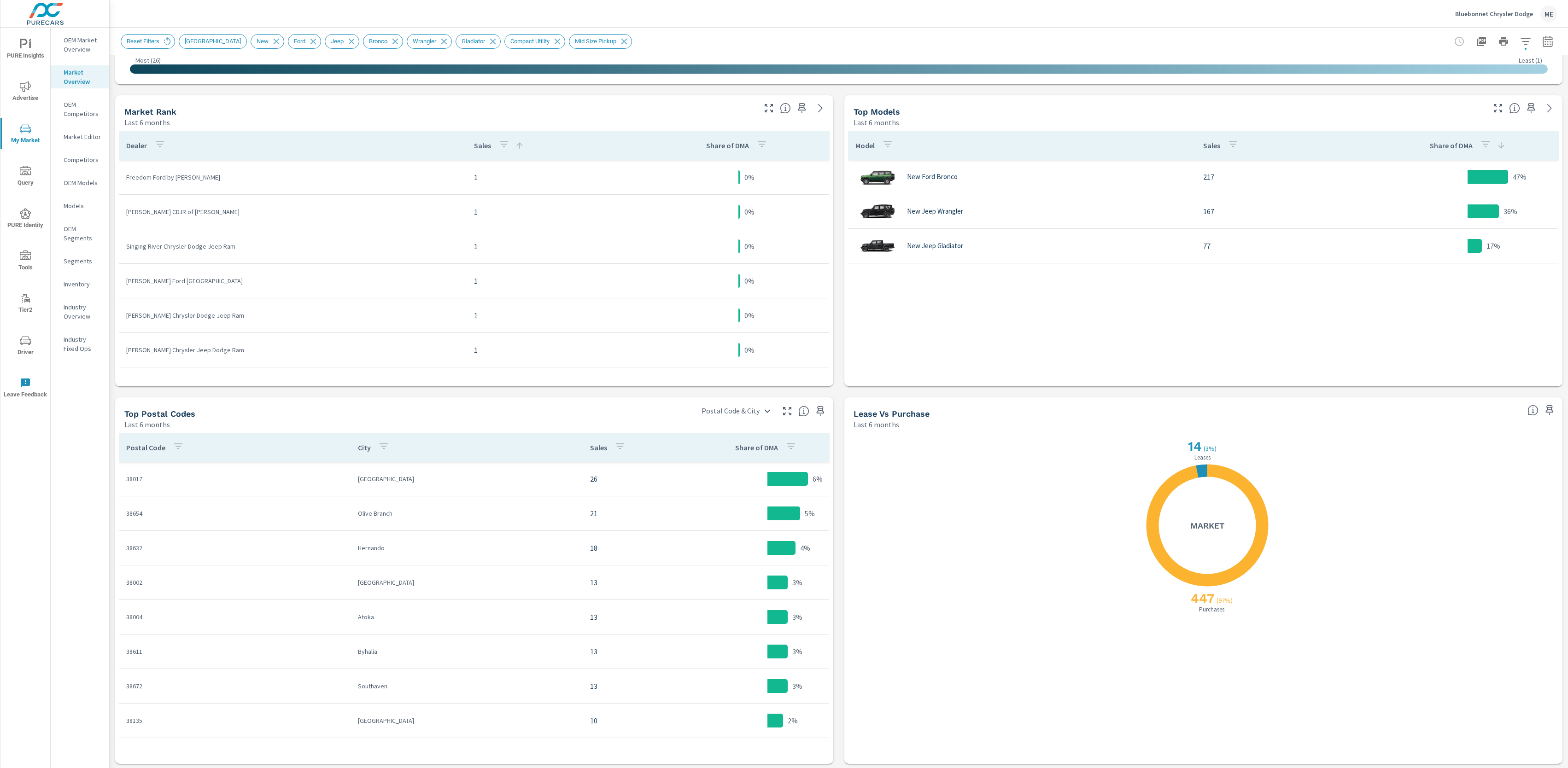
scroll to position [420, 0]
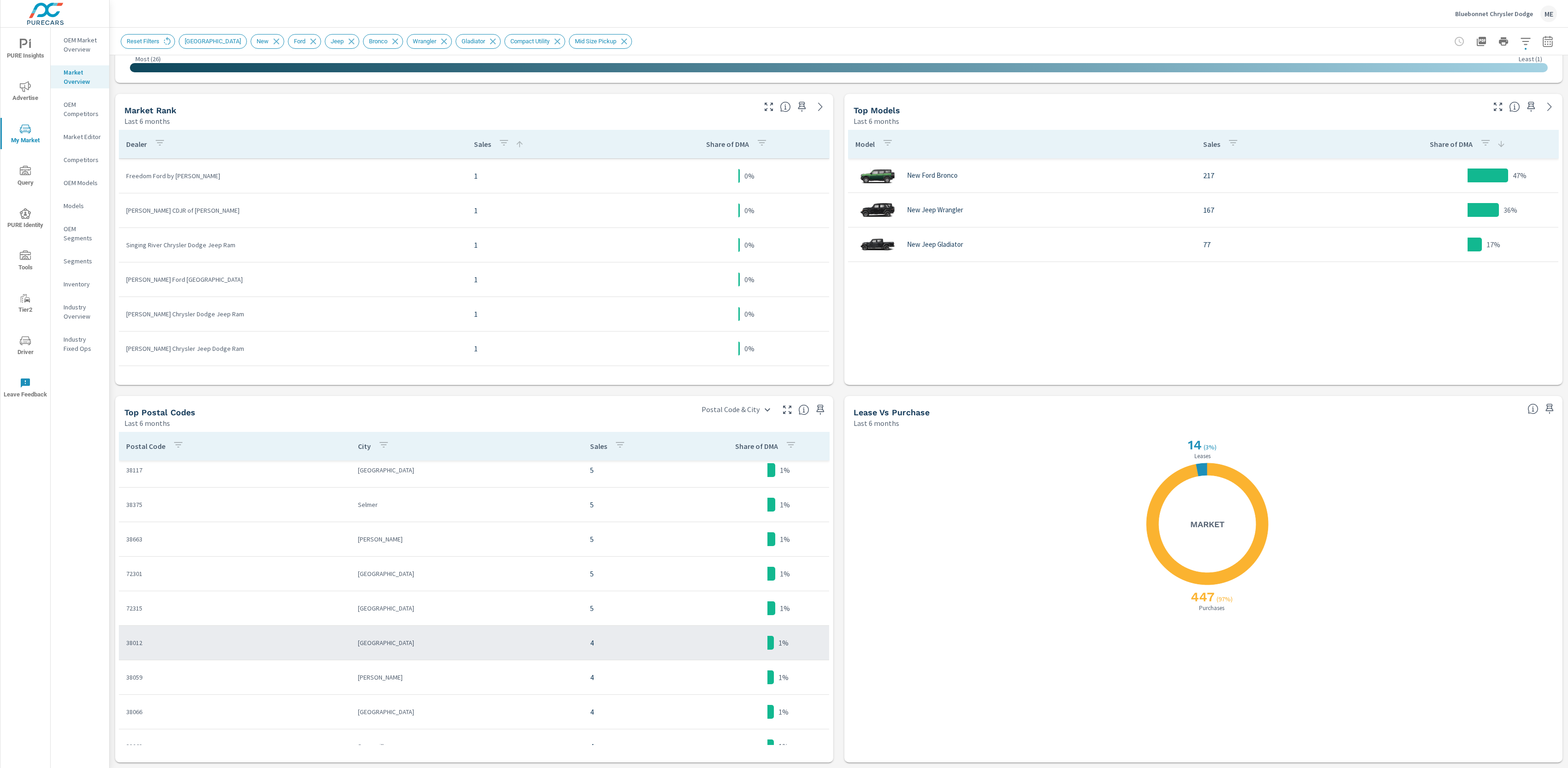
scroll to position [3480, 0]
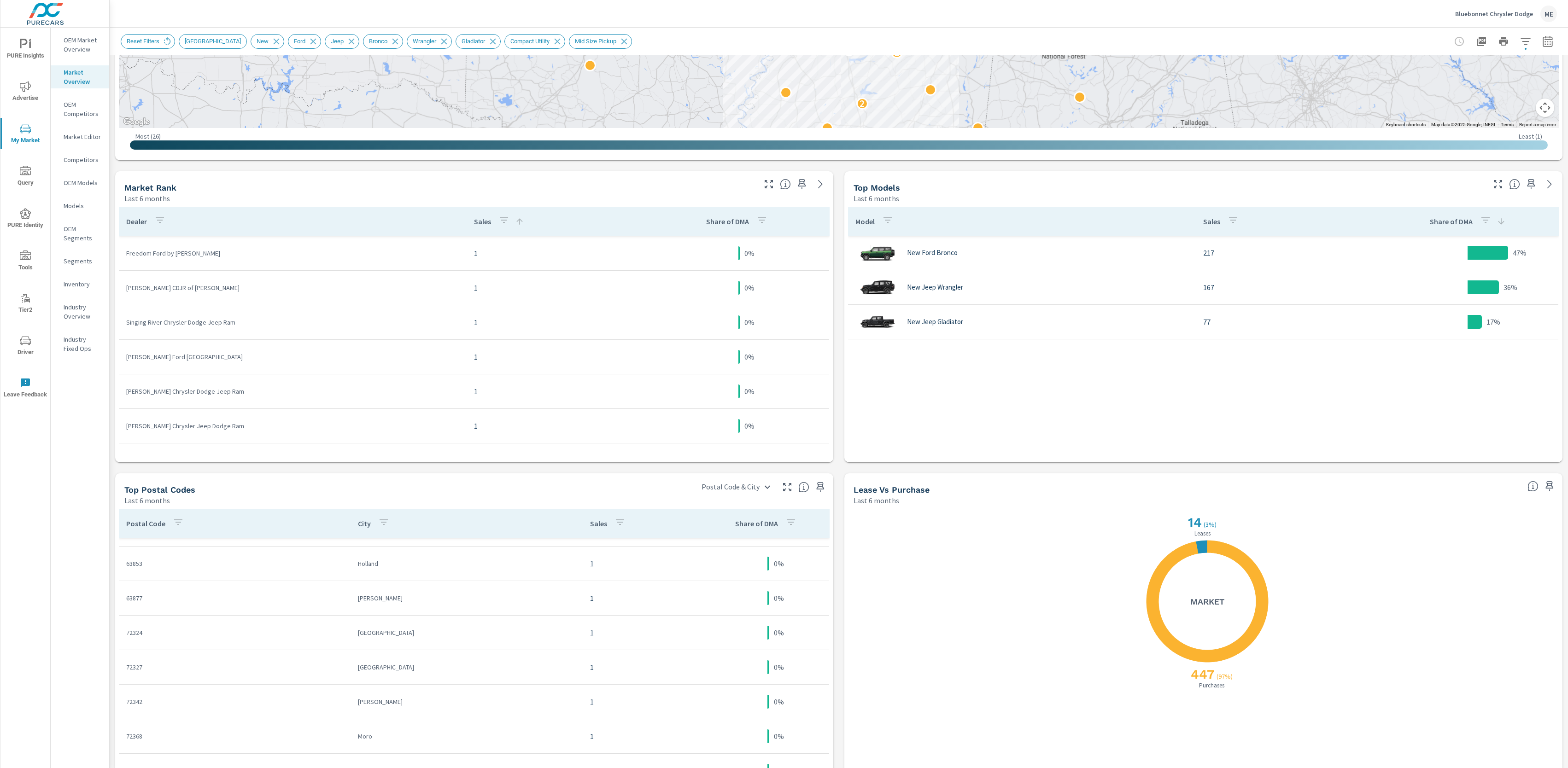
scroll to position [342, 0]
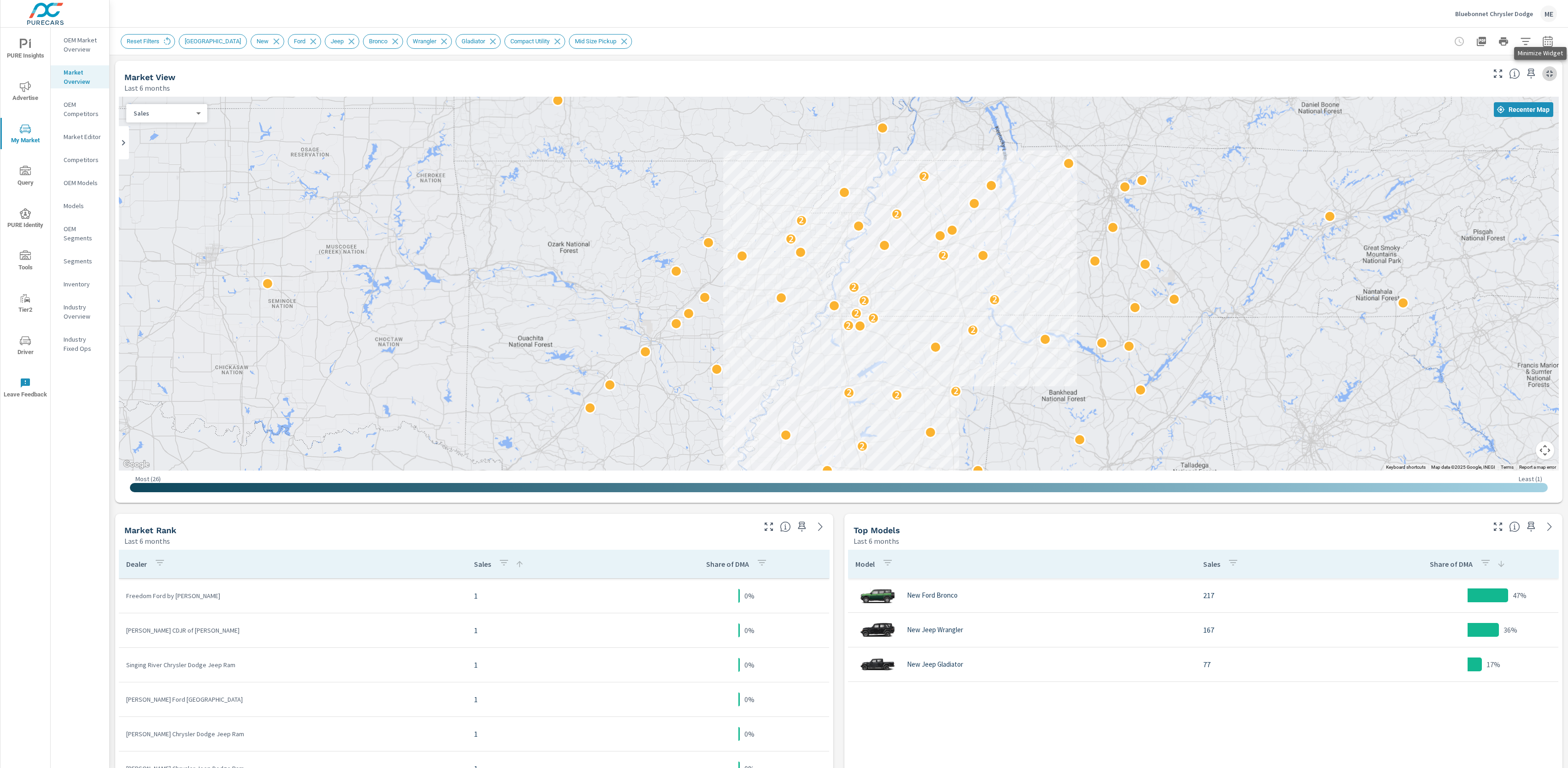
click at [1550, 75] on icon "button" at bounding box center [1550, 74] width 11 height 11
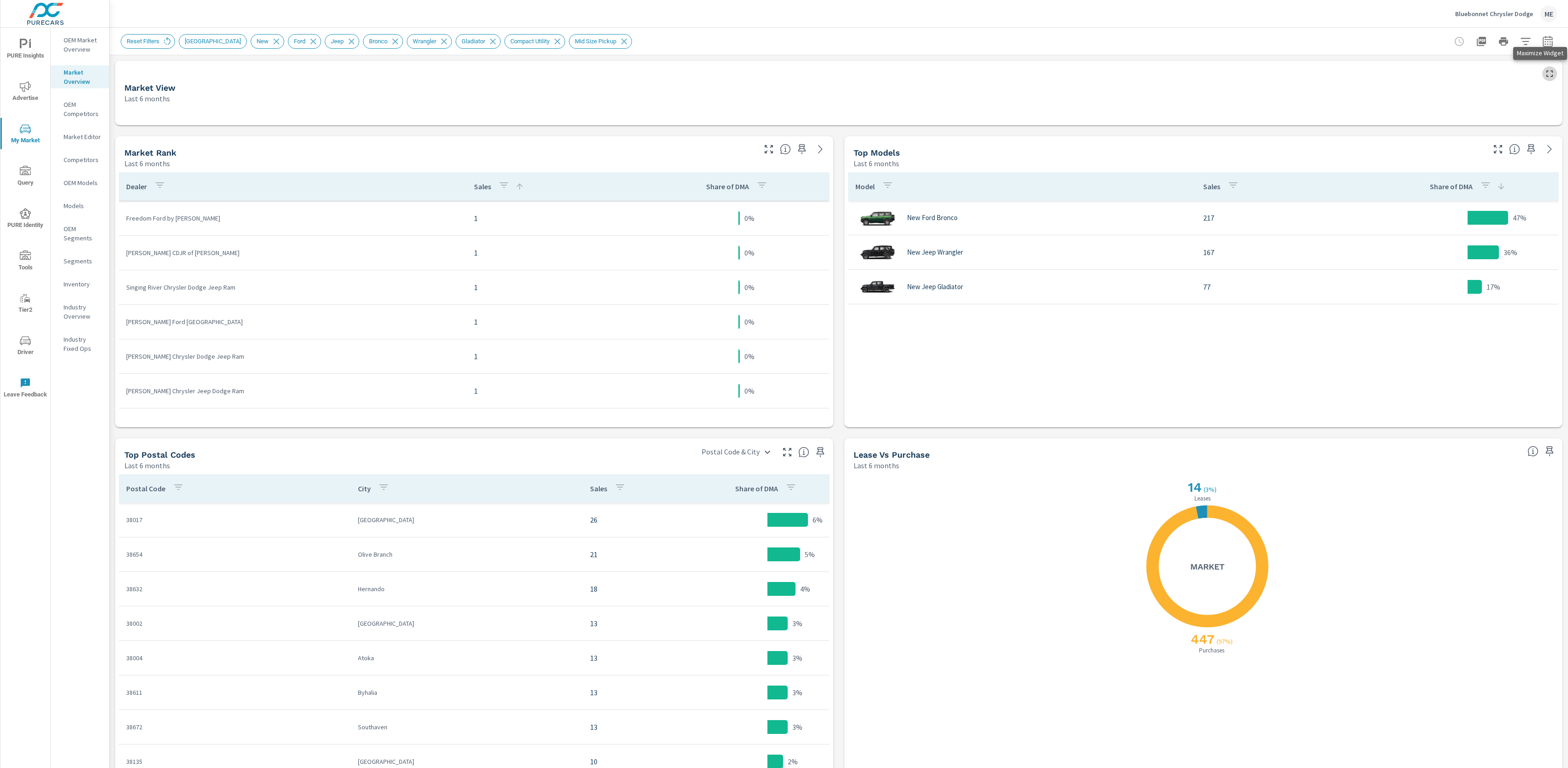
click at [1550, 70] on icon "button" at bounding box center [1550, 74] width 11 height 11
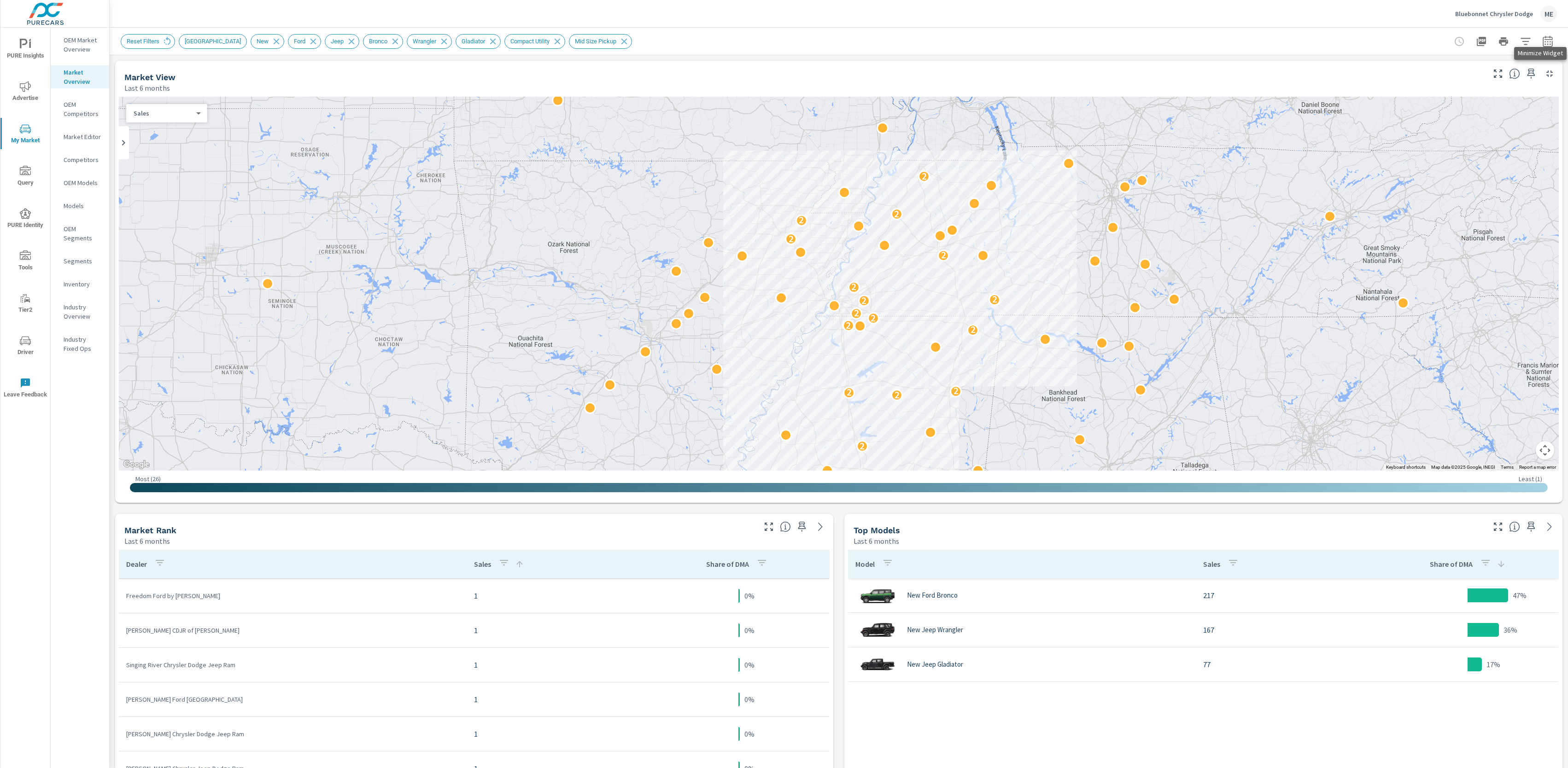
click at [1544, 455] on button "Map camera controls" at bounding box center [1545, 450] width 18 height 18
click at [1542, 452] on button "Map camera controls" at bounding box center [1545, 450] width 18 height 18
click at [1552, 448] on button "Map camera controls" at bounding box center [1545, 450] width 18 height 18
drag, startPoint x: 934, startPoint y: 484, endPoint x: 926, endPoint y: 528, distance: 44.7
click at [926, 528] on div "Market View Last 6 months ← Move left → Move right ↑ Move up ↓ Move down + Zoom…" at bounding box center [839, 622] width 1458 height 1133
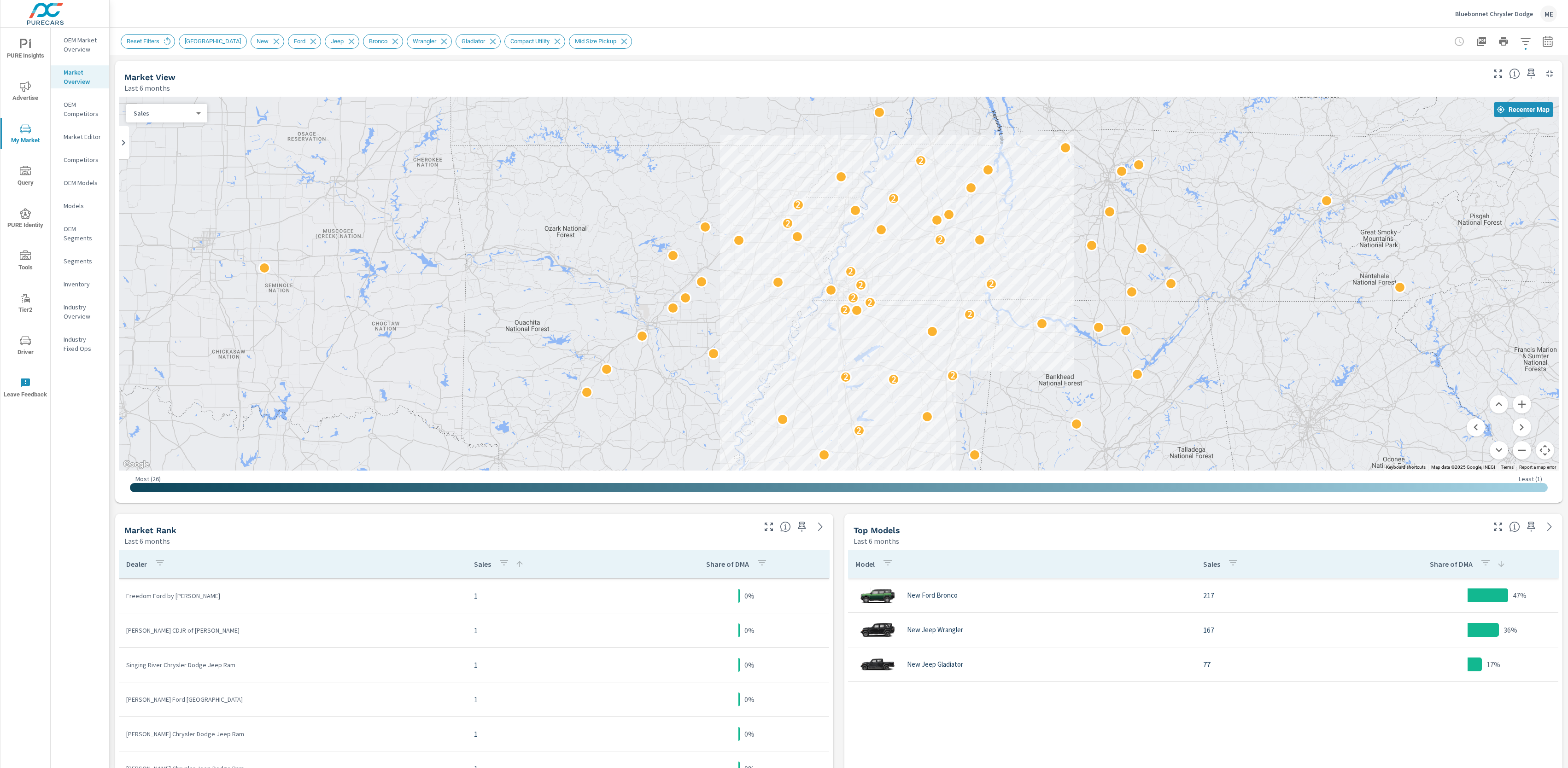
drag, startPoint x: 1006, startPoint y: 357, endPoint x: 1001, endPoint y: 334, distance: 23.5
click at [1001, 334] on div "2 2 2 2 2 2 2 2 2 2 2 2 2 2 2 2 2" at bounding box center [1425, 599] width 1179 height 663
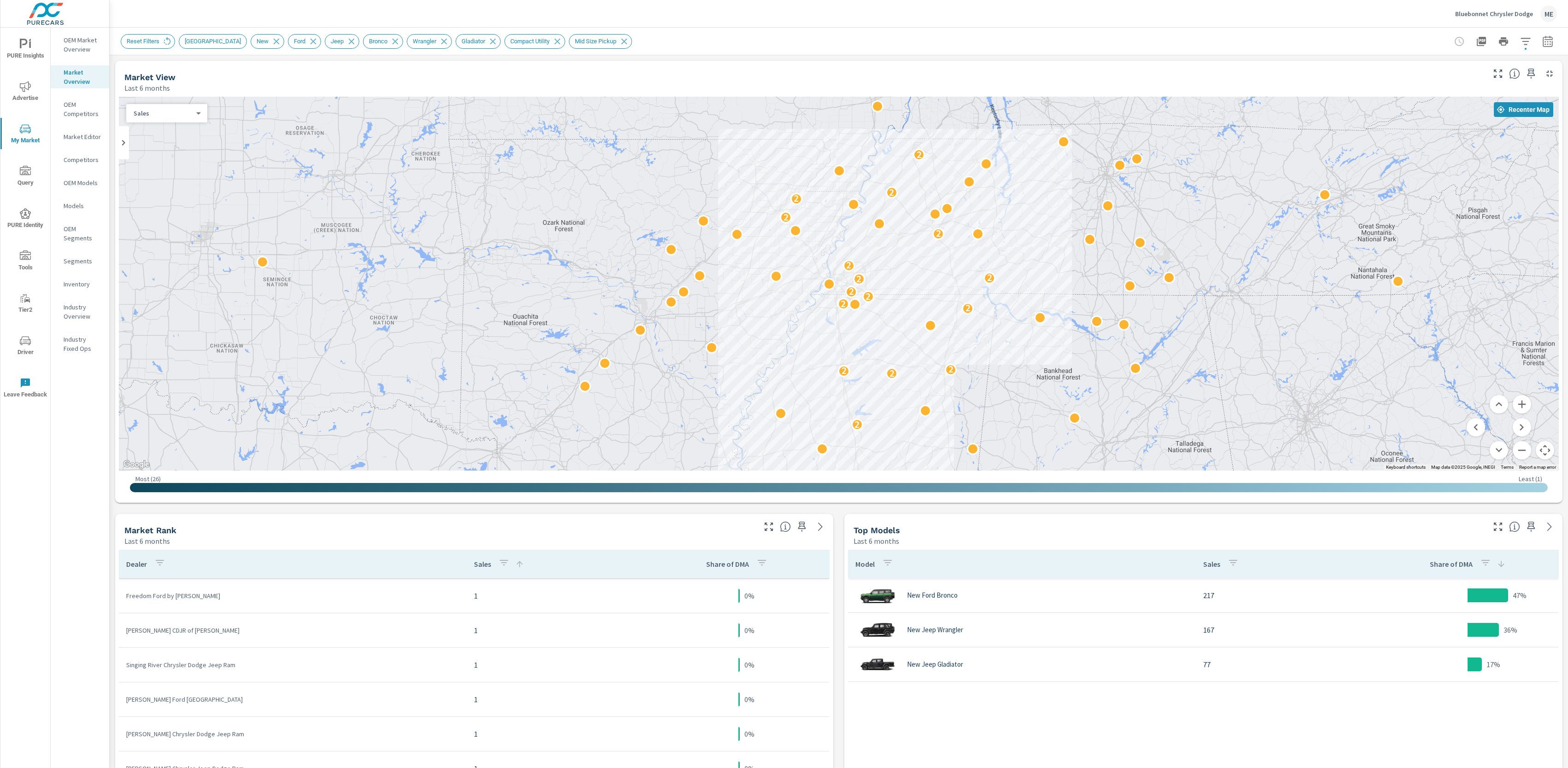
click at [158, 111] on body "PURE Insights Advertise My Market Query PURE Identity Tools Tier2 Driver Leave …" at bounding box center [784, 384] width 1568 height 768
click at [914, 23] on div at bounding box center [784, 384] width 1568 height 768
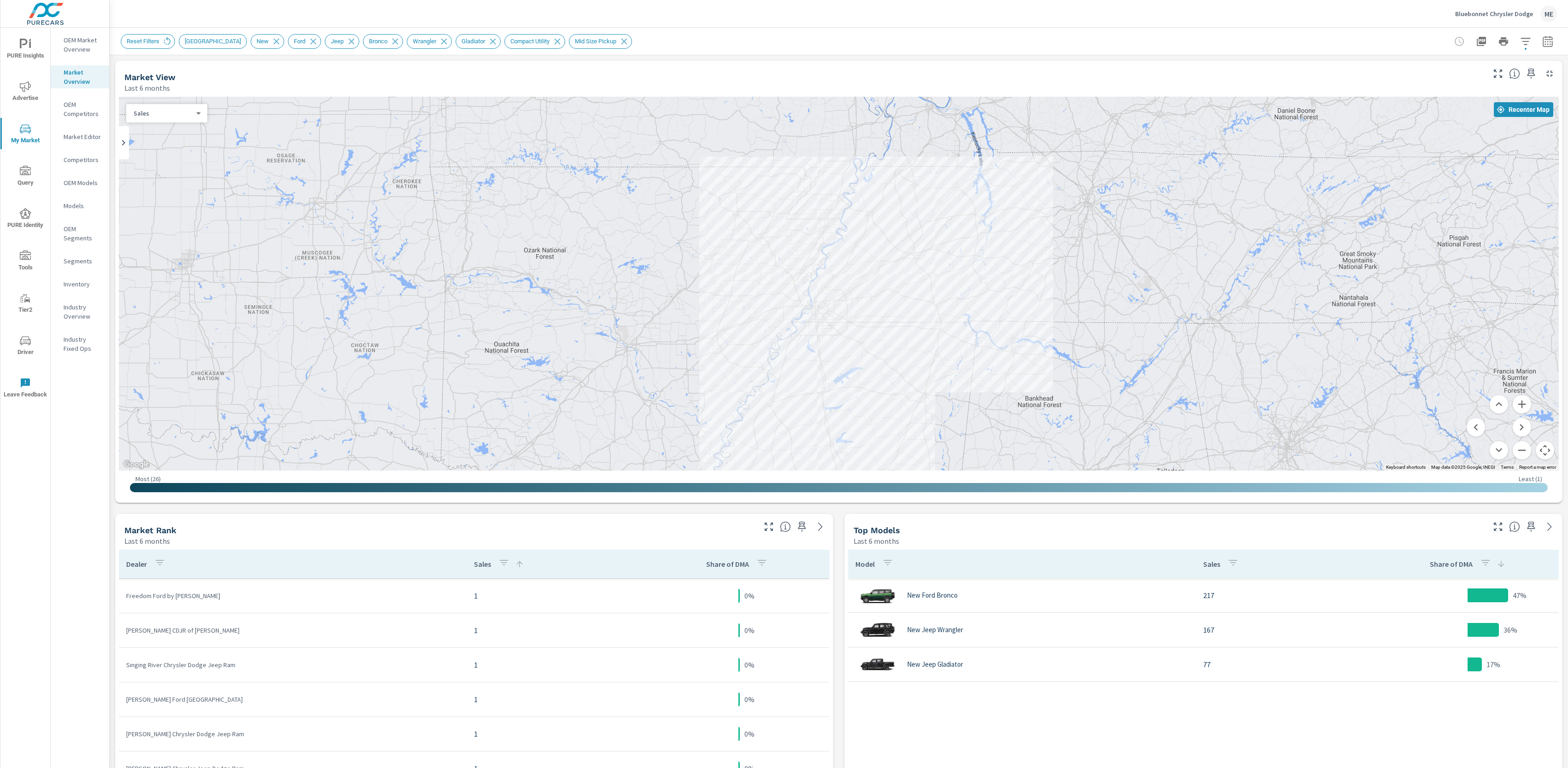
drag, startPoint x: 1171, startPoint y: 203, endPoint x: 1149, endPoint y: 231, distance: 35.6
click at [1149, 231] on div "2 2 2 2 2 2 2 2 2 2 2 2 2 2 2 2 2" at bounding box center [839, 284] width 1440 height 374
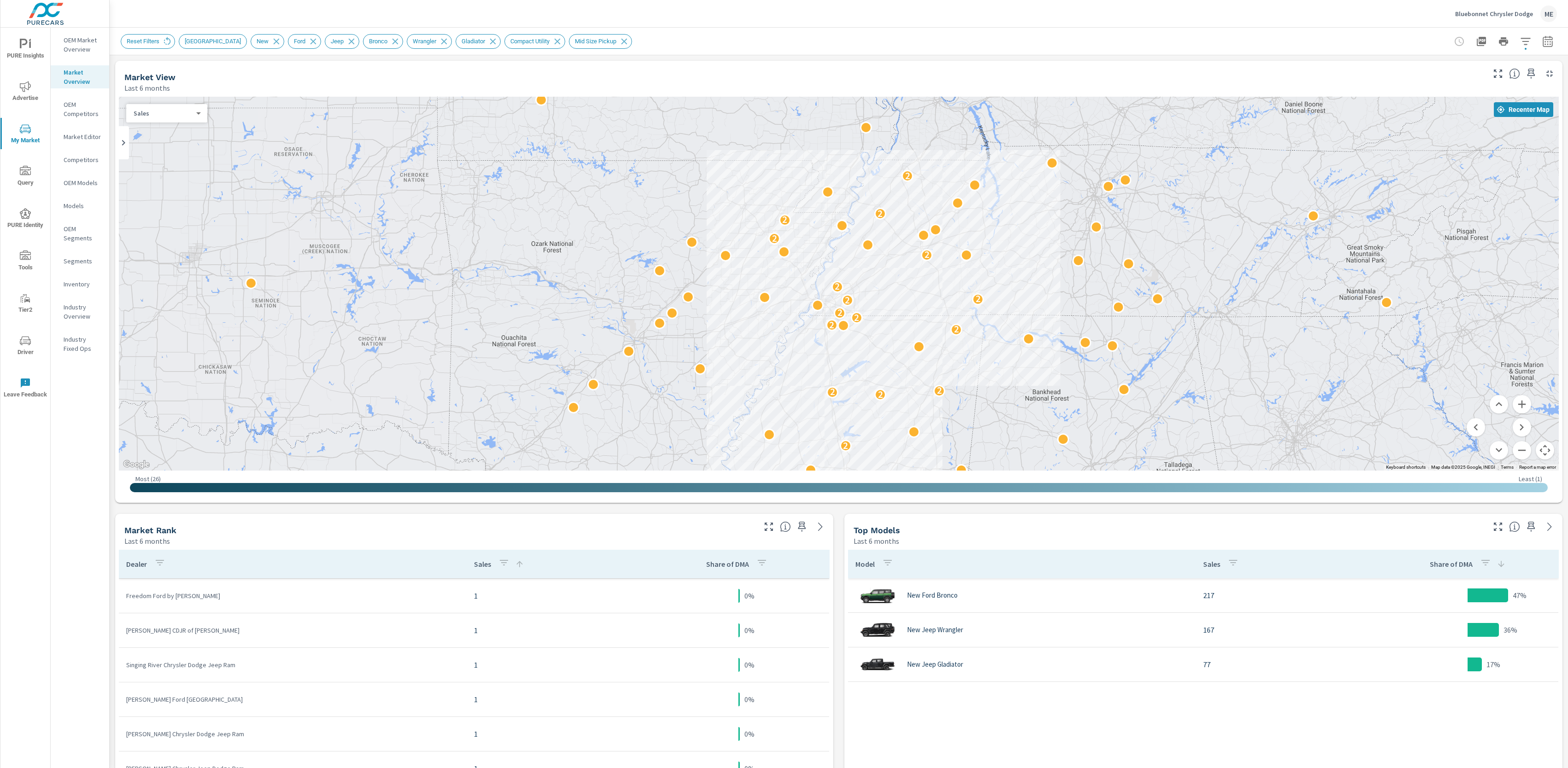
drag, startPoint x: 1128, startPoint y: 278, endPoint x: 1135, endPoint y: 271, distance: 9.9
click at [1135, 271] on div "2 2 2 2 2 2 2 2 2 2 2 2 2 2 2 2 2" at bounding box center [839, 284] width 1440 height 374
click at [1501, 71] on icon "button" at bounding box center [1498, 74] width 11 height 11
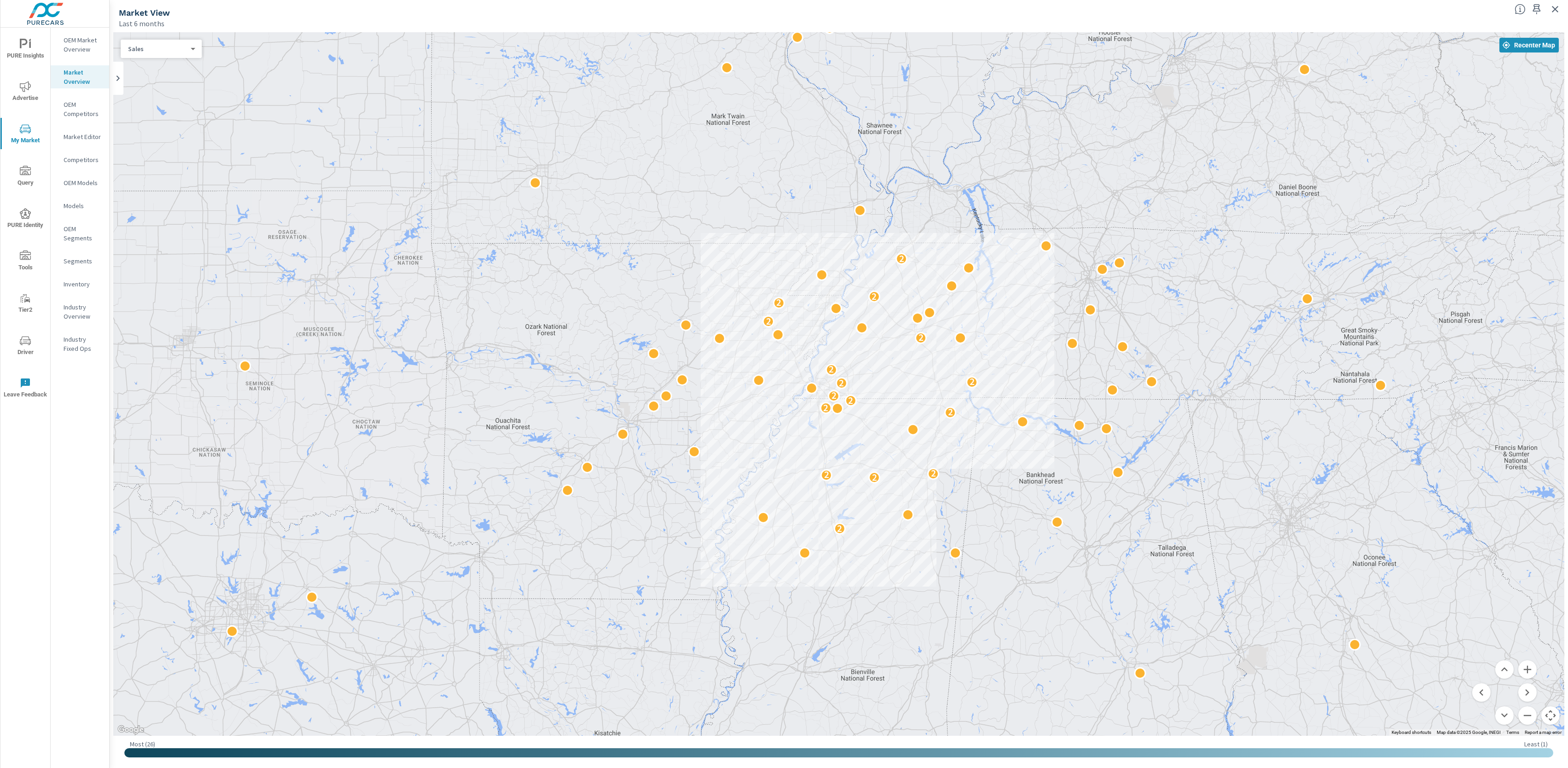
drag, startPoint x: 1209, startPoint y: 446, endPoint x: 1203, endPoint y: 426, distance: 20.9
click at [1203, 426] on div "2 2 2 2 2 2 2 2 2 2 2 2 2 2 2 2 2" at bounding box center [1422, 698] width 1179 height 663
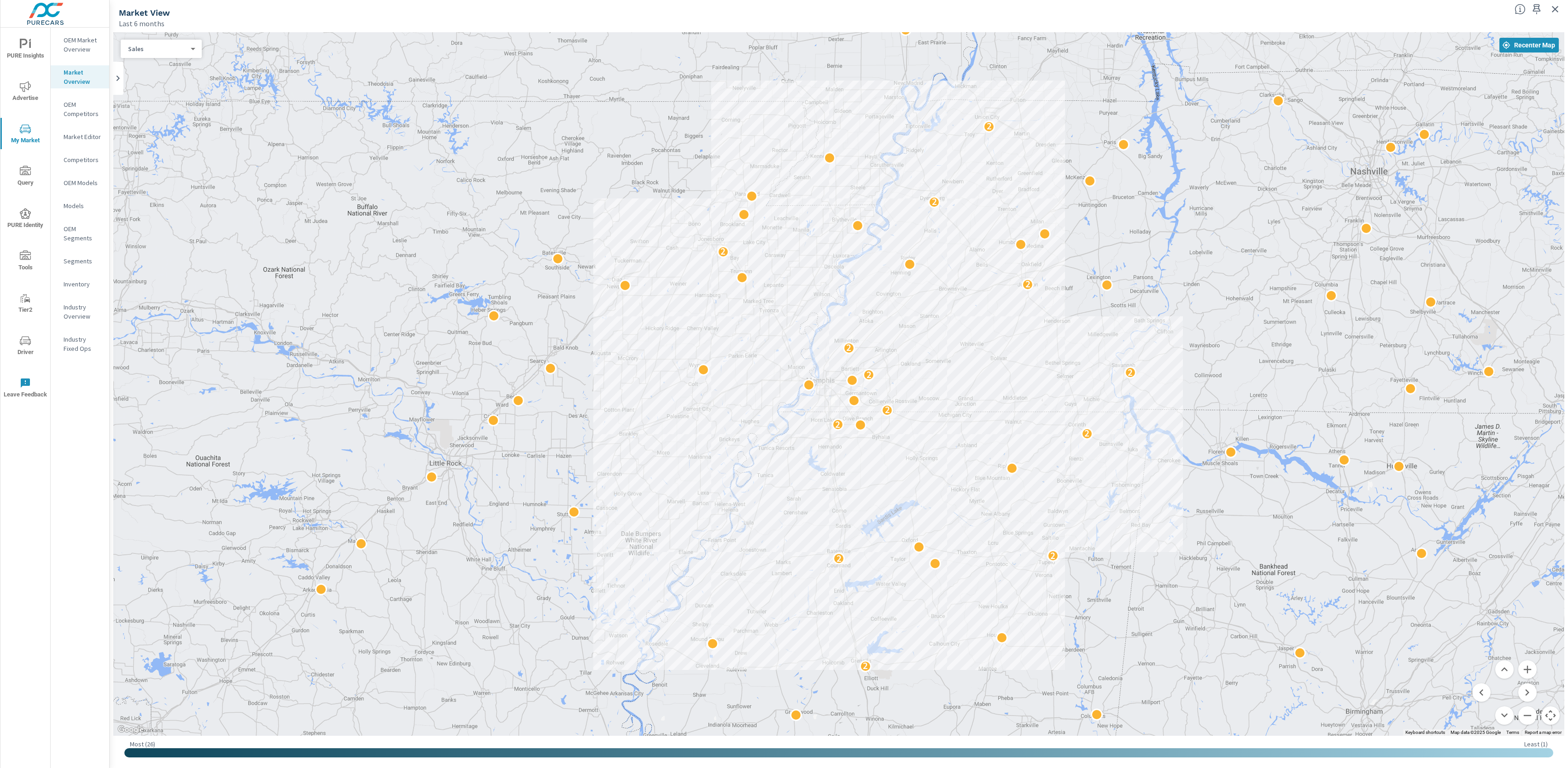
drag, startPoint x: 1019, startPoint y: 414, endPoint x: 1269, endPoint y: 448, distance: 252.3
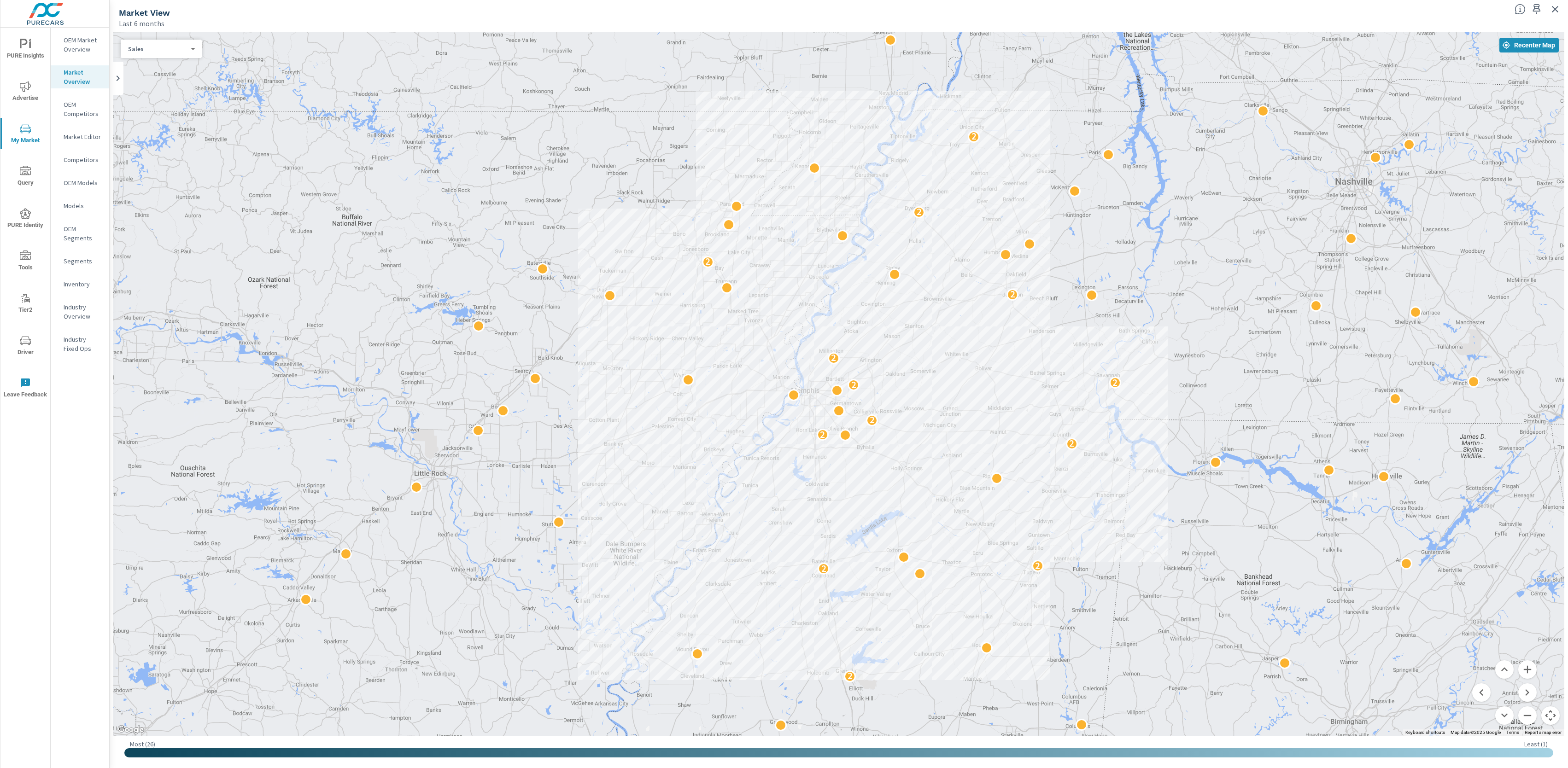
drag, startPoint x: 1219, startPoint y: 429, endPoint x: 1202, endPoint y: 439, distance: 19.7
click at [1202, 439] on div "2 2 2 2 2 2 2 2 2 2 2 2 2" at bounding box center [1413, 726] width 1179 height 663
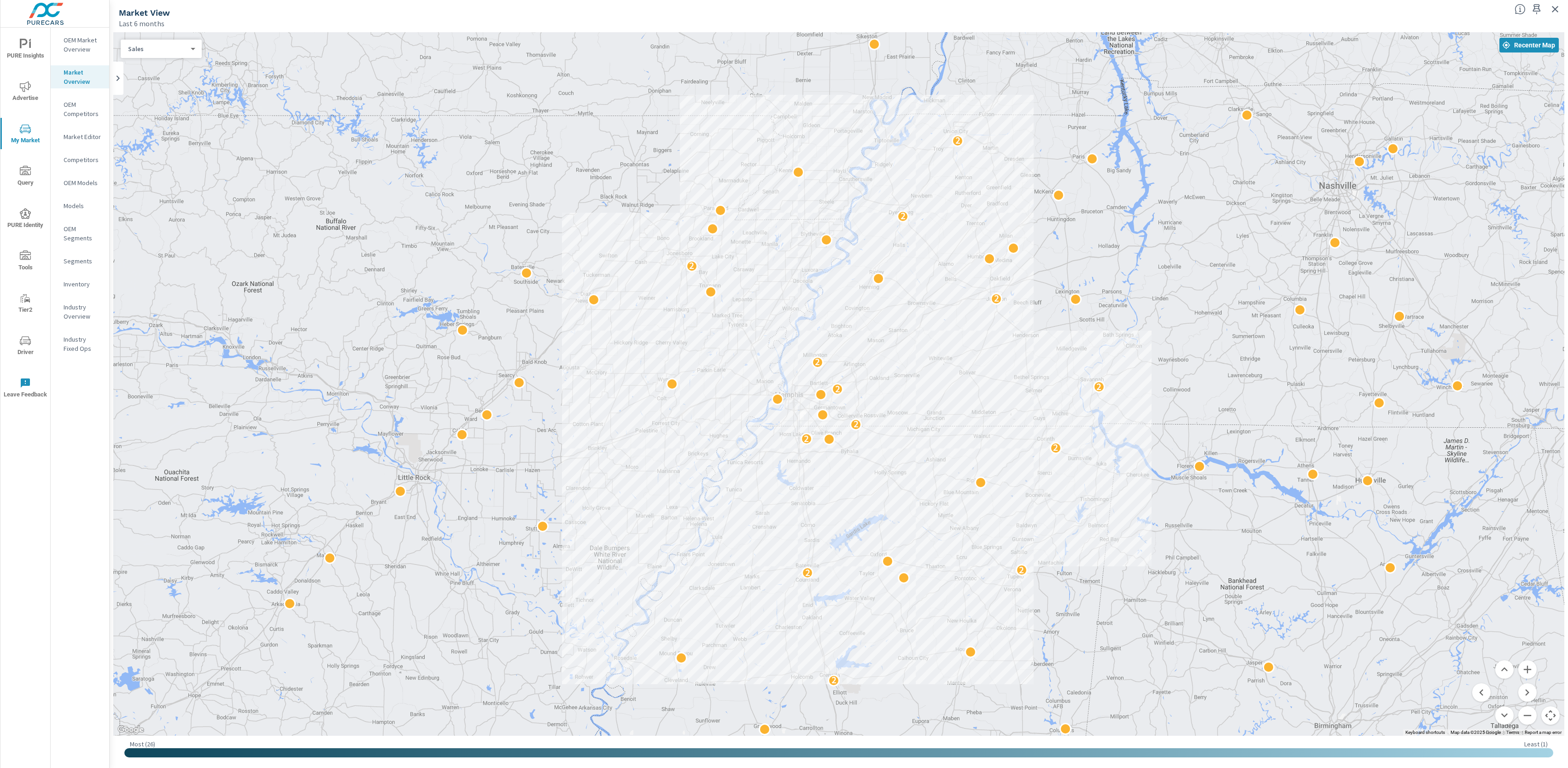
drag, startPoint x: 1132, startPoint y: 117, endPoint x: 1115, endPoint y: 121, distance: 17.5
click at [1115, 121] on div "2 2 2 2 2 2 2 2 2 2 2 2 2" at bounding box center [839, 384] width 1451 height 703
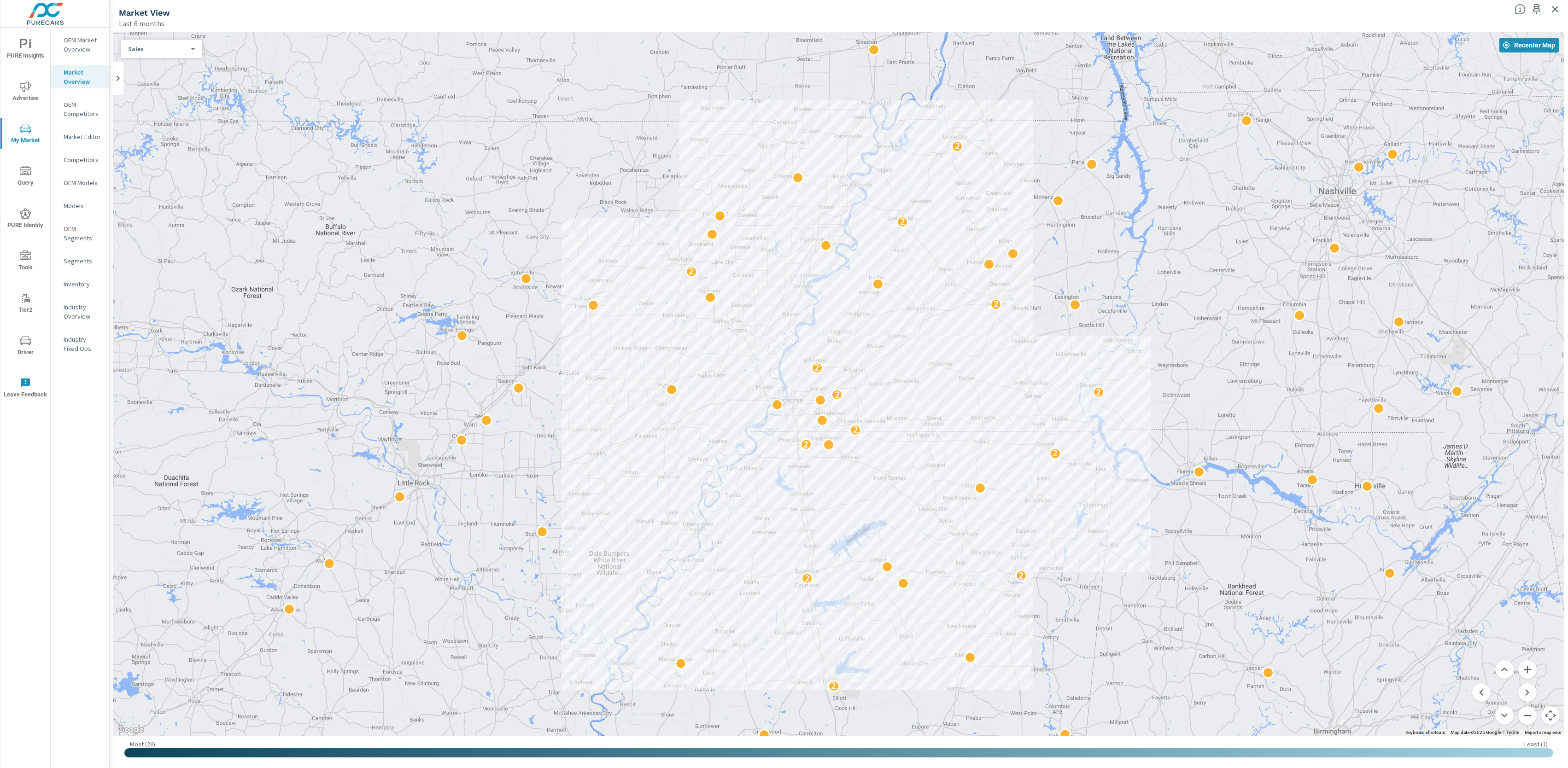
drag, startPoint x: 1269, startPoint y: 357, endPoint x: 1268, endPoint y: 365, distance: 8.1
click at [1268, 365] on div "2 2 2 2 2 2 2 2 2 2 2 2 2" at bounding box center [839, 384] width 1451 height 703
click at [1277, 362] on div "2 2 2 2 2 2 2 2 2 2 2 2 2" at bounding box center [839, 384] width 1451 height 703
click at [1272, 363] on div "2 2 2 2 2 2 2 2 2 2 2 2 2" at bounding box center [839, 384] width 1451 height 703
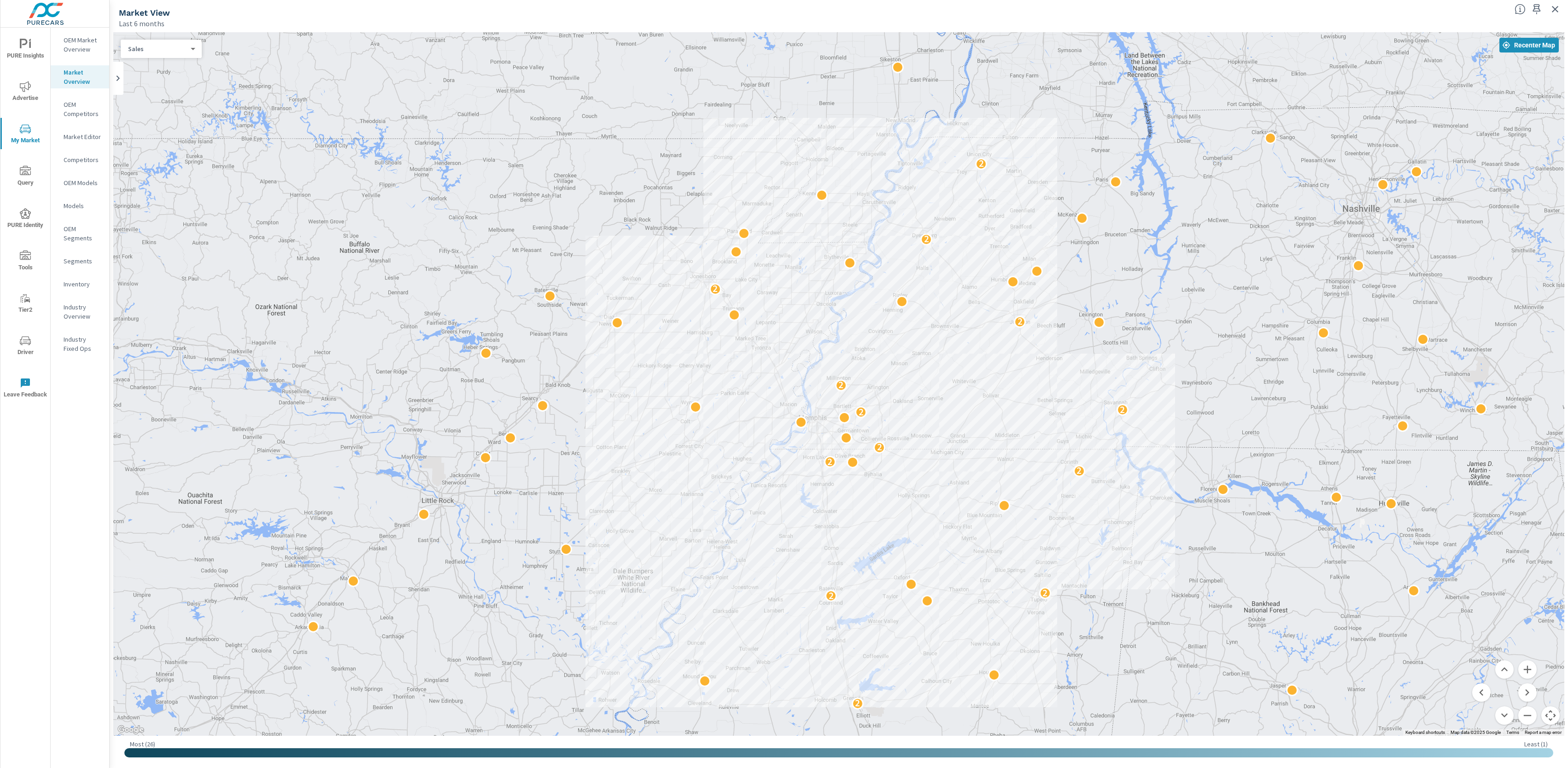
drag, startPoint x: 1207, startPoint y: 380, endPoint x: 1229, endPoint y: 396, distance: 27.2
click at [1229, 396] on div "2 2 2 2 2 2 2 2 2 2 2 2 2" at bounding box center [839, 384] width 1451 height 703
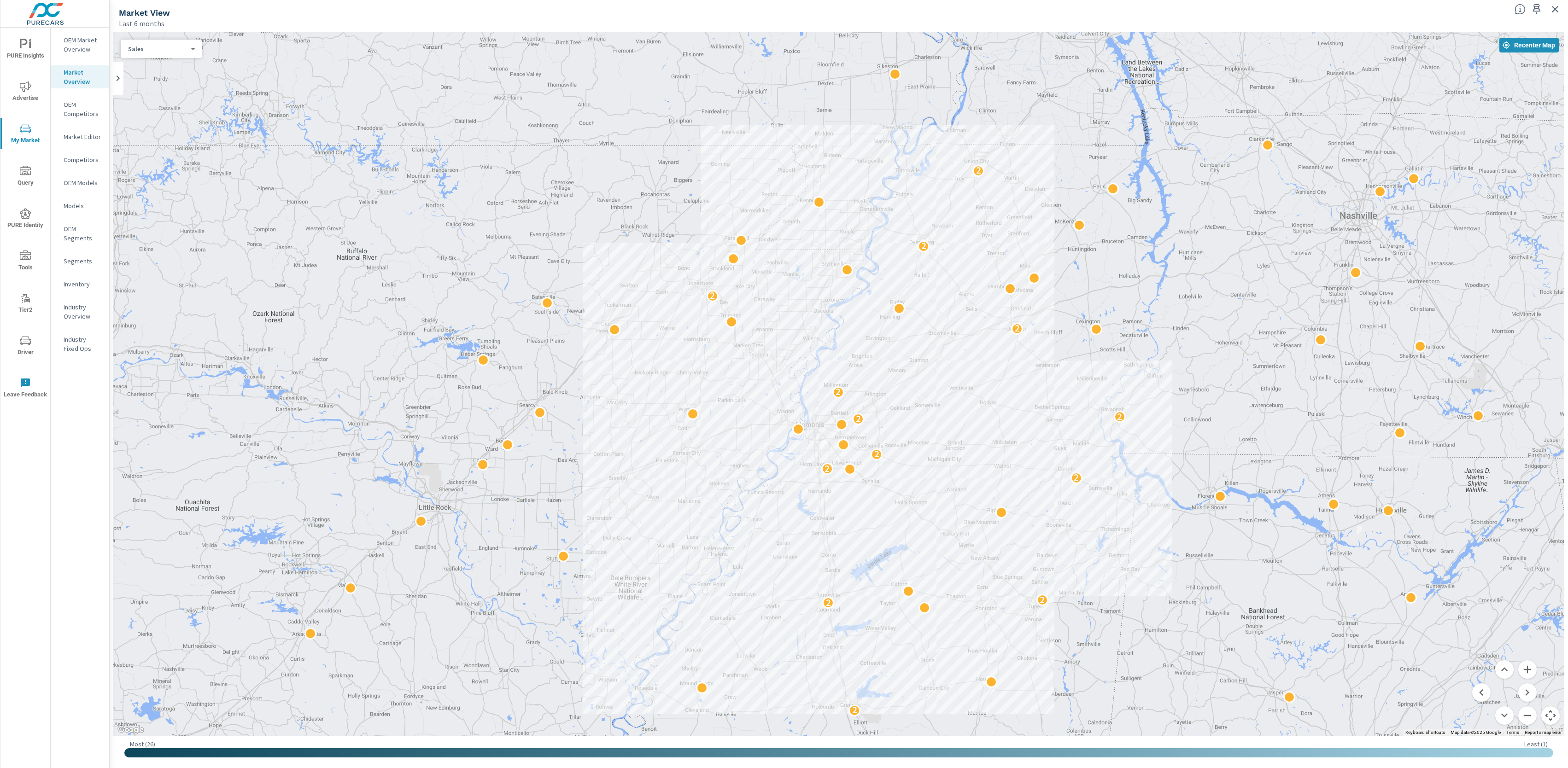
click at [1292, 193] on div "2 2 2 2 2 2 2 2 2 2 2 2 2" at bounding box center [839, 384] width 1451 height 703
click at [1055, 12] on div "Market View" at bounding box center [813, 12] width 1388 height 10
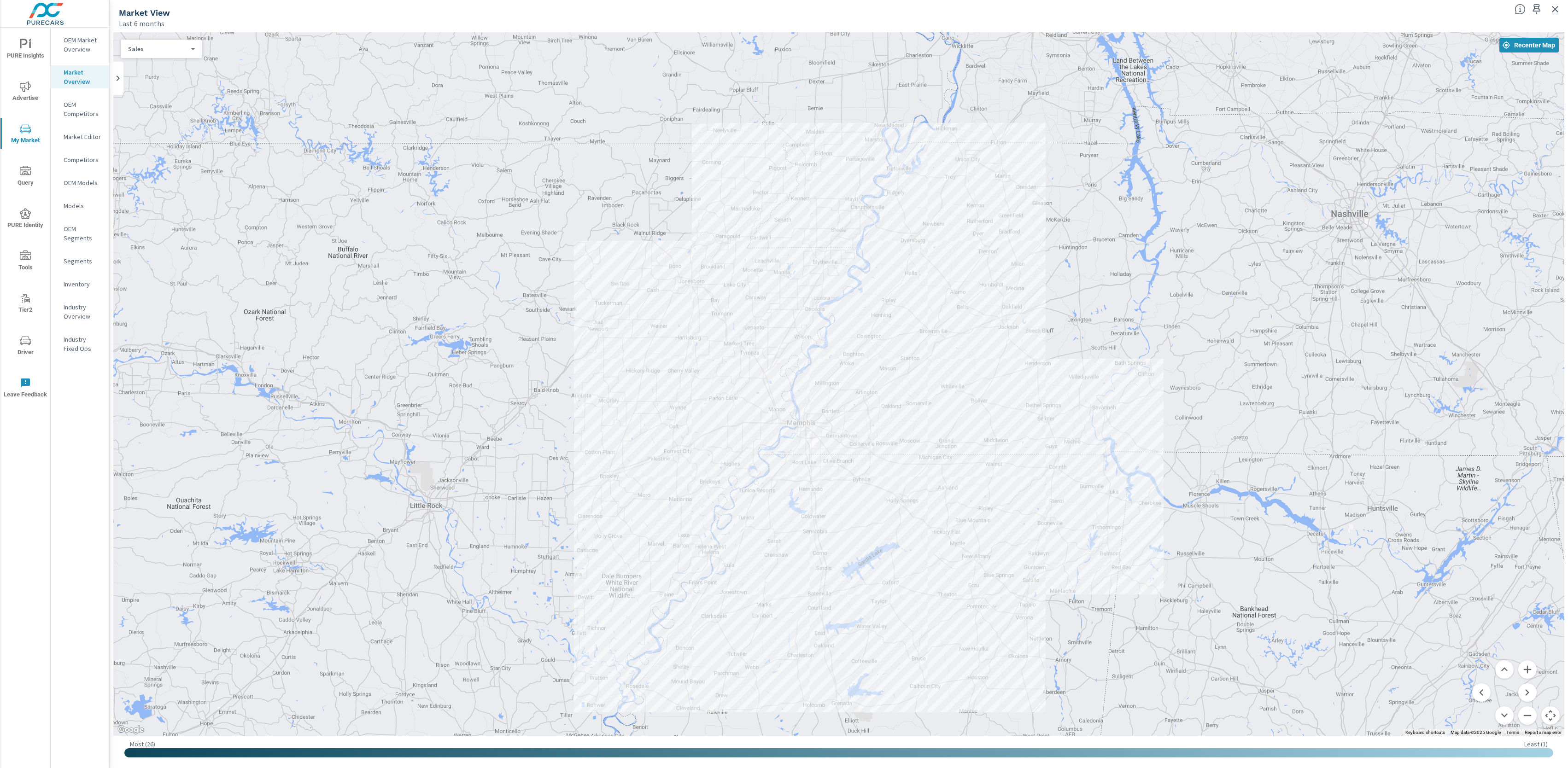
drag, startPoint x: 1244, startPoint y: 413, endPoint x: 1233, endPoint y: 410, distance: 11.4
click at [1233, 410] on div "2 2 2 2 2 2 2 2 2 2 2 2 2" at bounding box center [1419, 714] width 1179 height 663
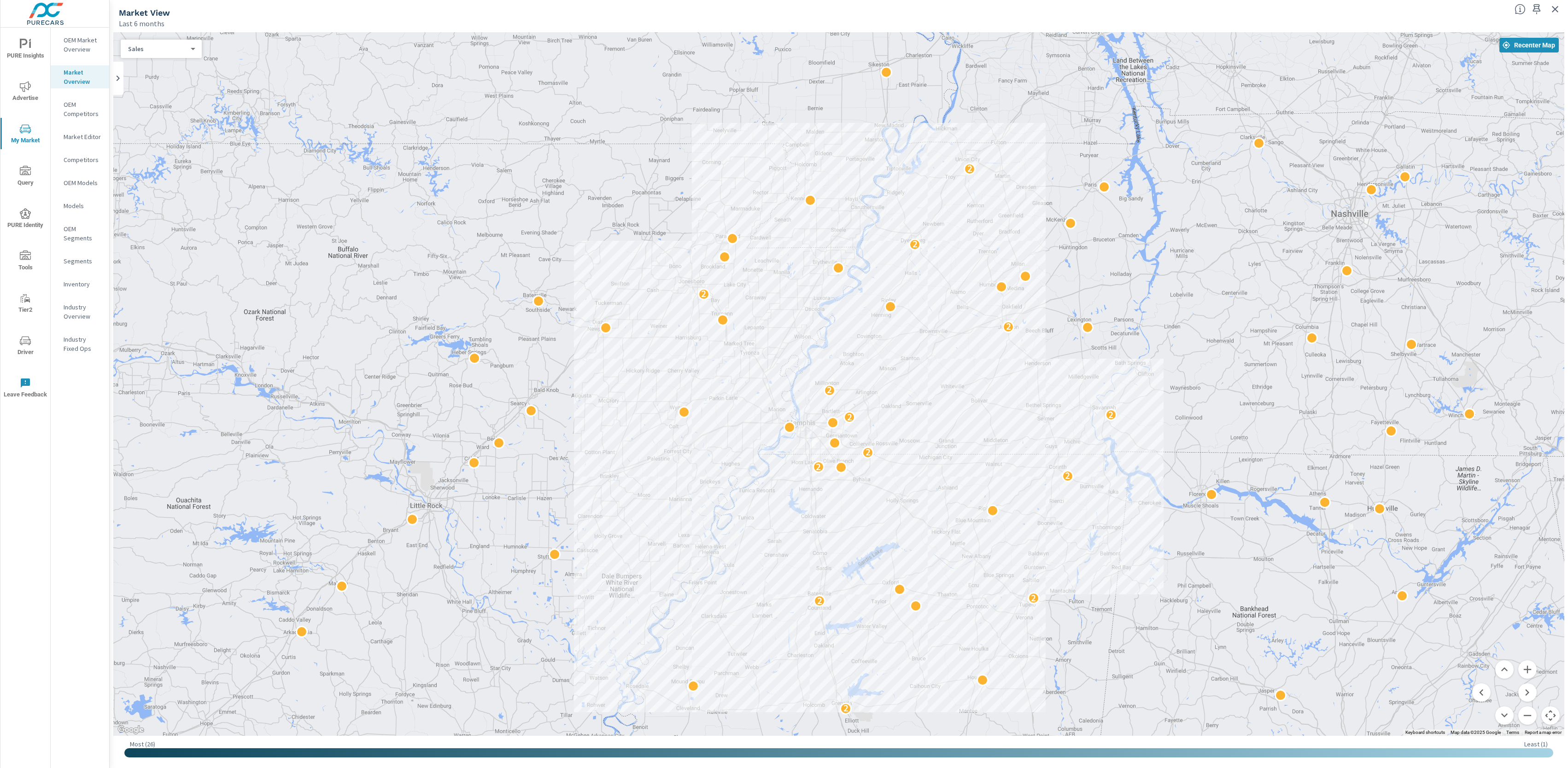
click at [1266, 15] on div "Market View" at bounding box center [813, 12] width 1388 height 10
click at [1306, 14] on div "Market View" at bounding box center [813, 12] width 1388 height 10
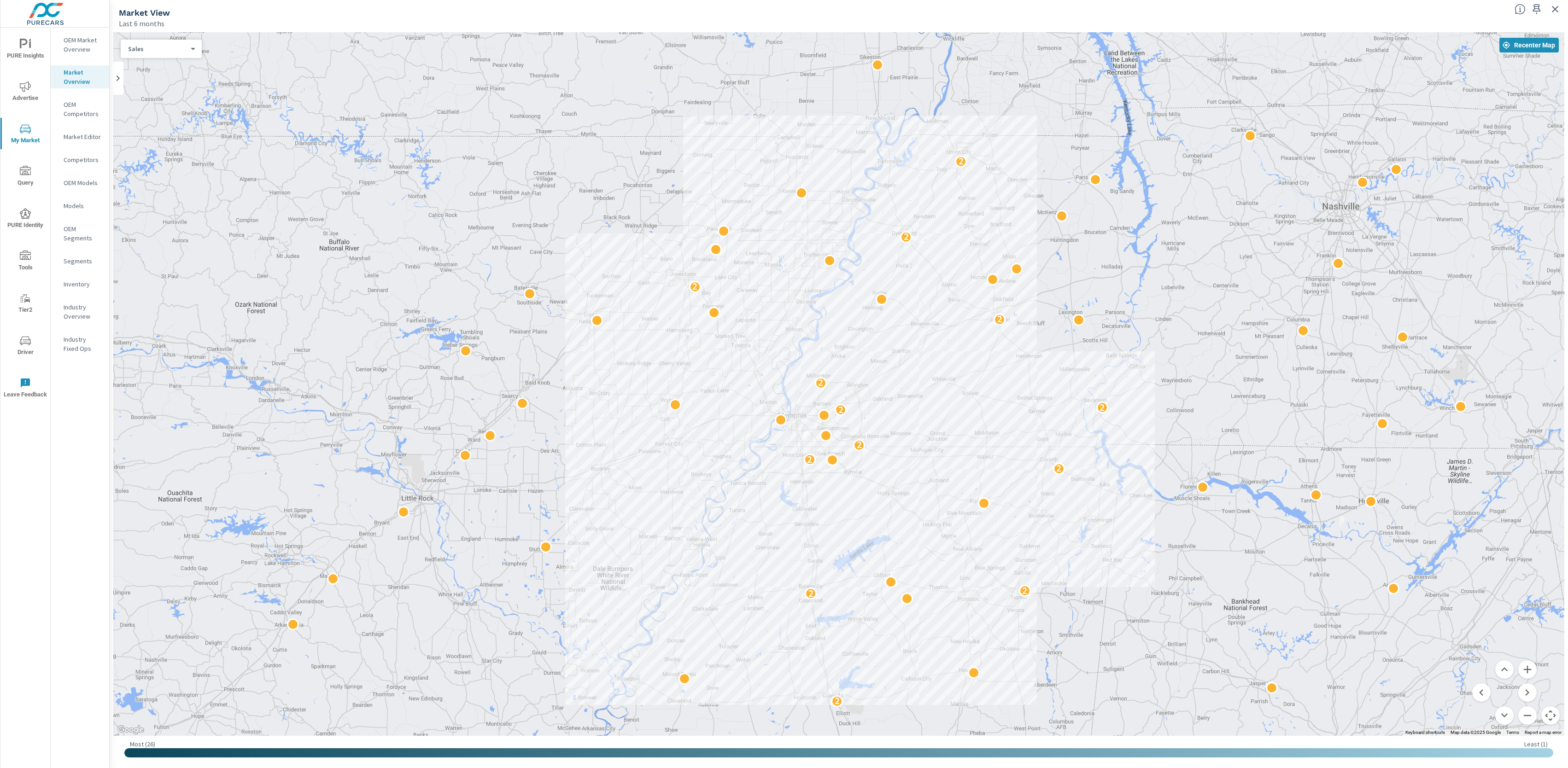
drag, startPoint x: 1318, startPoint y: 293, endPoint x: 1311, endPoint y: 217, distance: 76.3
click at [1311, 288] on div "2 2 2 2 2 2 2 2 2 2 2 2 2" at bounding box center [839, 384] width 1451 height 703
click at [1297, 10] on div "Market View" at bounding box center [813, 12] width 1388 height 10
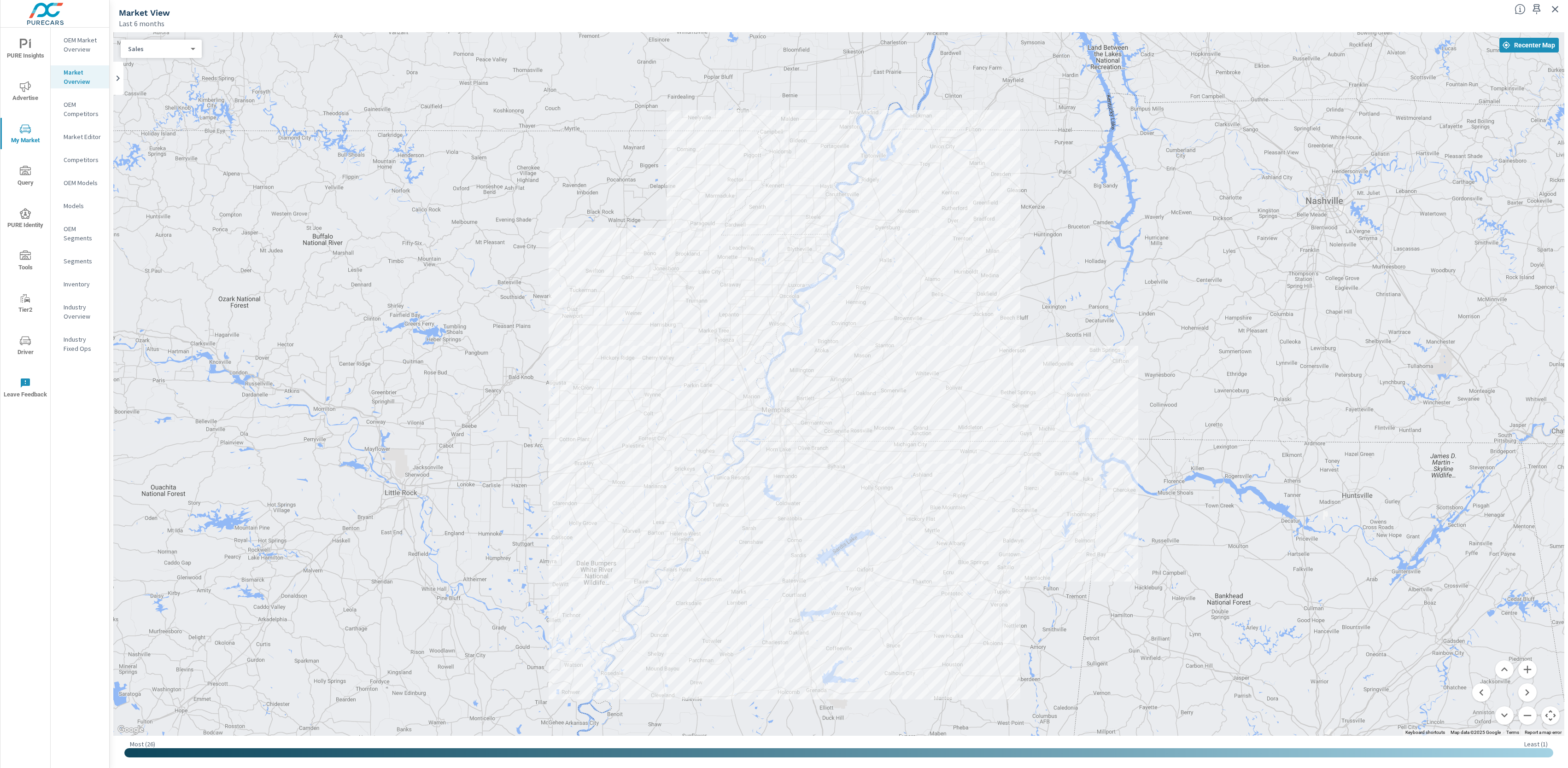
drag, startPoint x: 1317, startPoint y: 304, endPoint x: 1301, endPoint y: 302, distance: 16.1
click at [1301, 302] on div "2 2 2 2 2 2 2 2 2 2 2 2 2" at bounding box center [839, 384] width 1451 height 703
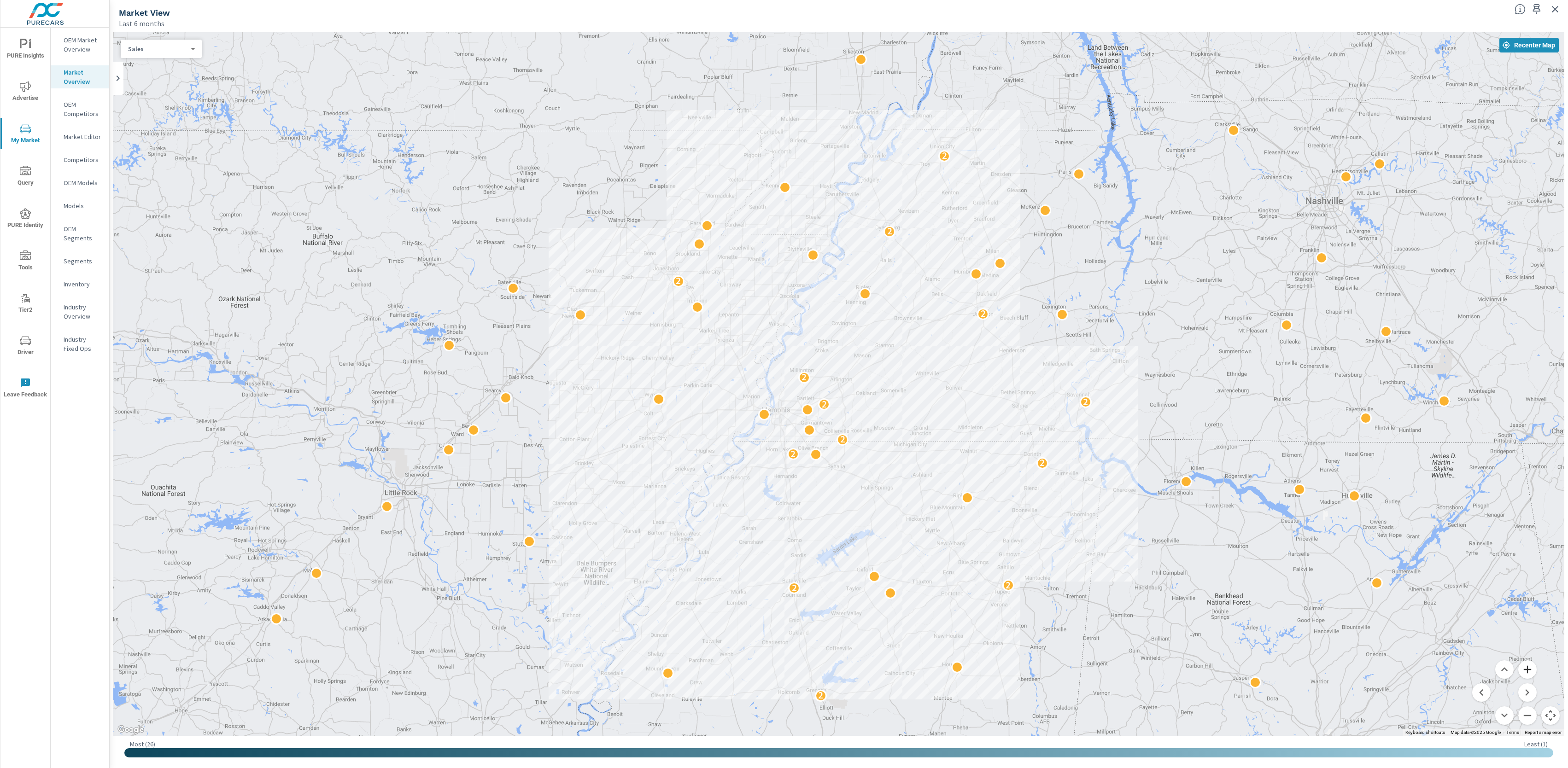
click at [1527, 669] on button "Zoom in" at bounding box center [1527, 669] width 18 height 18
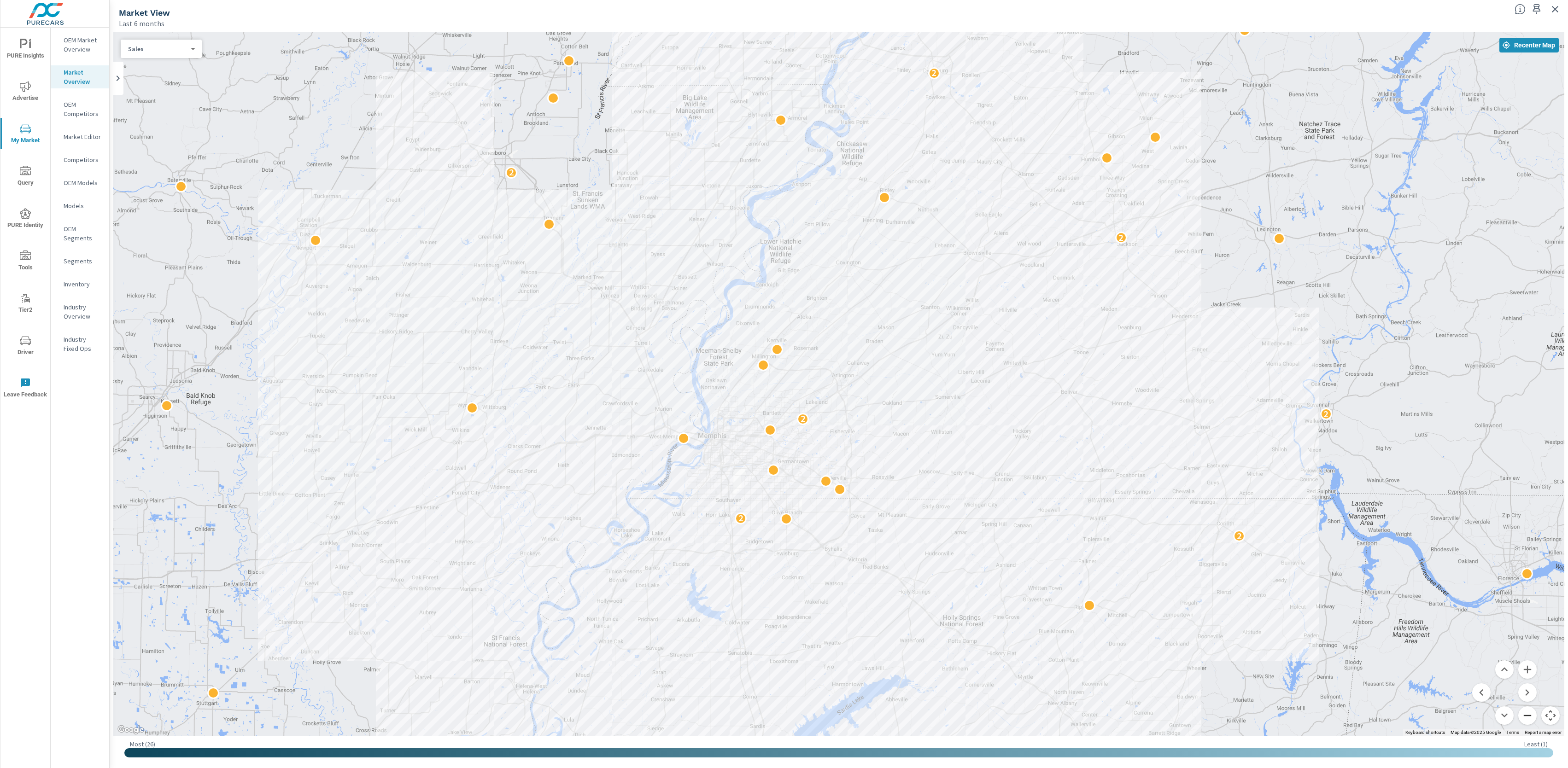
click at [1531, 721] on button "Zoom out" at bounding box center [1527, 716] width 18 height 18
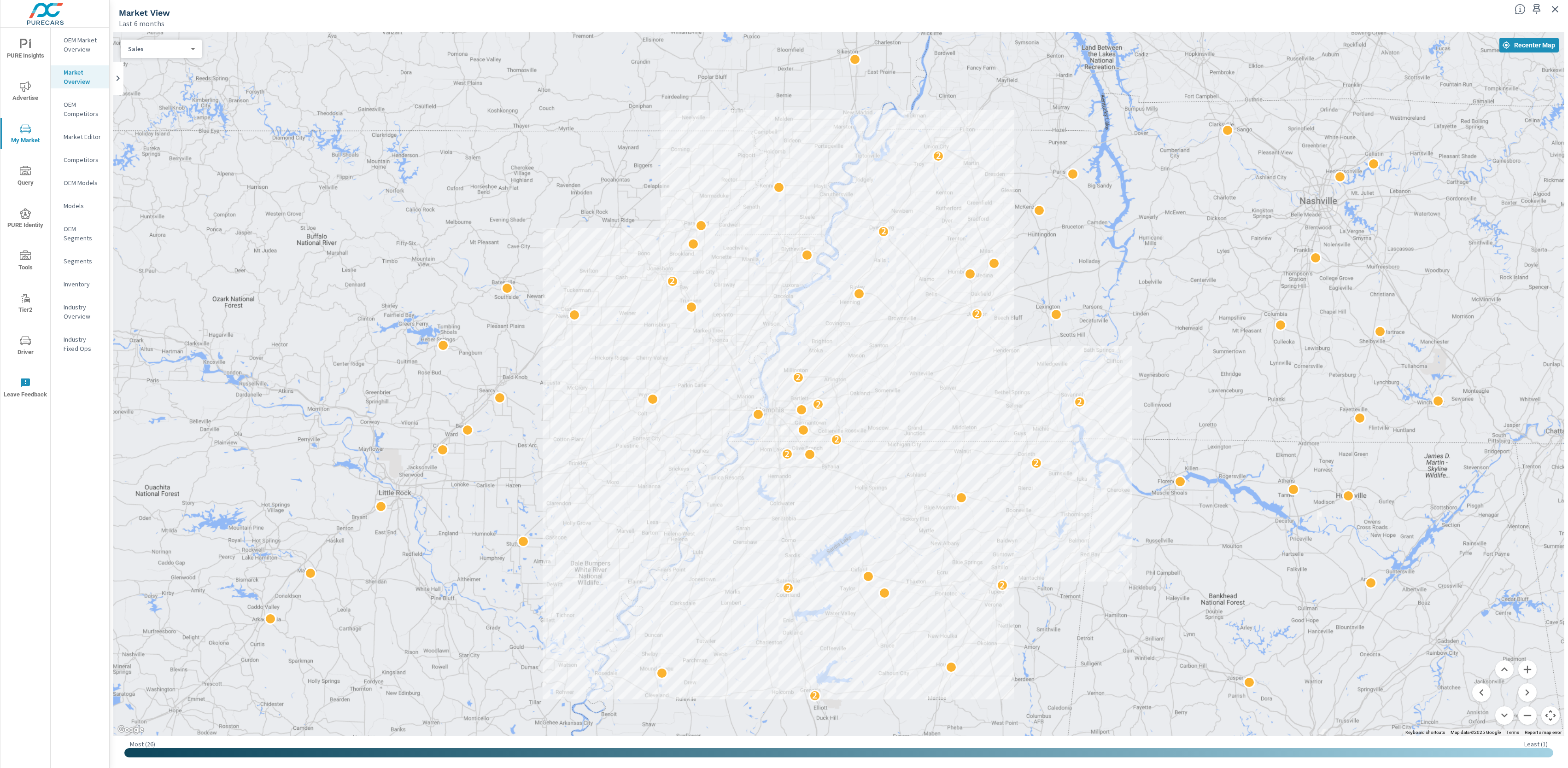
drag, startPoint x: 1313, startPoint y: 445, endPoint x: 1306, endPoint y: 443, distance: 7.3
click at [1307, 442] on div "2 2 2 2 2 2 2 2 2 2 2 2 2" at bounding box center [1422, 716] width 1179 height 663
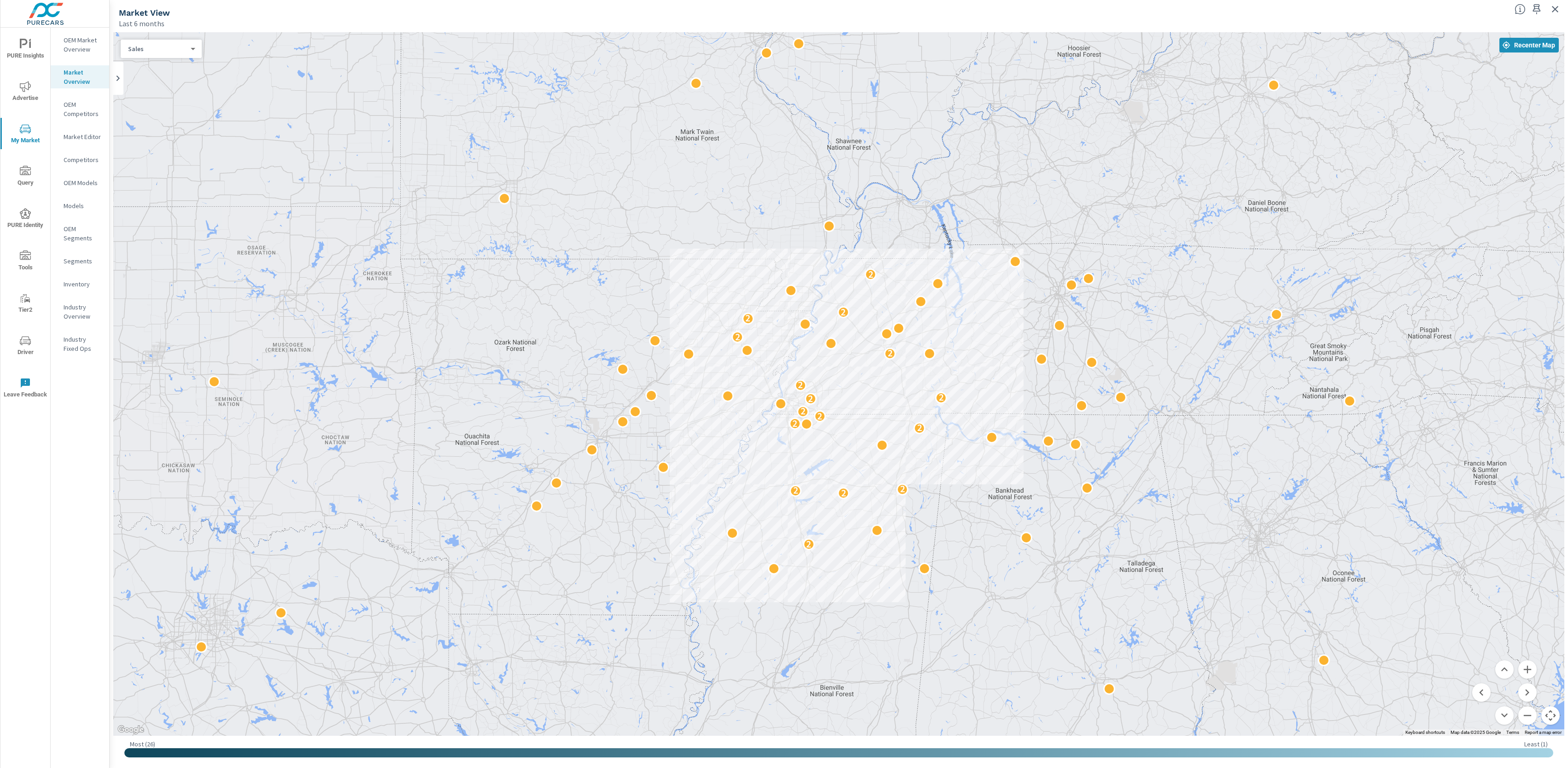
drag, startPoint x: 905, startPoint y: 325, endPoint x: 990, endPoint y: 354, distance: 89.8
click at [997, 363] on div "2 2 2 2 2 2 2 2 2 2 2 2 2 2 2 2 2" at bounding box center [839, 384] width 1451 height 703
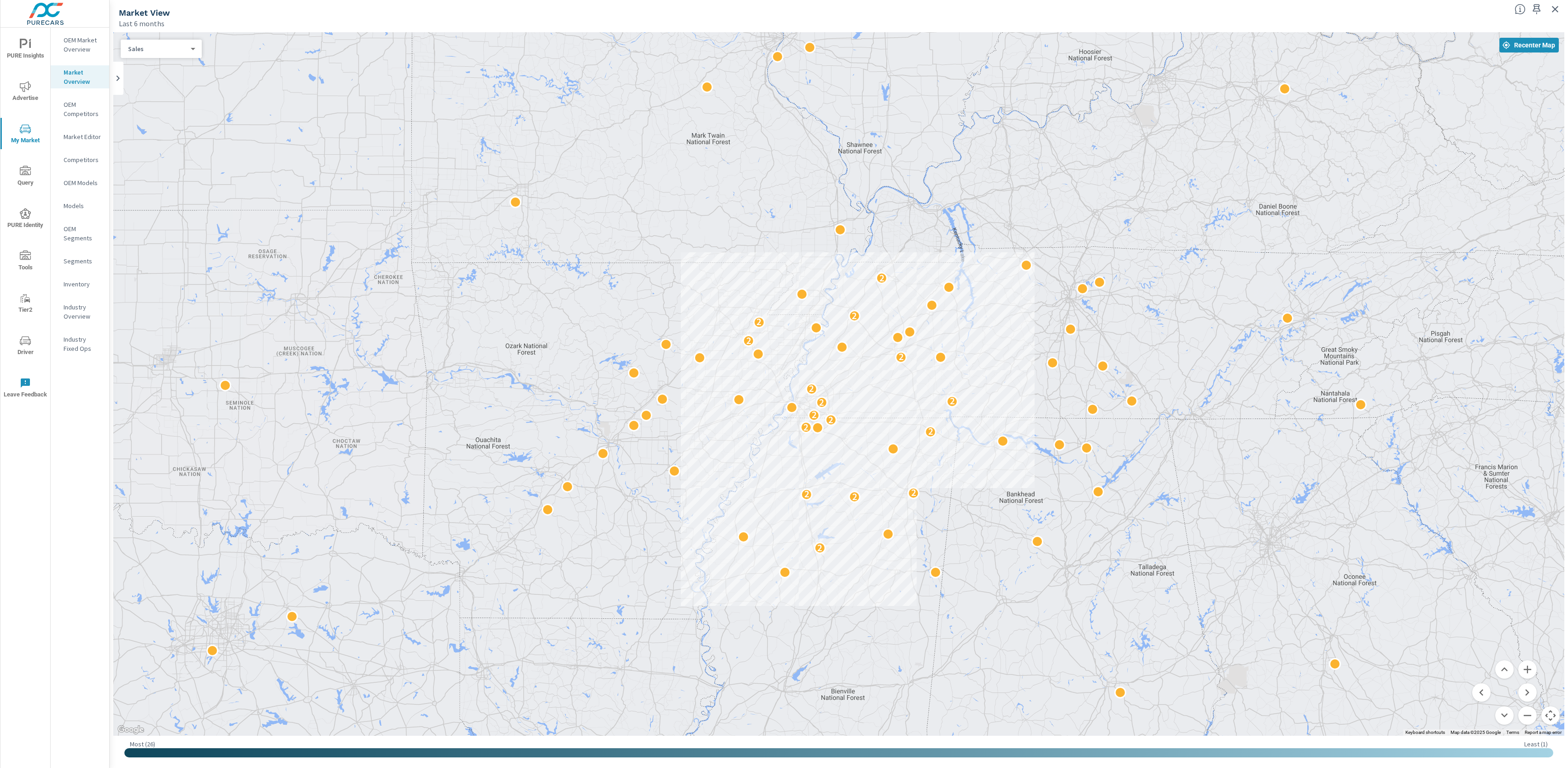
click at [1553, 716] on button "Map camera controls" at bounding box center [1550, 716] width 18 height 18
click at [552, 24] on div "Last 6 months" at bounding box center [813, 24] width 1388 height 11
click at [1231, 16] on div "Market View" at bounding box center [813, 12] width 1388 height 10
click at [1557, 10] on icon "button" at bounding box center [1555, 9] width 7 height 7
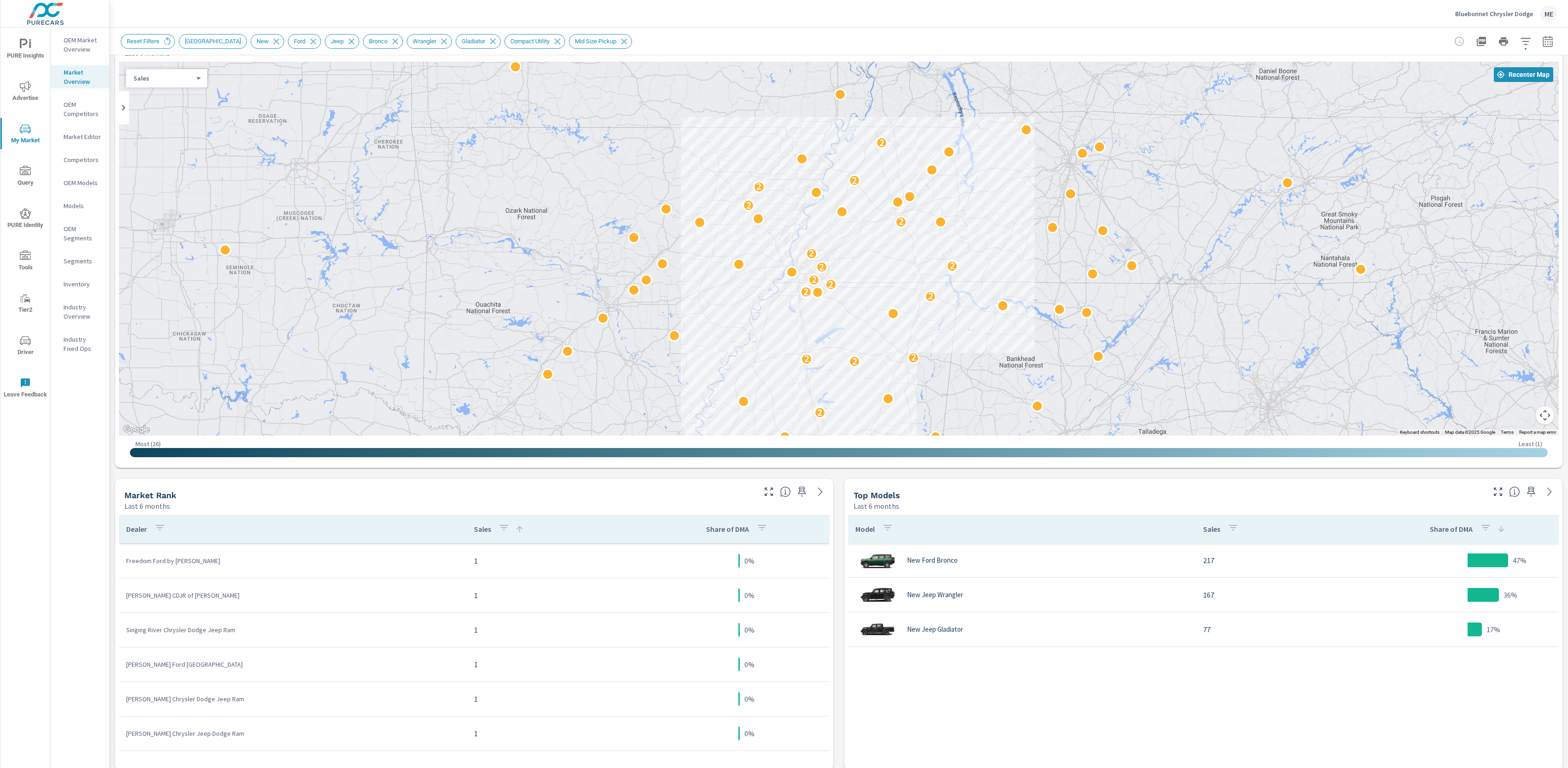
scroll to position [38, 0]
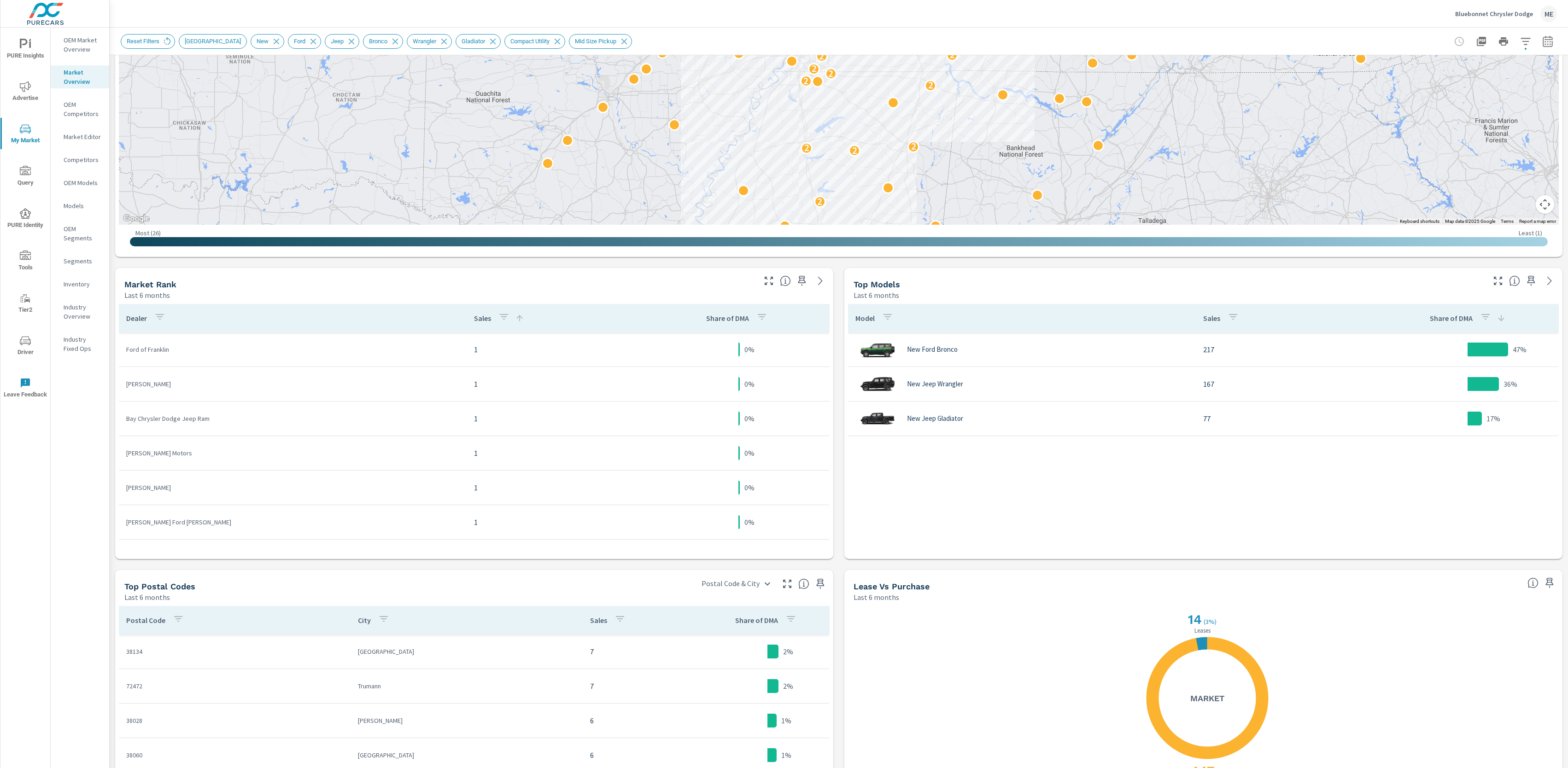
scroll to position [260, 0]
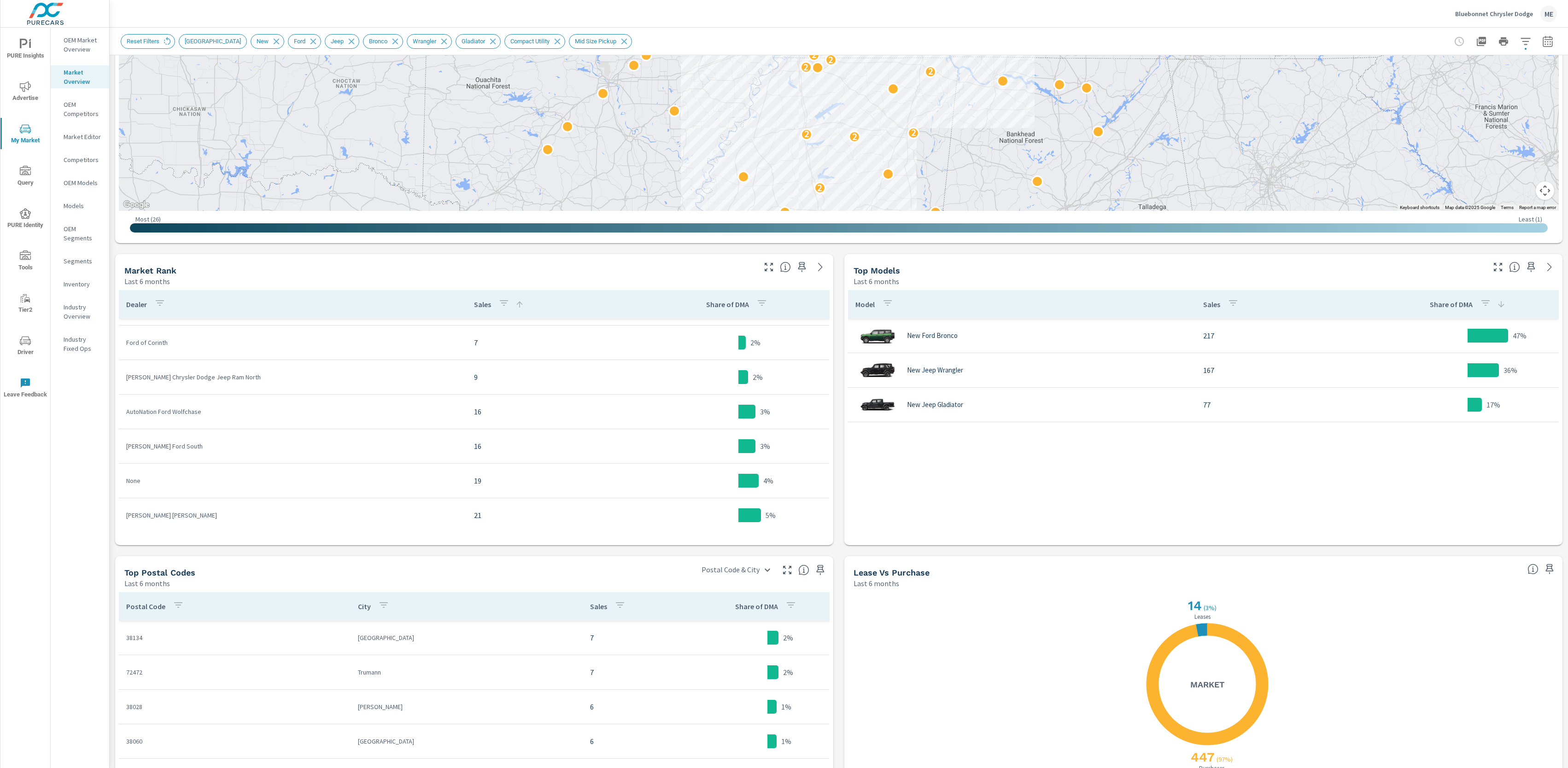
scroll to position [3382, 0]
click at [505, 302] on icon "button" at bounding box center [504, 303] width 11 height 11
drag, startPoint x: 513, startPoint y: 301, endPoint x: 520, endPoint y: 305, distance: 8.1
click at [514, 301] on div at bounding box center [784, 384] width 1568 height 768
click at [519, 305] on icon at bounding box center [519, 304] width 9 height 9
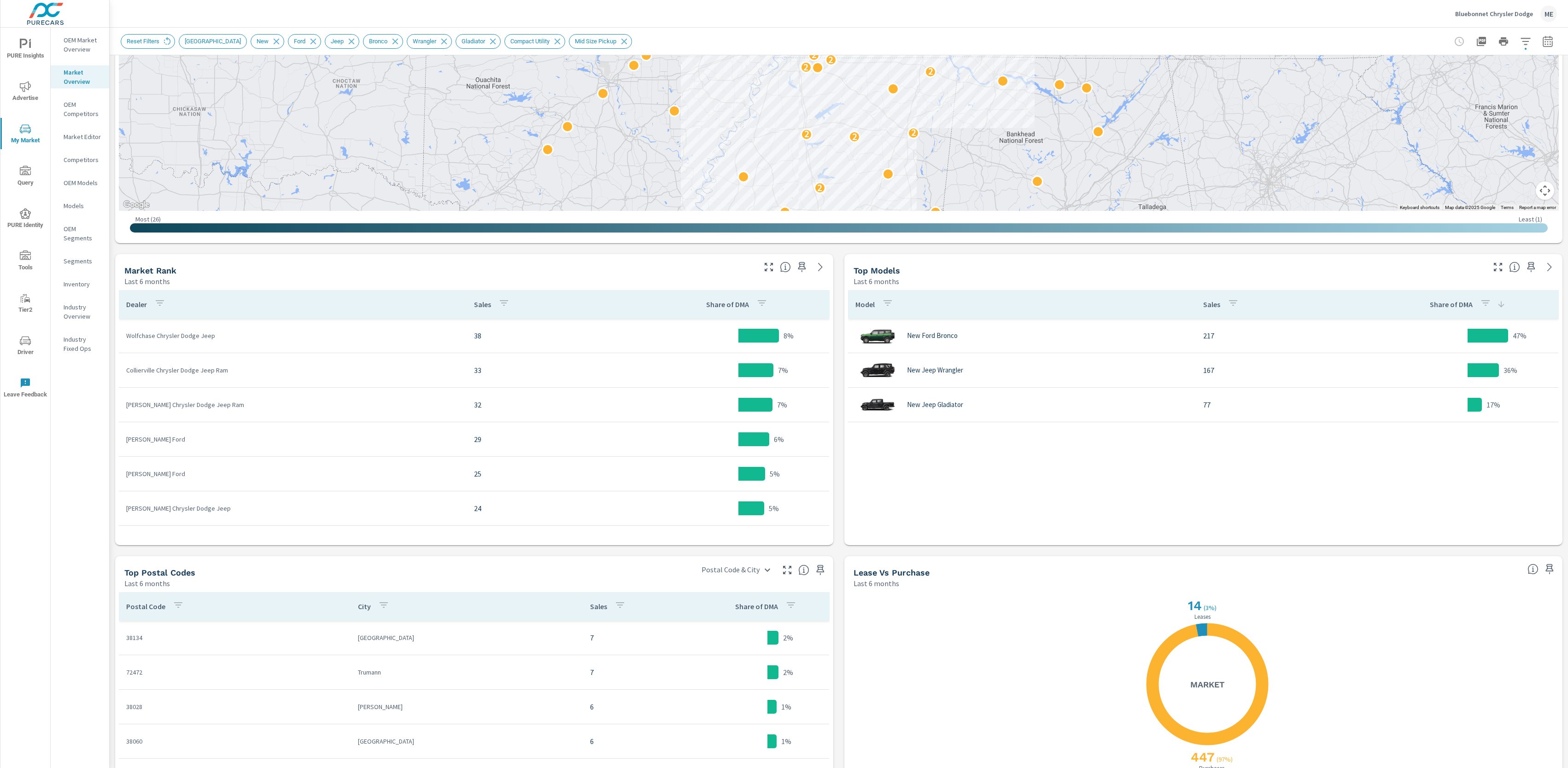
click at [838, 425] on div "Market View Last 6 months ← Move left → Move right ↑ Move up ↓ Move down + Zoom…" at bounding box center [839, 362] width 1458 height 1133
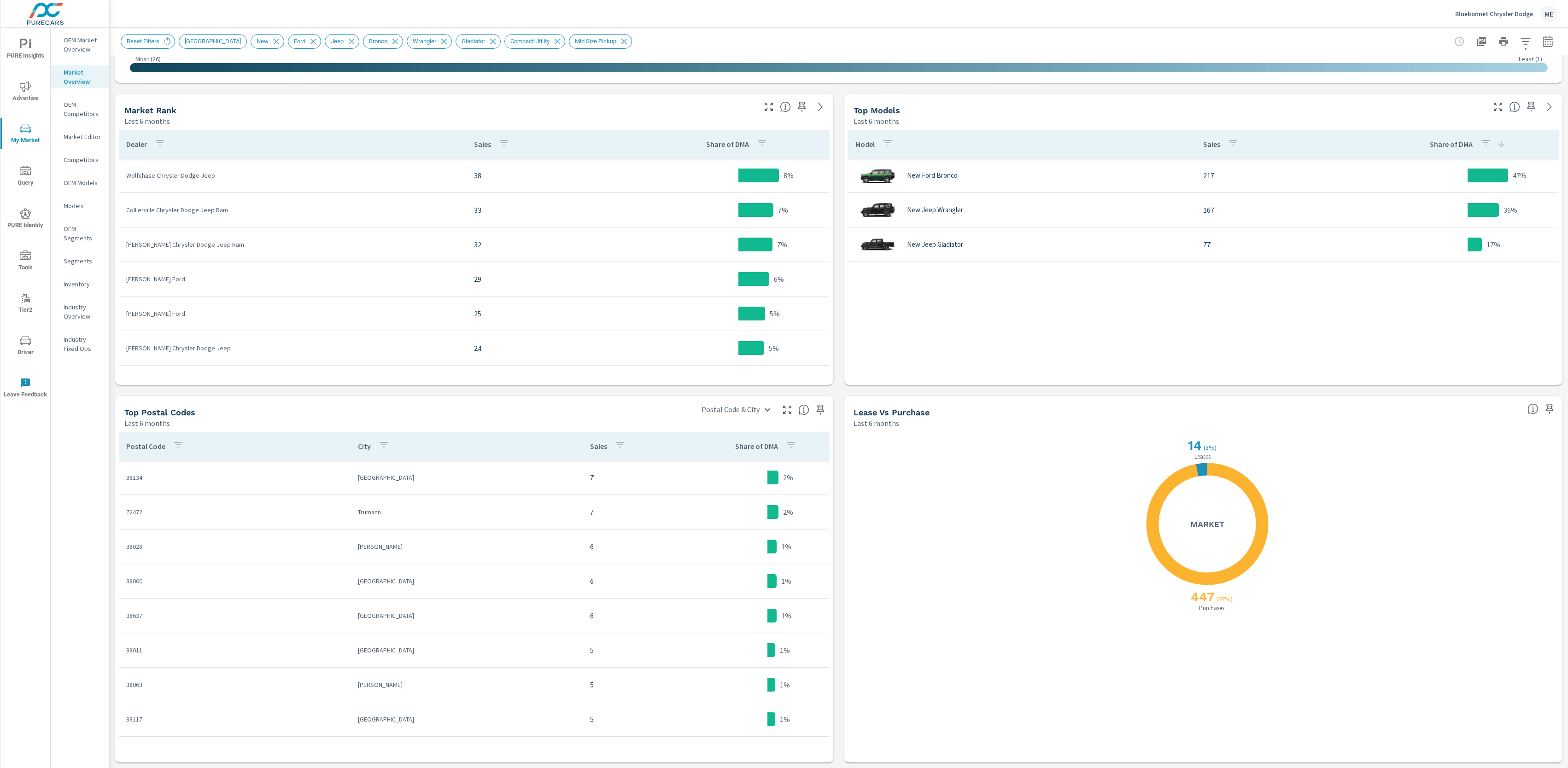
scroll to position [419, 0]
click at [620, 446] on icon "button" at bounding box center [620, 445] width 11 height 11
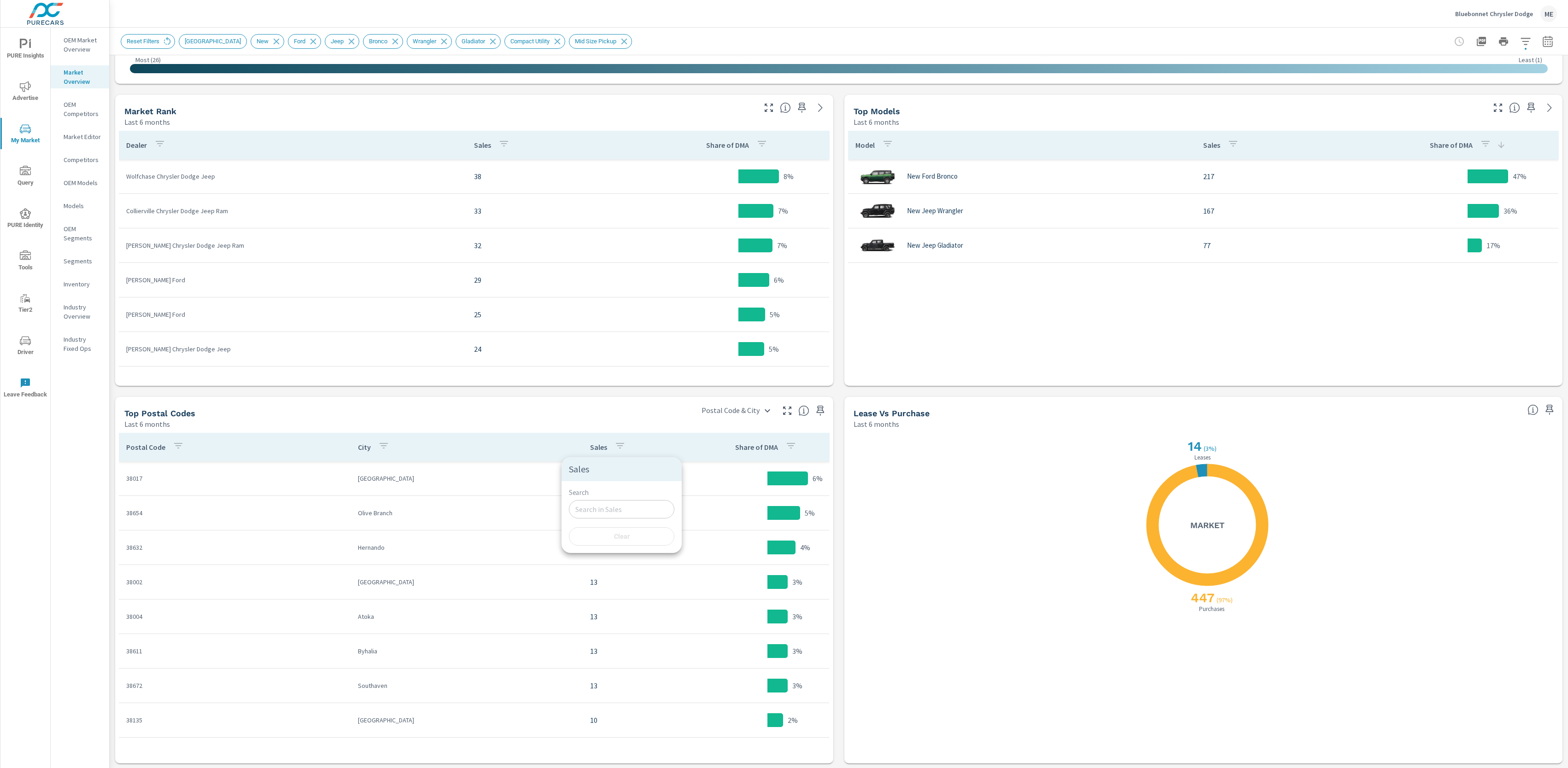
click at [1552, 43] on div at bounding box center [784, 384] width 1568 height 768
click at [1549, 43] on icon "button" at bounding box center [1548, 41] width 11 height 11
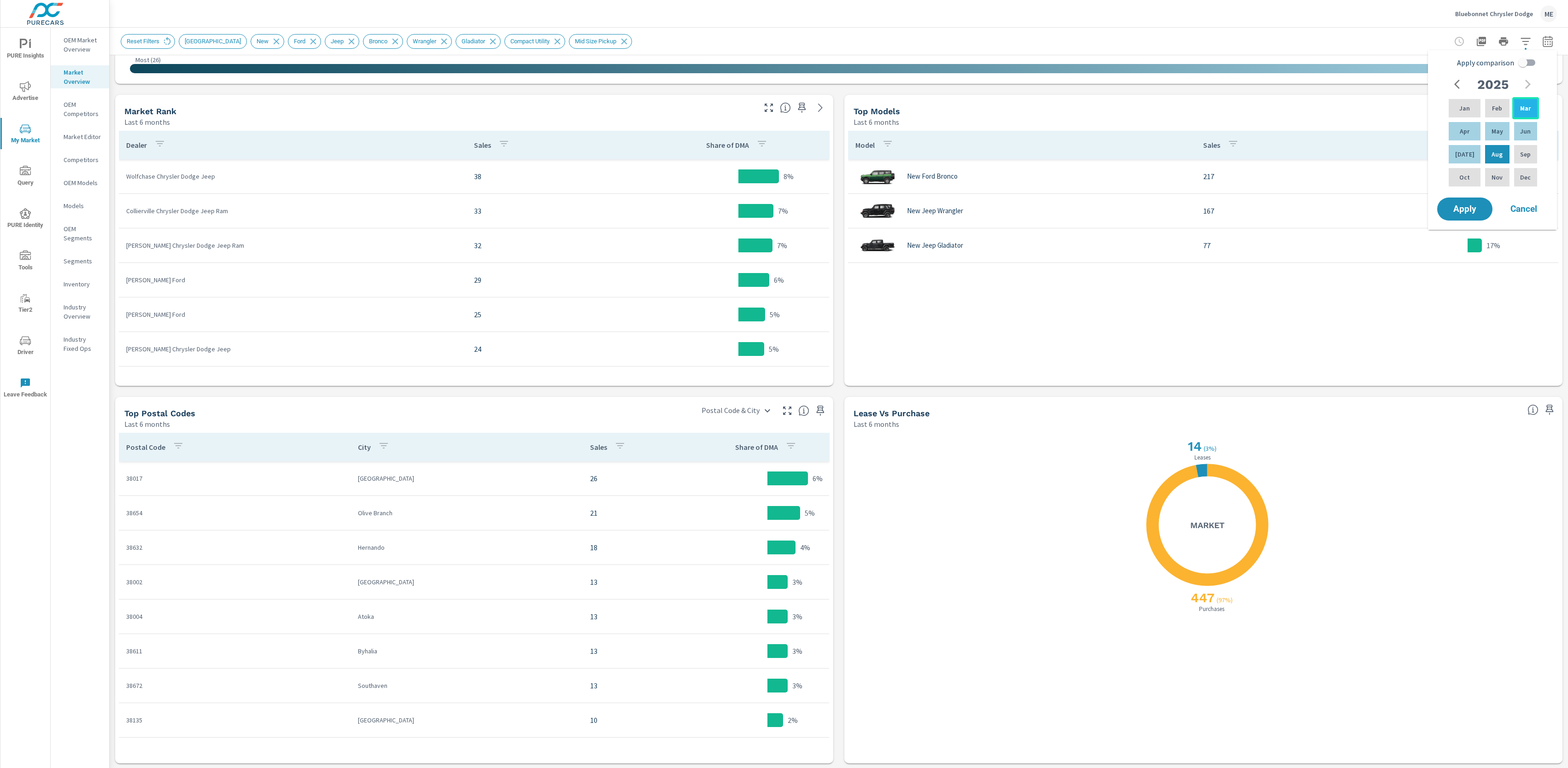
click at [1524, 109] on p "Mar" at bounding box center [1525, 108] width 10 height 9
click at [1531, 128] on div "Jun" at bounding box center [1525, 131] width 27 height 22
click at [1530, 63] on input "Apply comparison" at bounding box center [1523, 63] width 52 height 18
checkbox input "true"
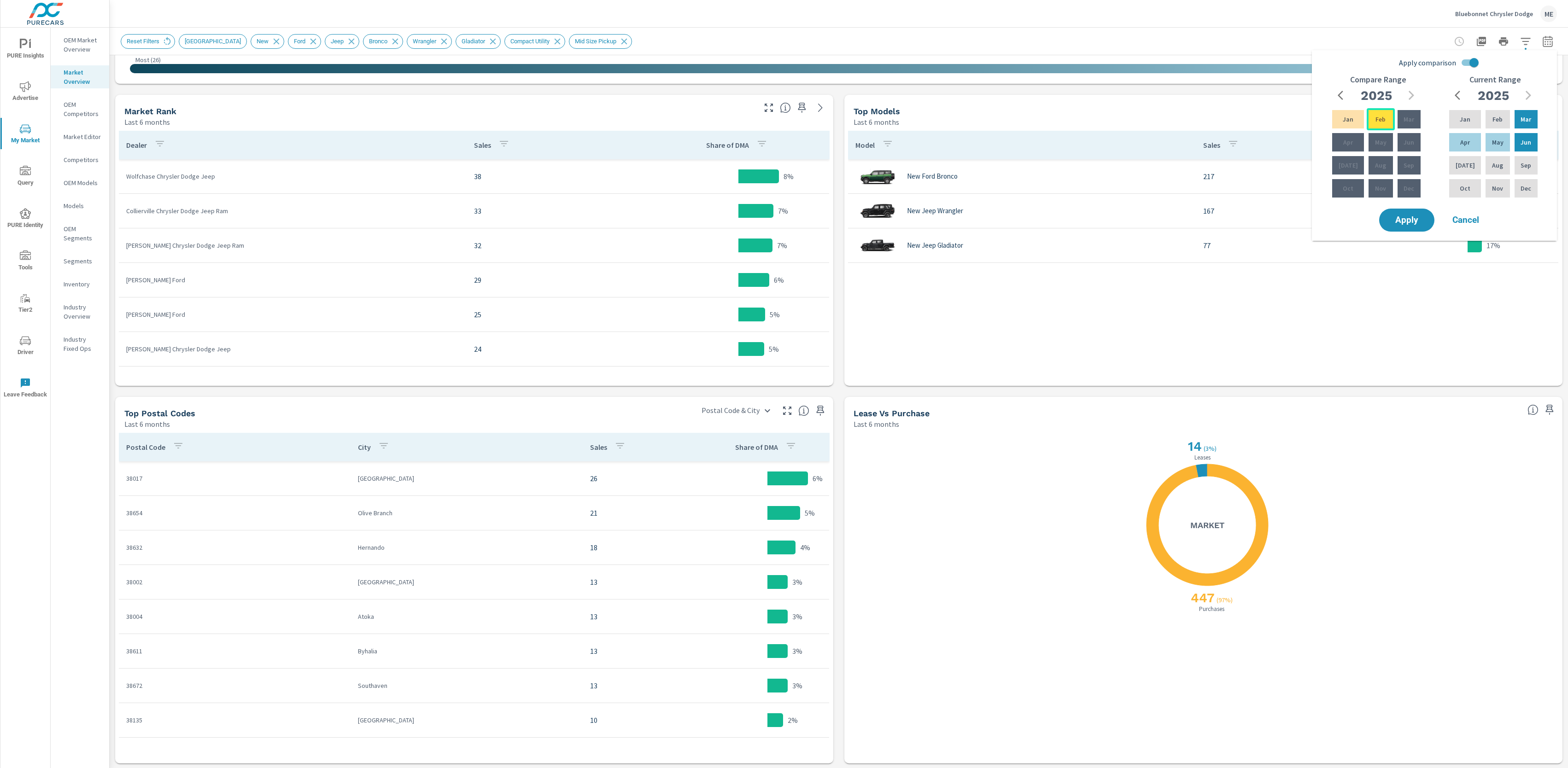
click at [1376, 124] on div "Feb" at bounding box center [1380, 119] width 27 height 22
click at [1336, 99] on span "button" at bounding box center [1342, 96] width 11 height 11
click at [1378, 200] on div "Compare Range [DATE] Feb Mar Apr May Jun [DATE] Aug Sep Oct Nov Dec" at bounding box center [1377, 141] width 117 height 131
click at [1380, 194] on div "Nov" at bounding box center [1380, 188] width 27 height 22
click at [1404, 223] on span "Apply" at bounding box center [1407, 220] width 38 height 9
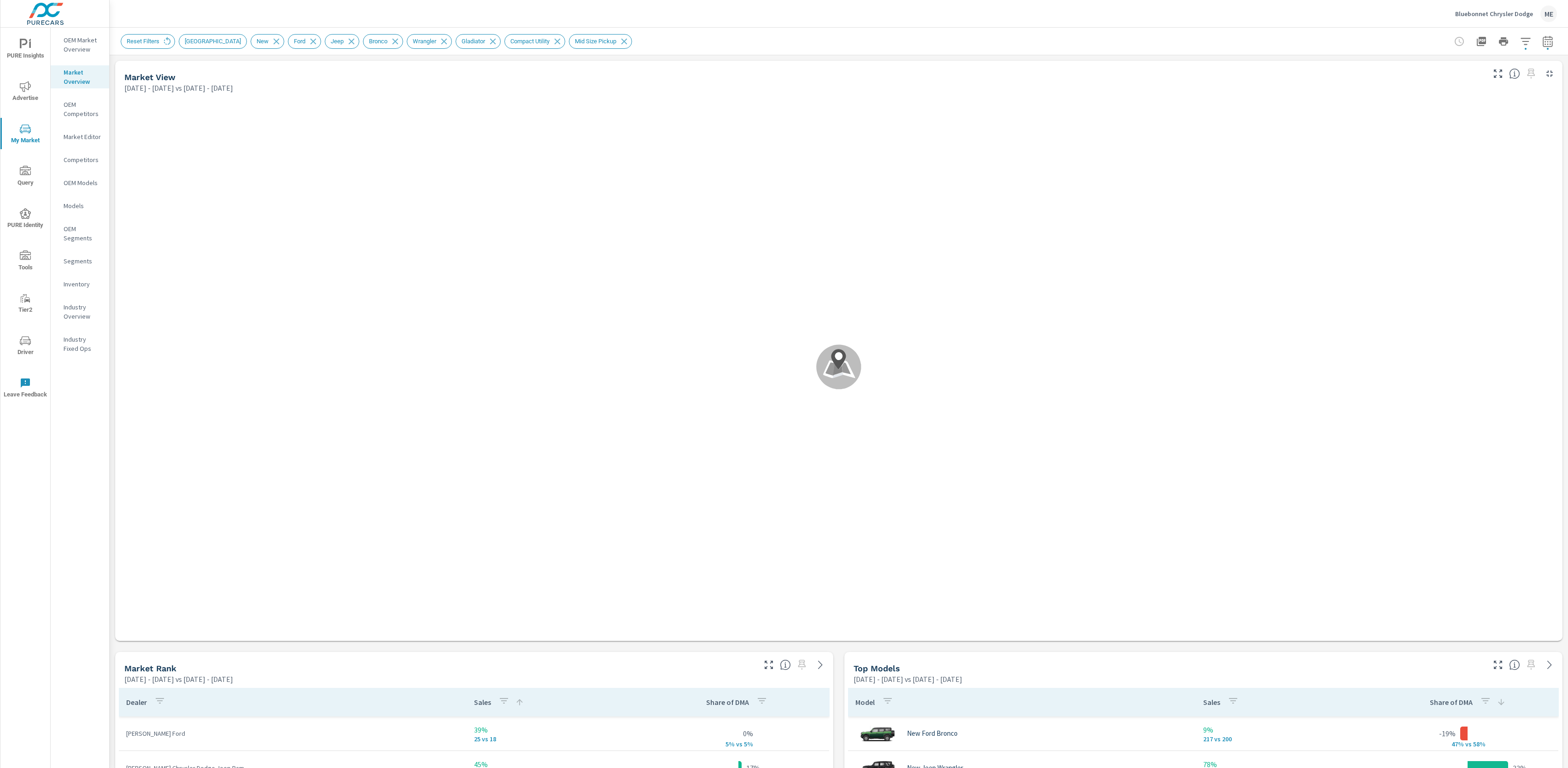
scroll to position [553, 0]
click at [794, 48] on div "Reset Filters MEMPHIS New Ford Jeep Bronco Wrangler Gladiator Compact Utility M…" at bounding box center [839, 41] width 1437 height 27
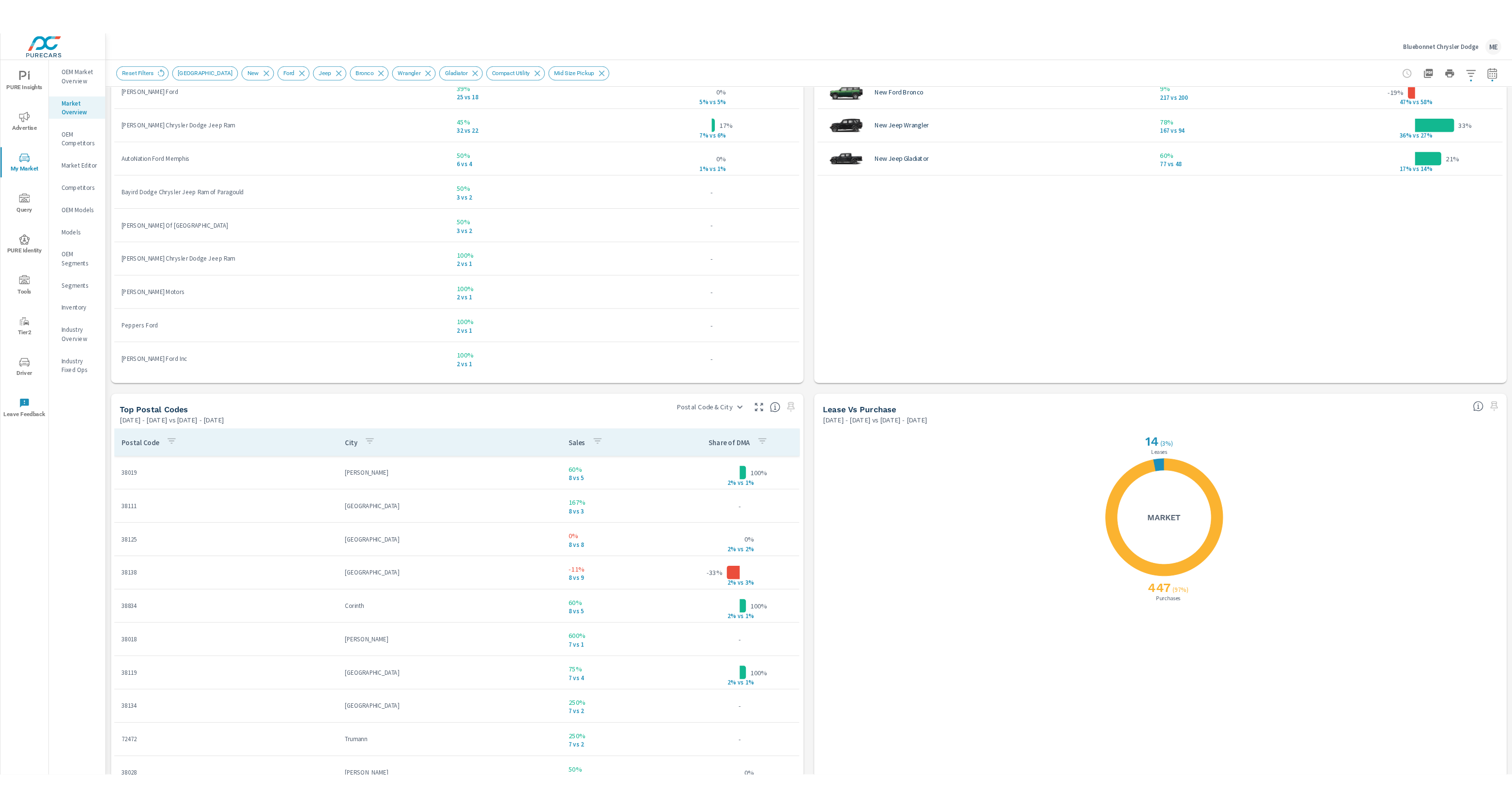
scroll to position [709, 0]
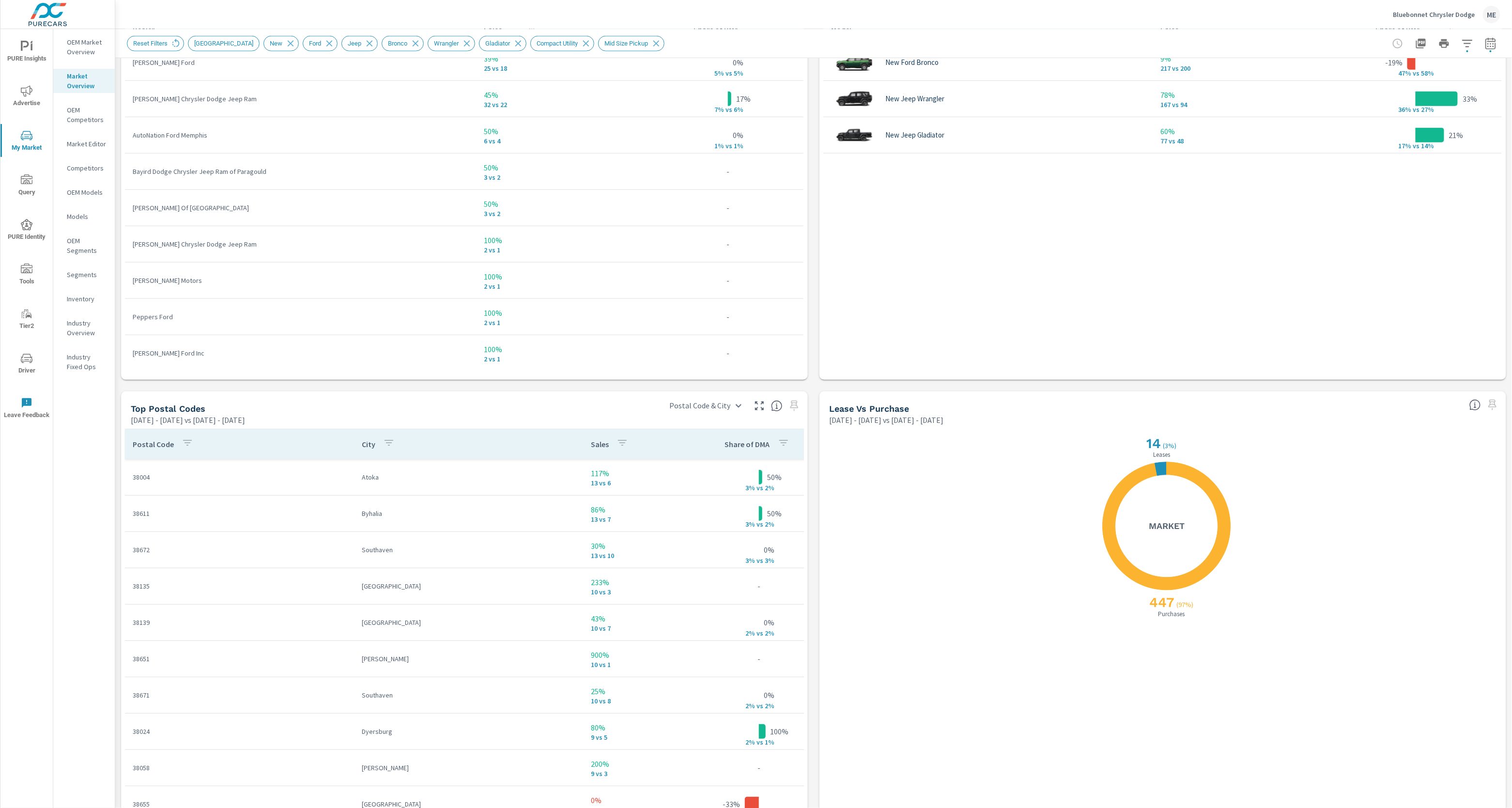
scroll to position [6, 0]
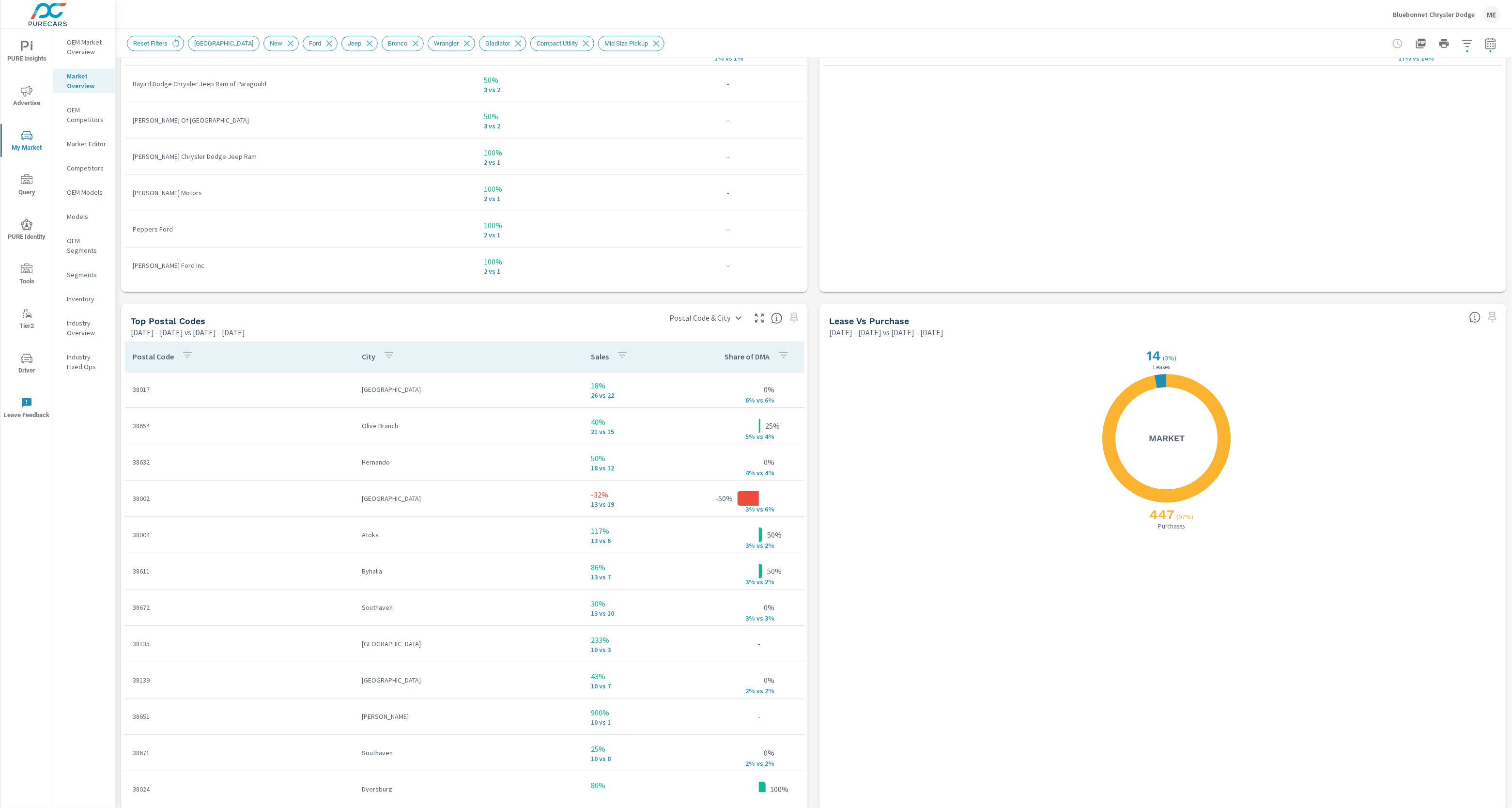
scroll to position [805, 0]
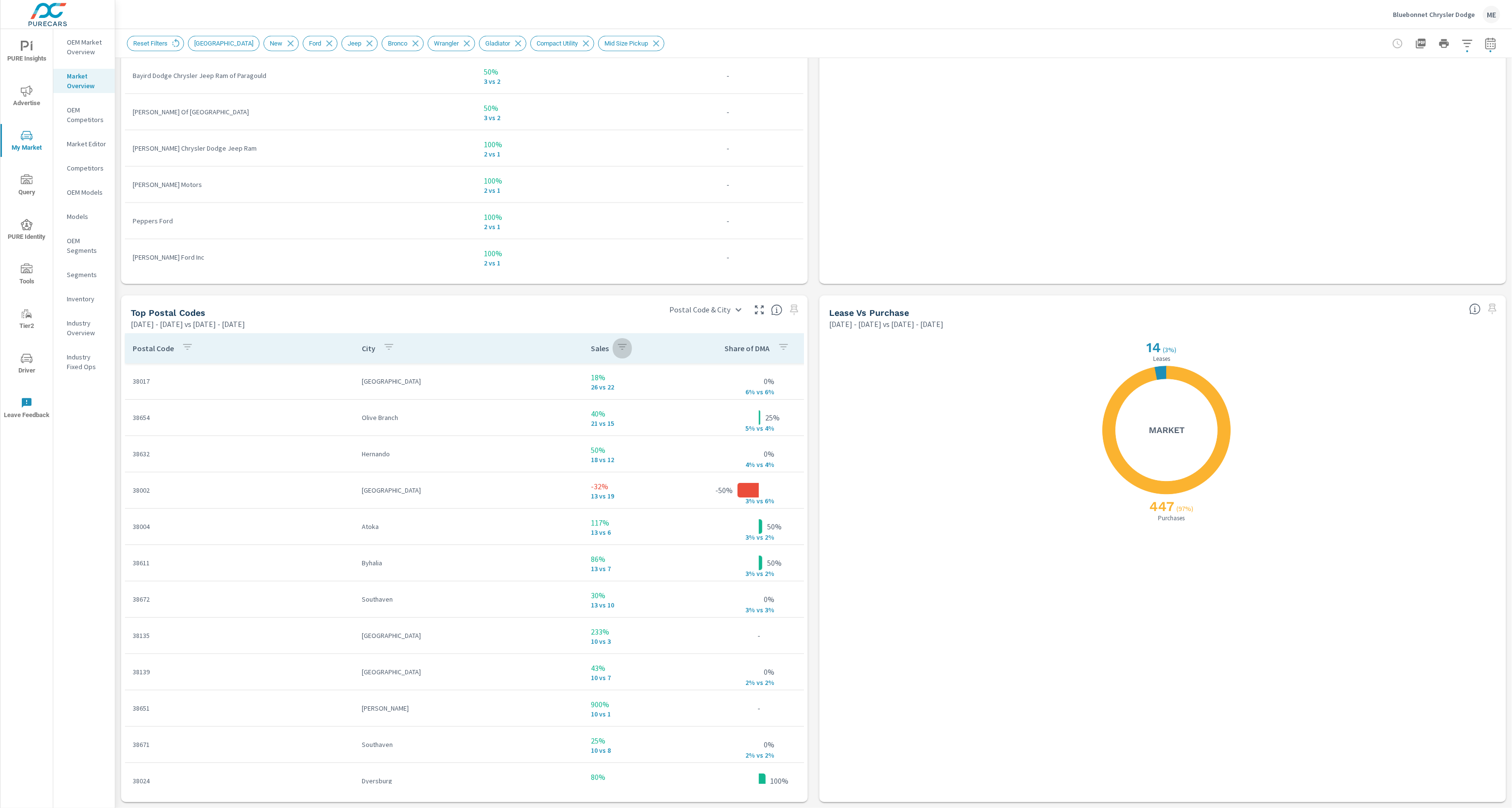
click at [621, 348] on icon "button" at bounding box center [622, 347] width 12 height 12
click at [569, 312] on div at bounding box center [756, 404] width 1512 height 808
click at [621, 346] on icon "button" at bounding box center [622, 347] width 12 height 12
click at [616, 467] on p "PREV" at bounding box center [623, 467] width 15 height 10
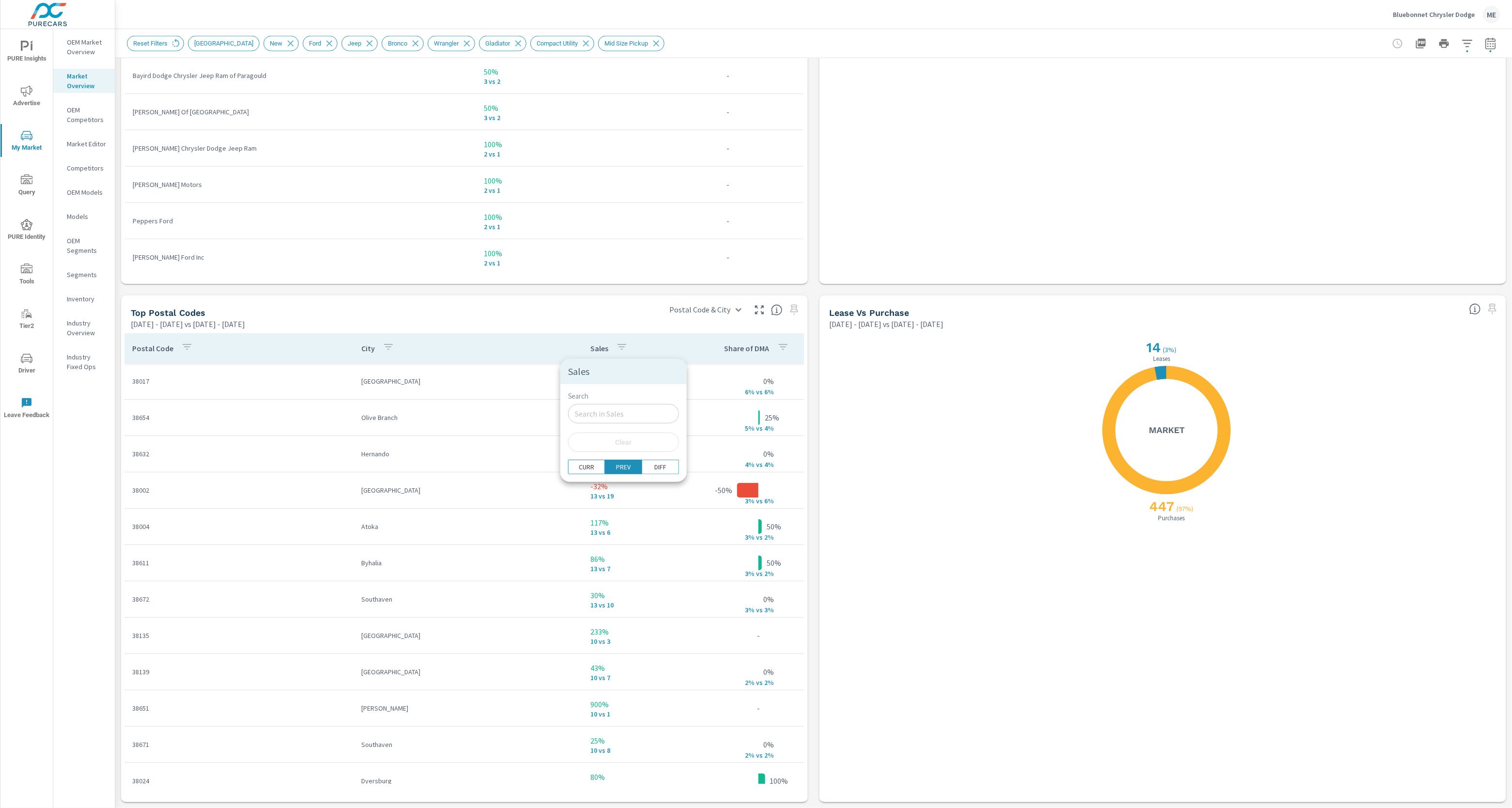
click at [813, 325] on div at bounding box center [756, 404] width 1512 height 808
click at [821, 350] on div "X X 447 ( 97% ) Purchases 14 ( 3% ) Leases Market" at bounding box center [1162, 566] width 687 height 473
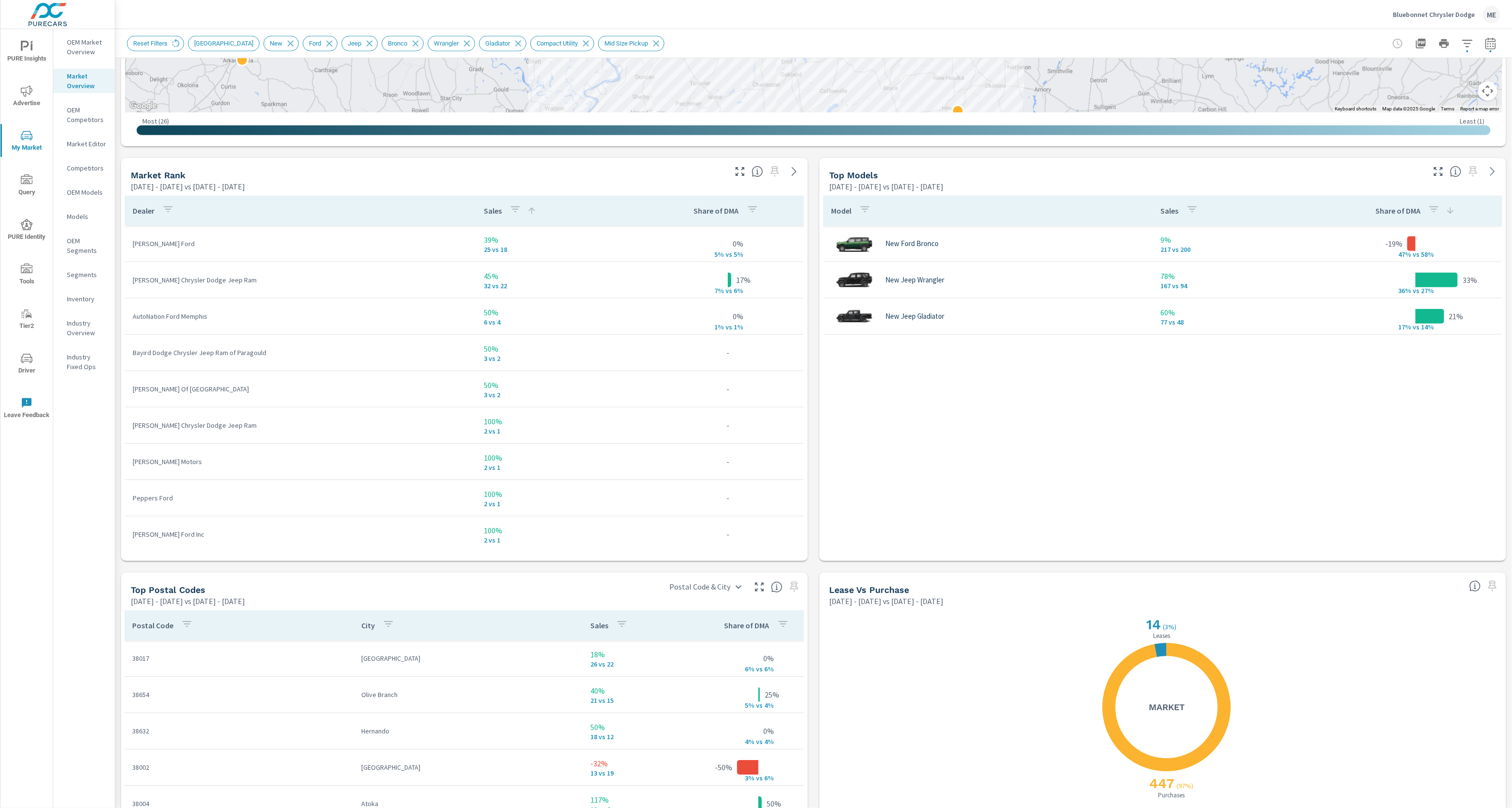
scroll to position [521, 0]
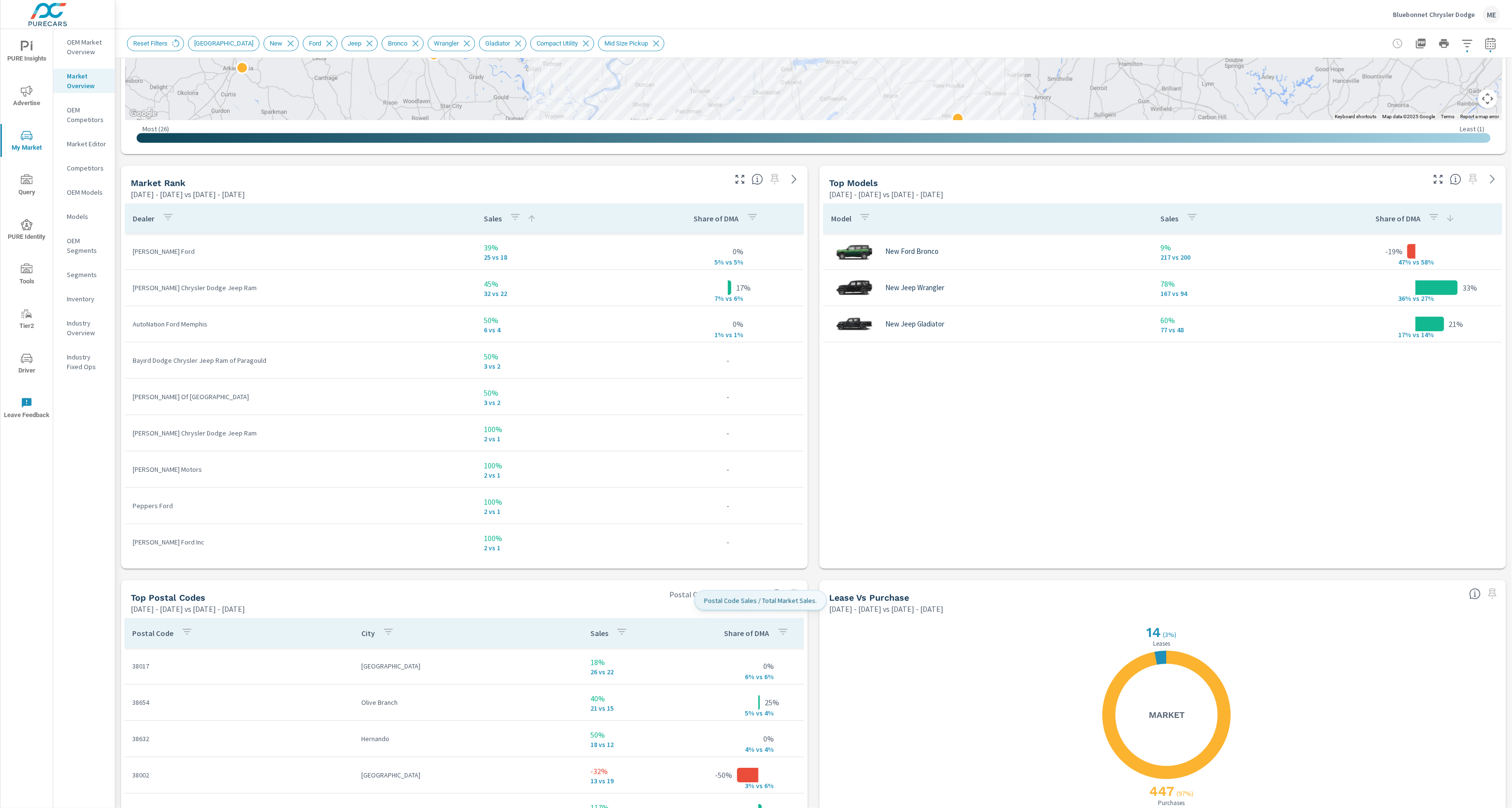
click at [783, 626] on icon "button" at bounding box center [783, 632] width 12 height 12
click at [783, 626] on div at bounding box center [756, 404] width 1512 height 808
click at [624, 629] on icon "button" at bounding box center [622, 631] width 9 height 6
click at [624, 631] on div at bounding box center [756, 404] width 1512 height 808
click at [624, 631] on icon "button" at bounding box center [622, 632] width 12 height 12
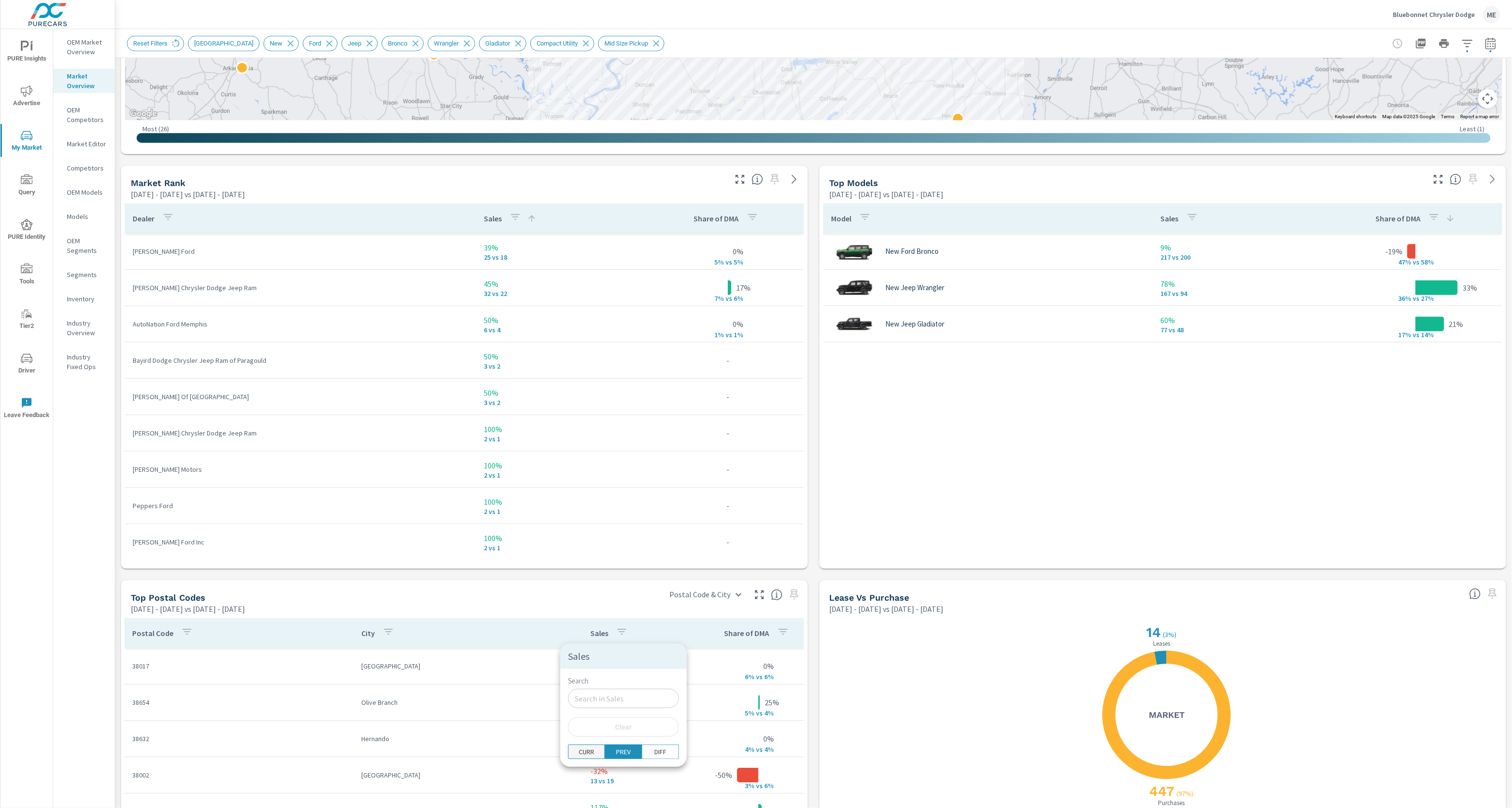
click at [580, 755] on p "CURR" at bounding box center [586, 752] width 15 height 10
click at [813, 691] on div at bounding box center [756, 404] width 1512 height 808
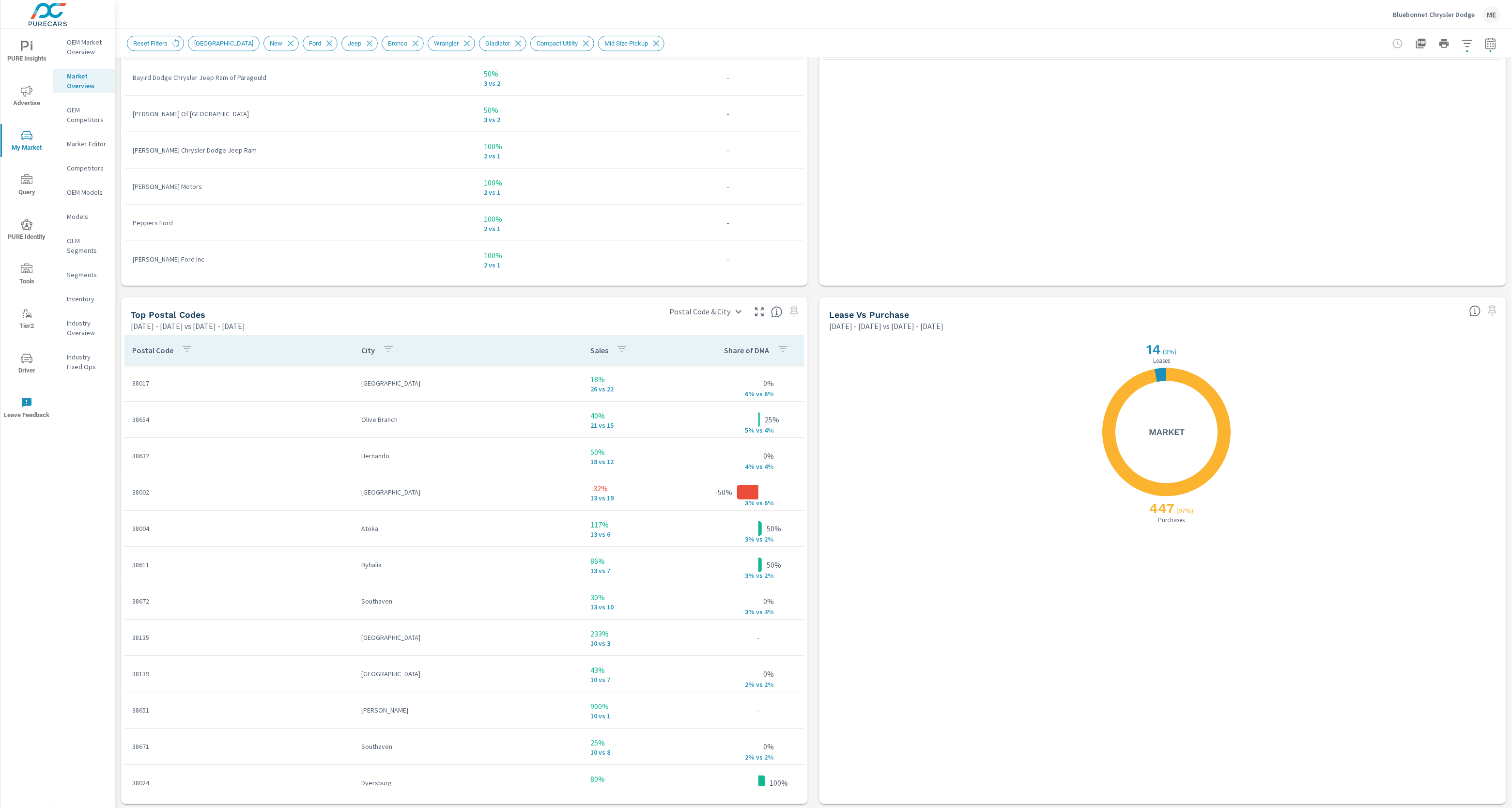
scroll to position [805, 0]
